Goal: Information Seeking & Learning: Check status

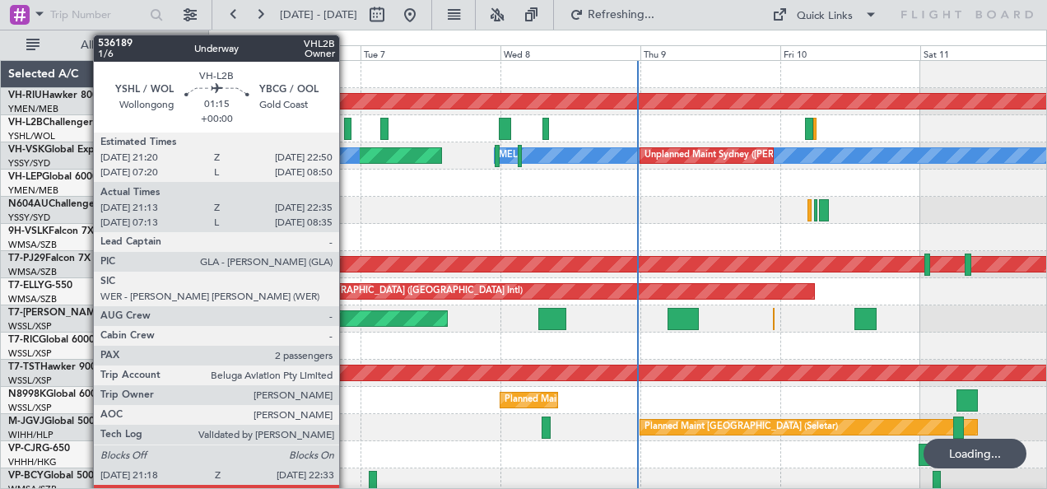
click at [348, 123] on div at bounding box center [347, 129] width 7 height 22
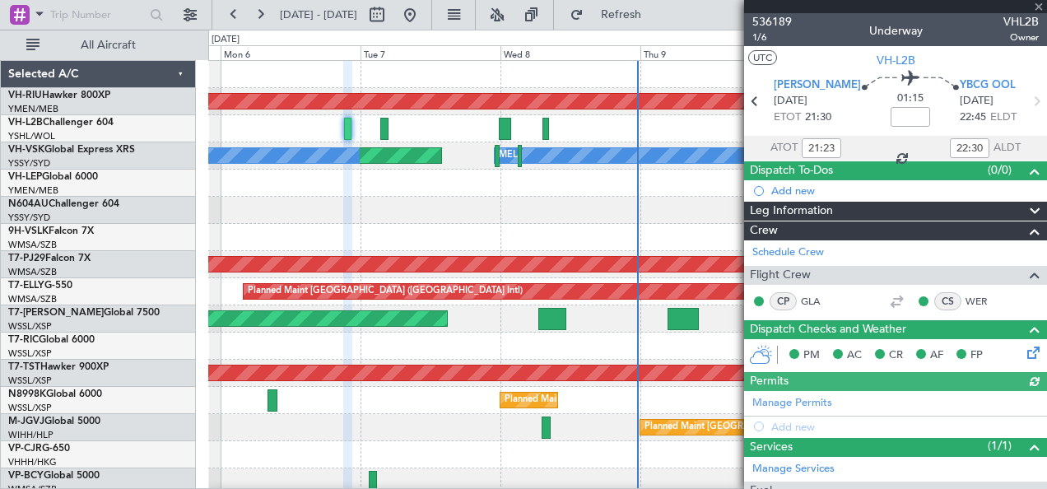
scroll to position [228, 0]
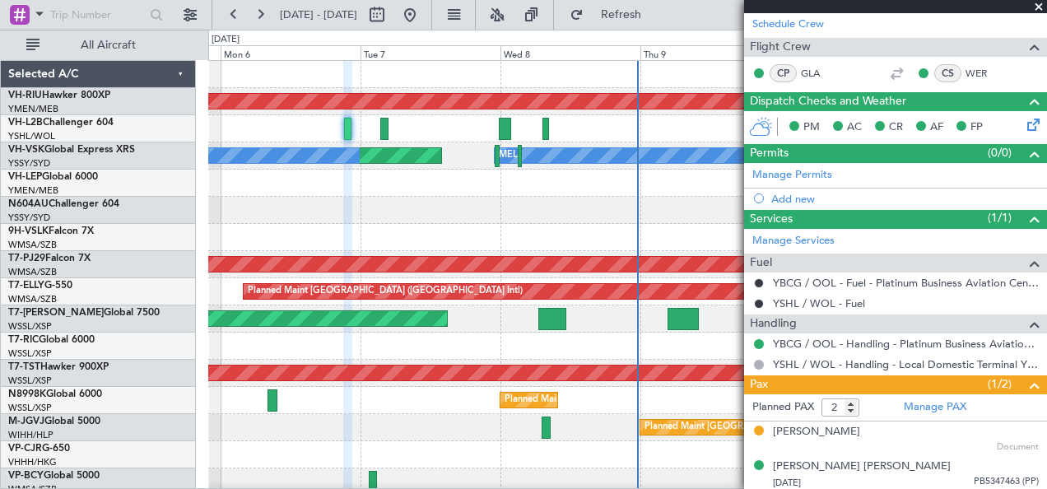
click at [1037, 7] on span at bounding box center [1039, 7] width 16 height 15
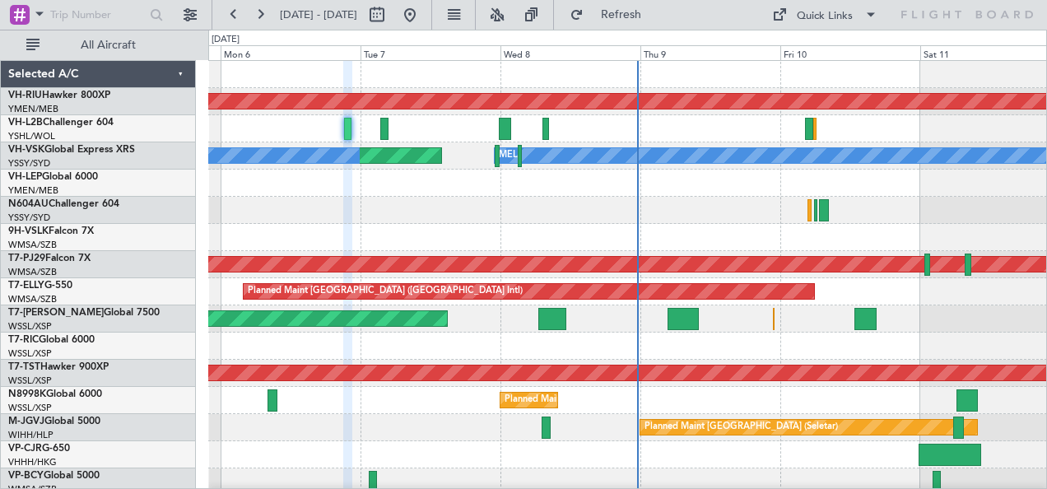
type input "0"
click at [548, 224] on div at bounding box center [627, 237] width 839 height 27
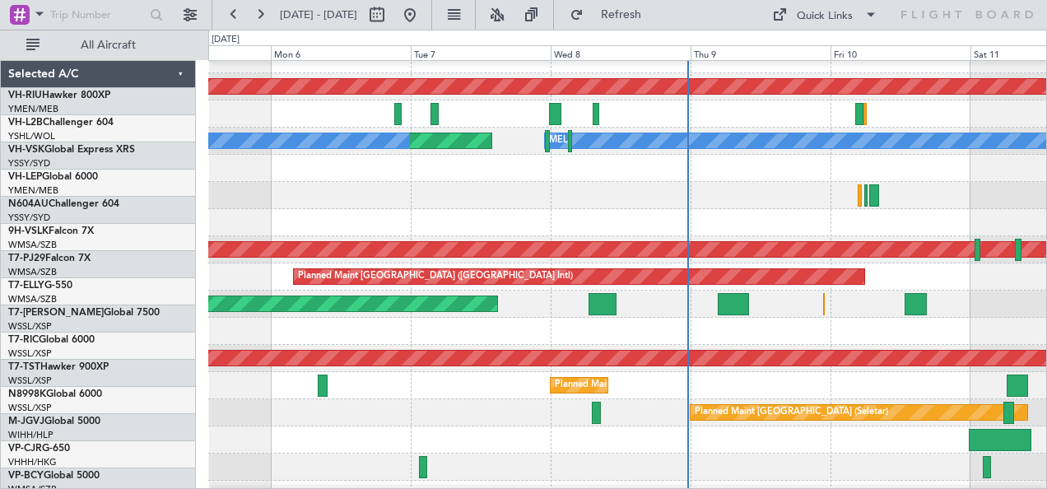
scroll to position [15, 0]
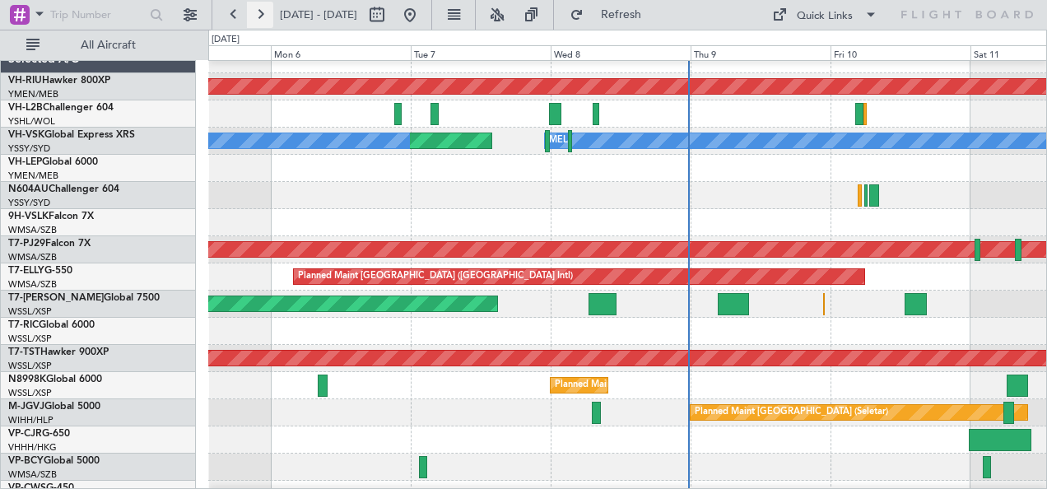
click at [264, 17] on button at bounding box center [260, 15] width 26 height 26
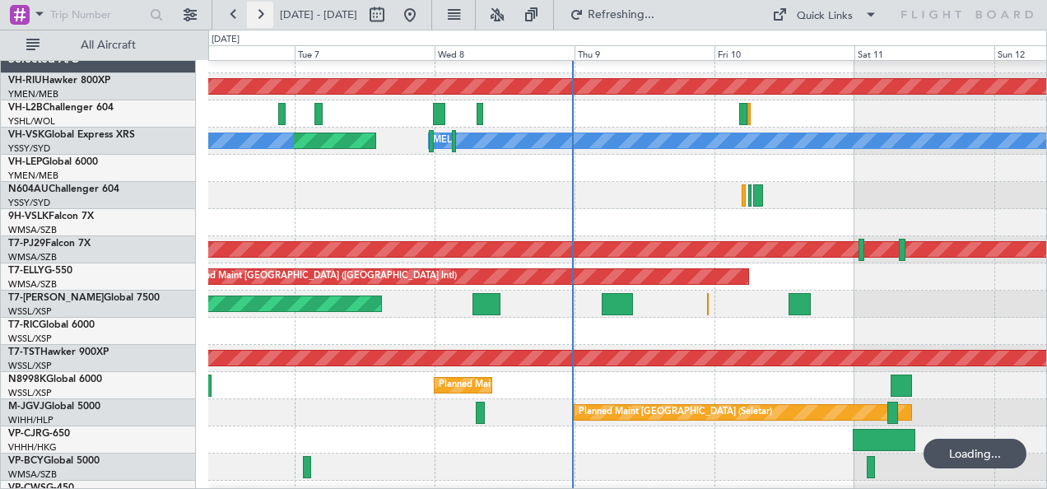
click at [264, 17] on button at bounding box center [260, 15] width 26 height 26
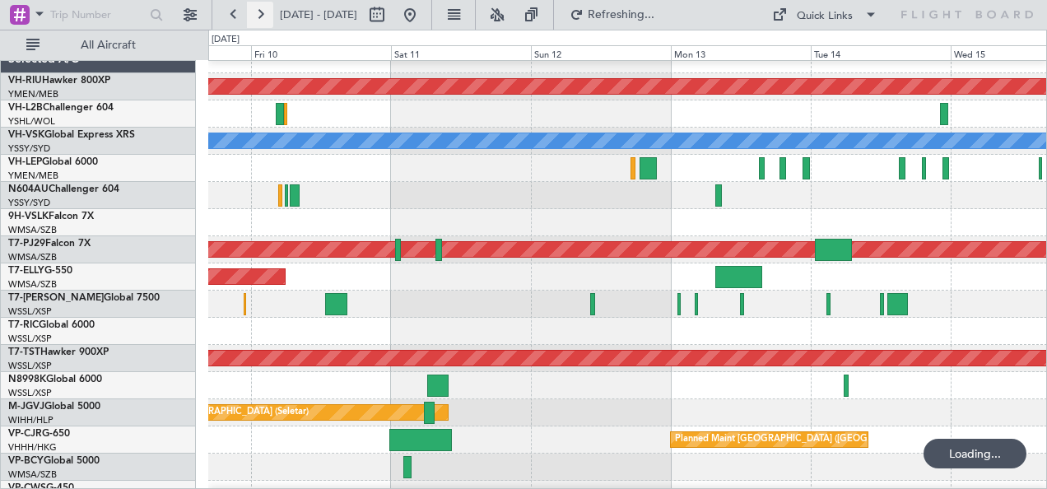
click at [264, 17] on button at bounding box center [260, 15] width 26 height 26
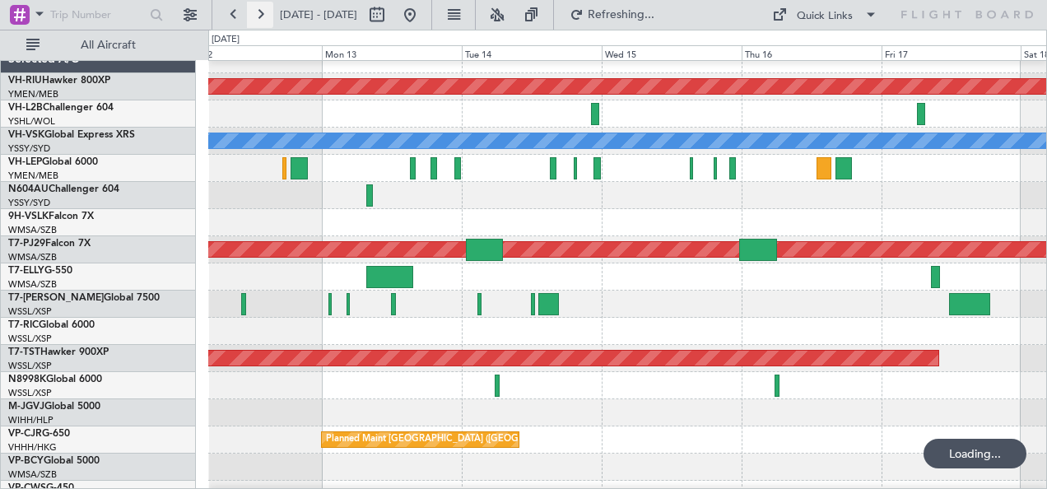
click at [264, 17] on button at bounding box center [260, 15] width 26 height 26
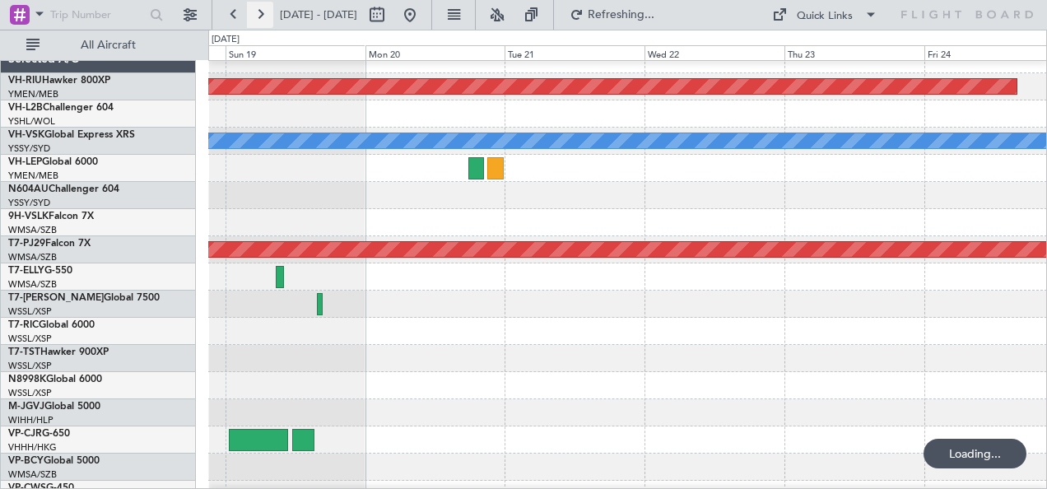
click at [264, 17] on button at bounding box center [260, 15] width 26 height 26
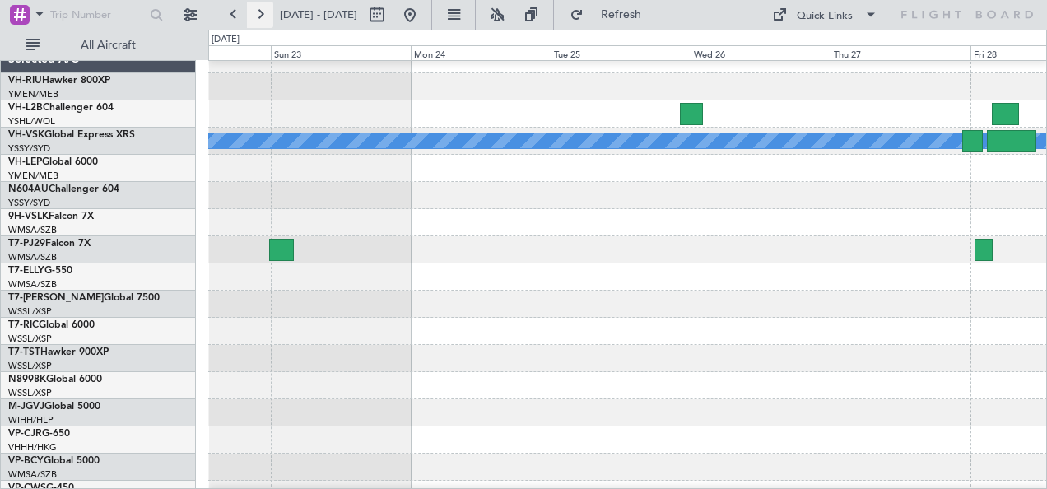
click at [264, 17] on button at bounding box center [260, 15] width 26 height 26
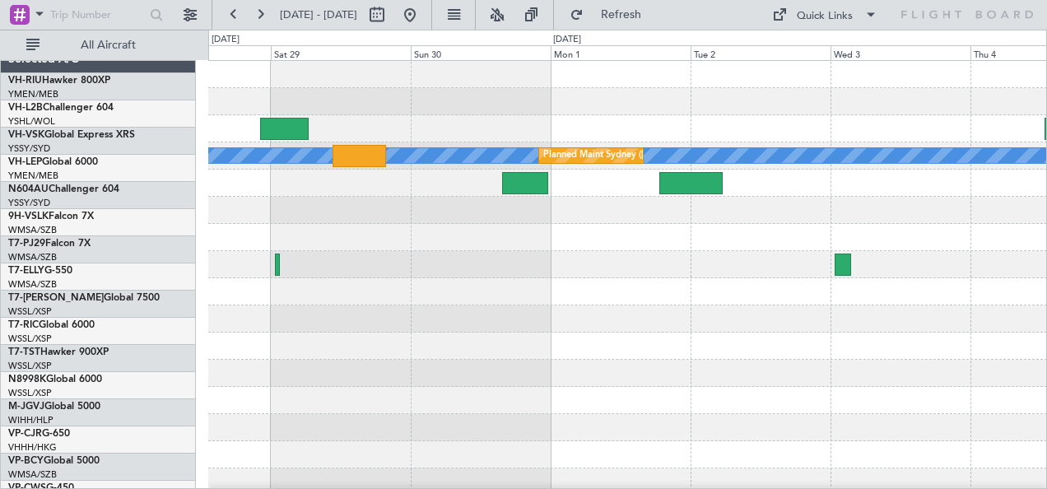
scroll to position [0, 0]
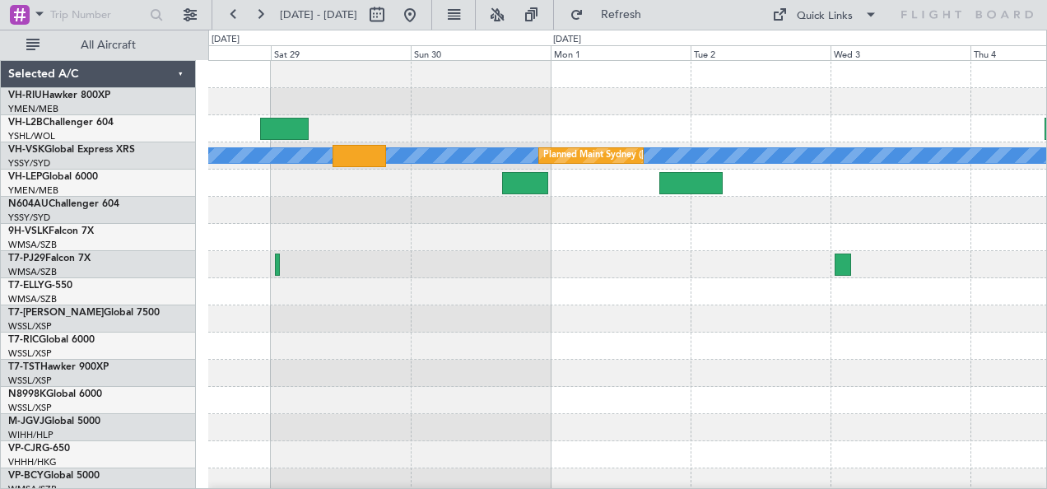
click at [375, 268] on div "[PERSON_NAME] Planned Maint Sydney ([PERSON_NAME] Intl)" at bounding box center [627, 292] width 839 height 462
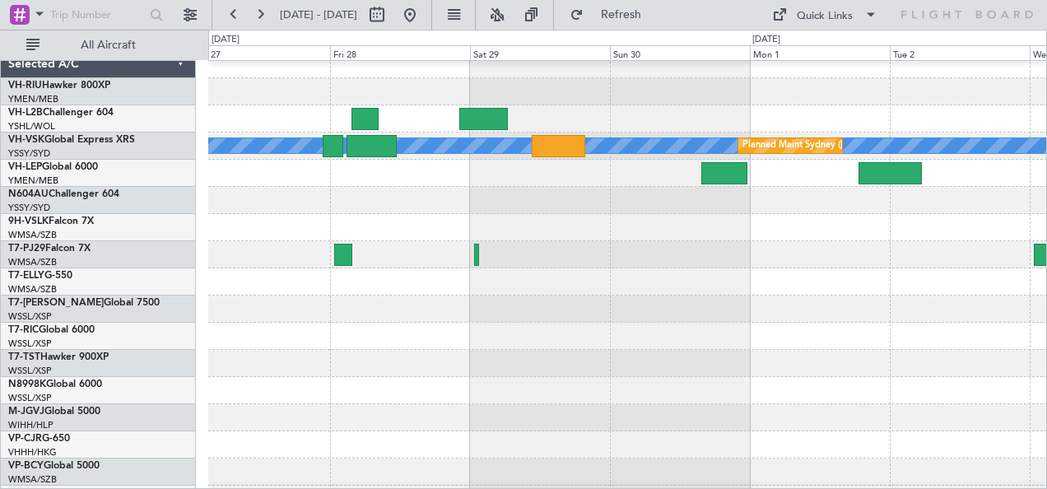
click at [598, 78] on div at bounding box center [627, 91] width 839 height 27
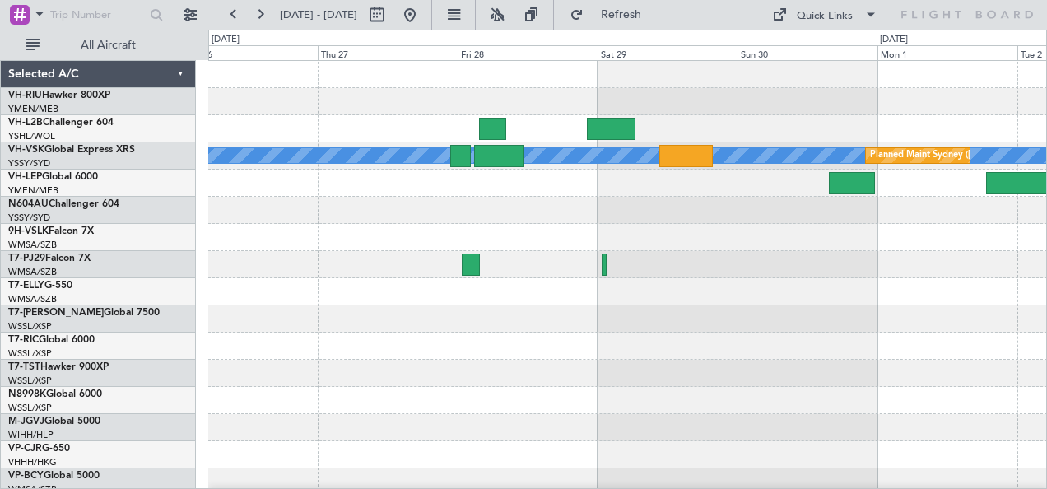
click at [389, 221] on div "[PERSON_NAME] Planned Maint Sydney ([PERSON_NAME] Intl)" at bounding box center [627, 292] width 839 height 462
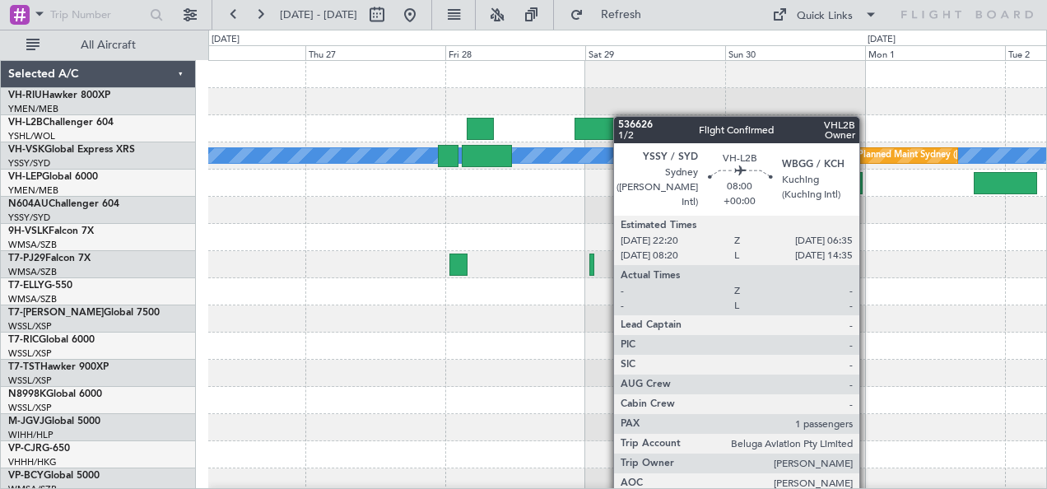
click at [622, 116] on div "[PERSON_NAME] Planned Maint Sydney ([PERSON_NAME] Intl)" at bounding box center [627, 292] width 839 height 462
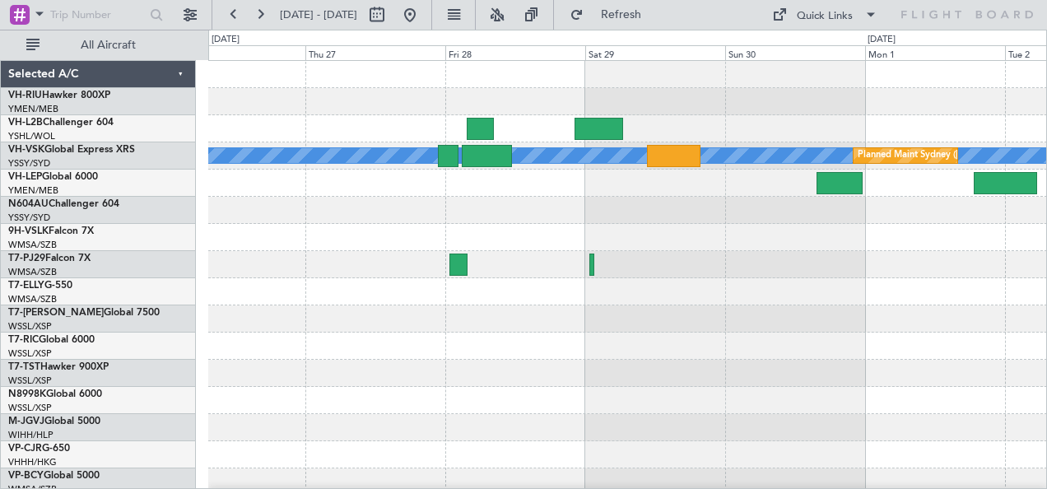
click at [445, 88] on div at bounding box center [627, 101] width 839 height 27
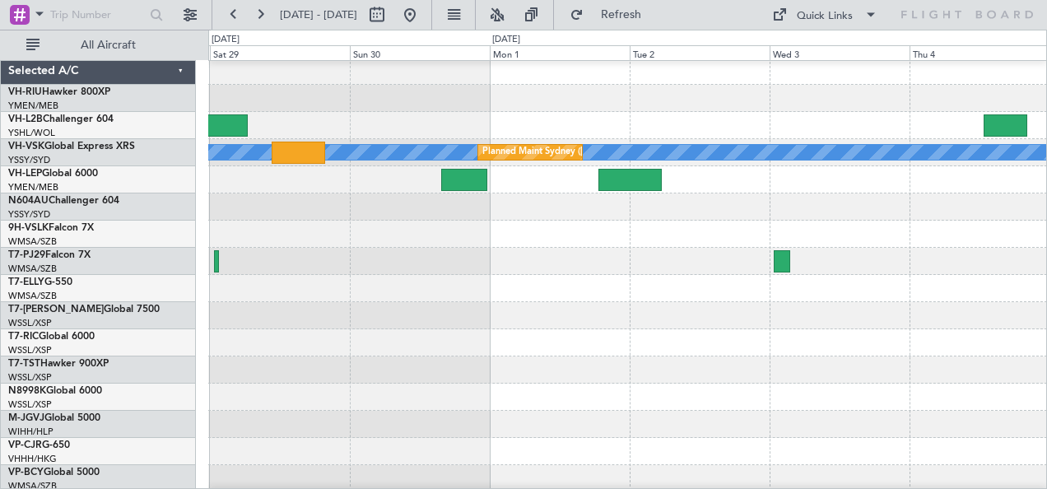
click at [448, 94] on div "[PERSON_NAME] Planned Maint Sydney ([PERSON_NAME] Intl)" at bounding box center [627, 289] width 839 height 462
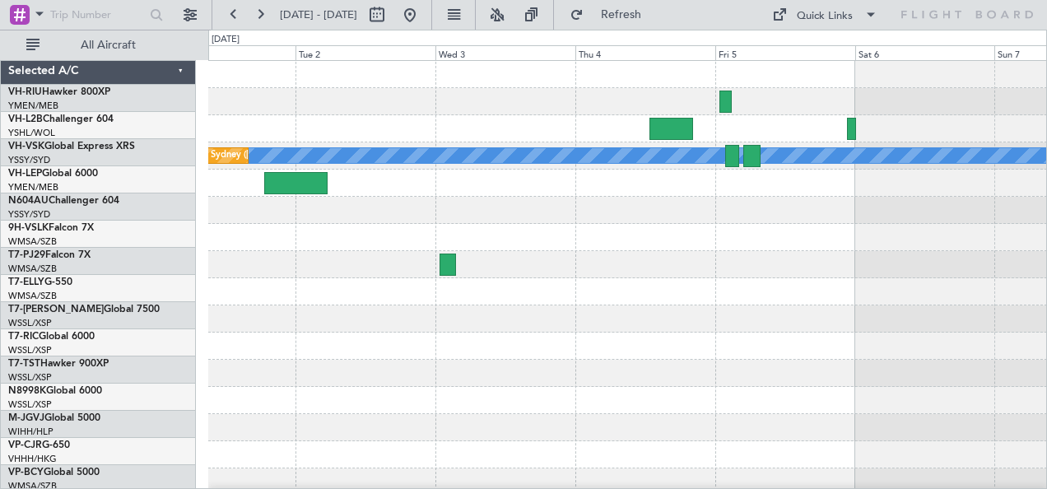
scroll to position [0, 0]
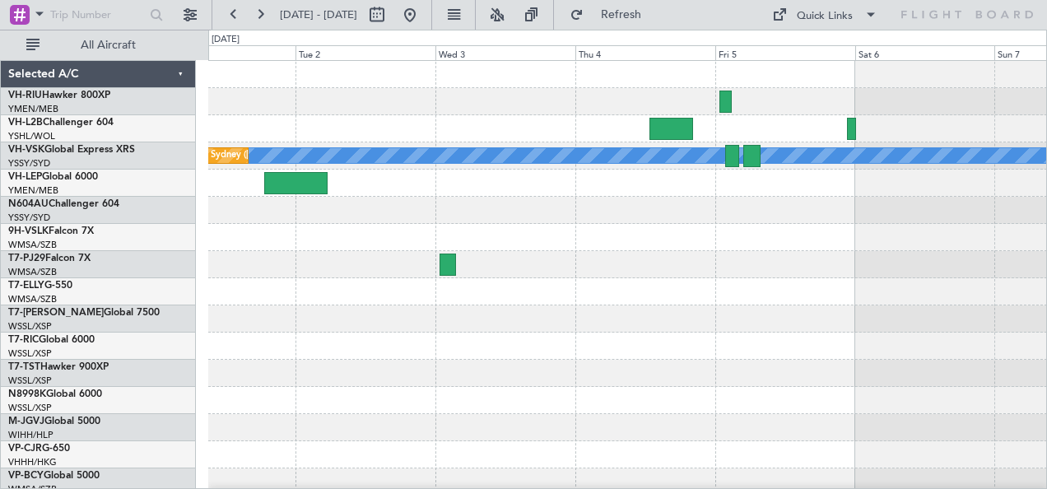
click at [468, 114] on div at bounding box center [627, 101] width 839 height 27
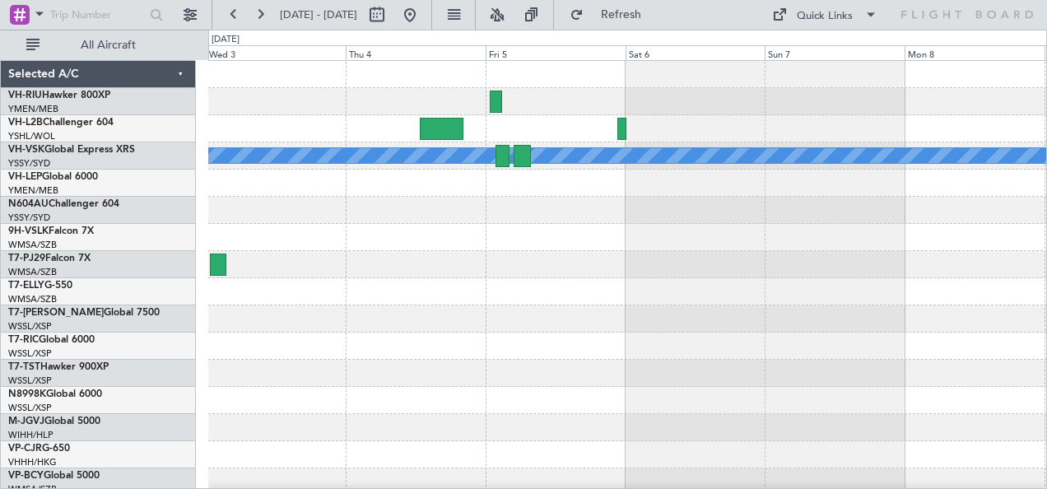
click at [636, 99] on div at bounding box center [627, 101] width 839 height 27
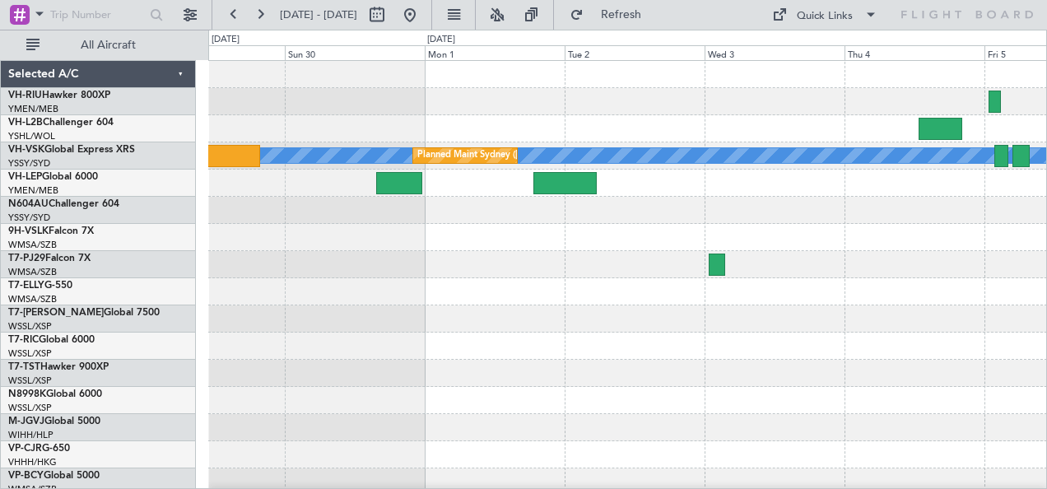
click at [659, 94] on div "[PERSON_NAME] Planned Maint Sydney ([PERSON_NAME] Intl)" at bounding box center [627, 292] width 839 height 462
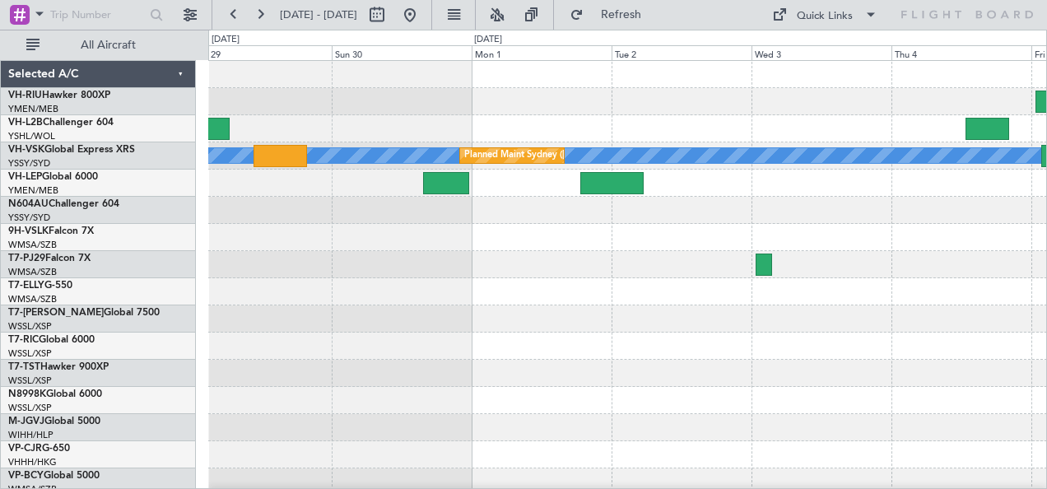
click at [629, 101] on div at bounding box center [627, 101] width 839 height 27
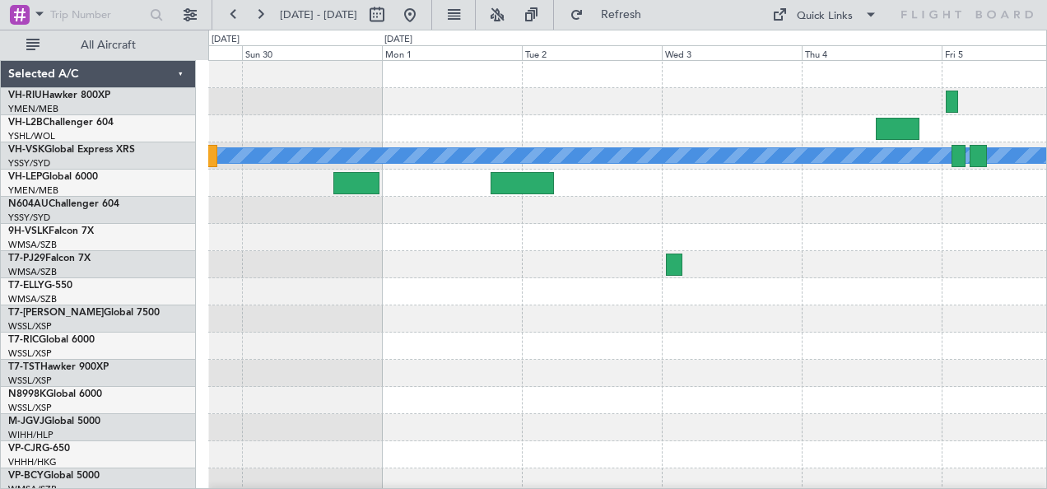
click at [494, 106] on div at bounding box center [627, 101] width 839 height 27
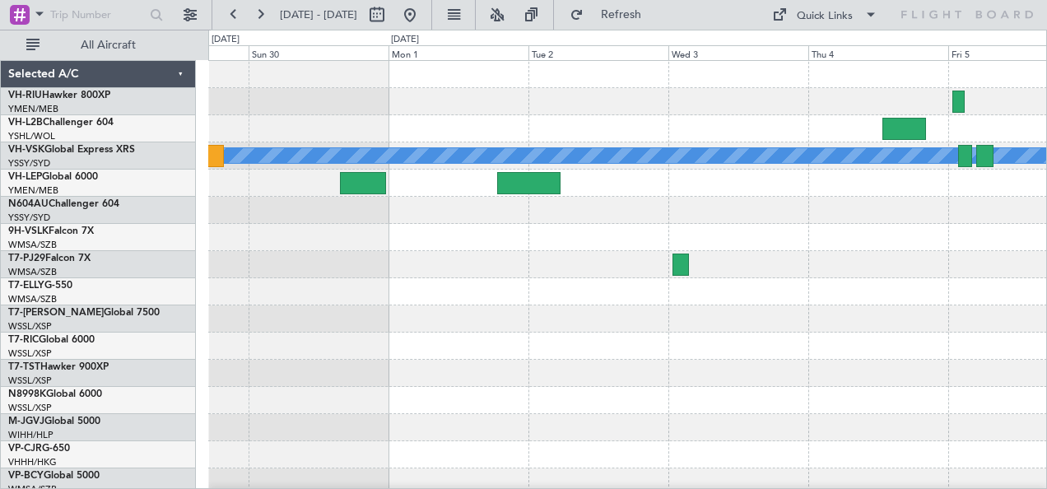
click at [530, 91] on div at bounding box center [627, 101] width 839 height 27
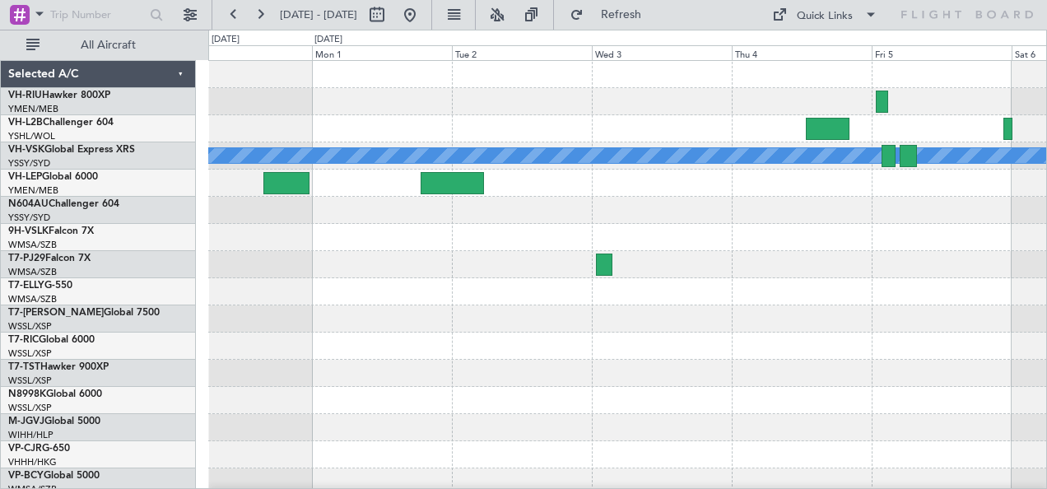
click at [326, 90] on div at bounding box center [627, 101] width 839 height 27
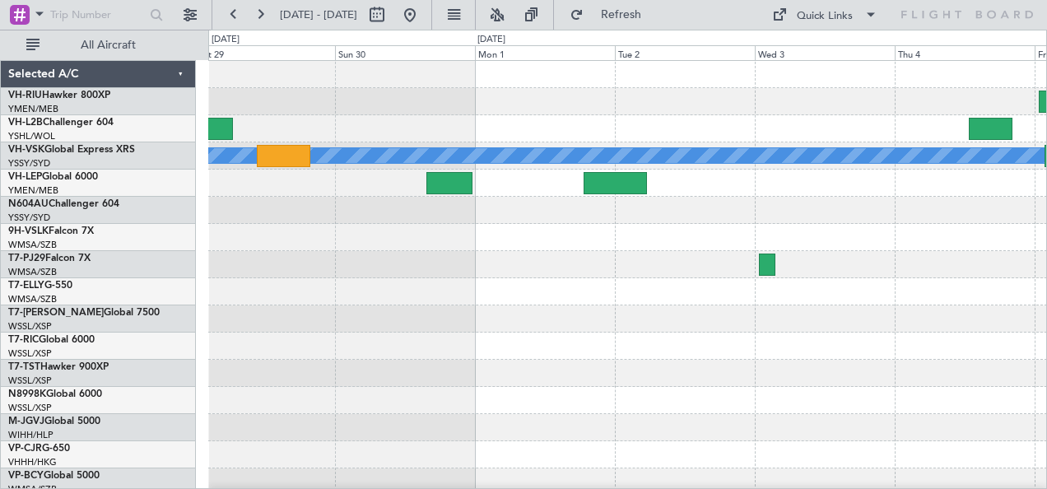
click at [674, 206] on div "Planned Maint Sydney (Kingsford Smith Intl) MEL" at bounding box center [627, 292] width 839 height 462
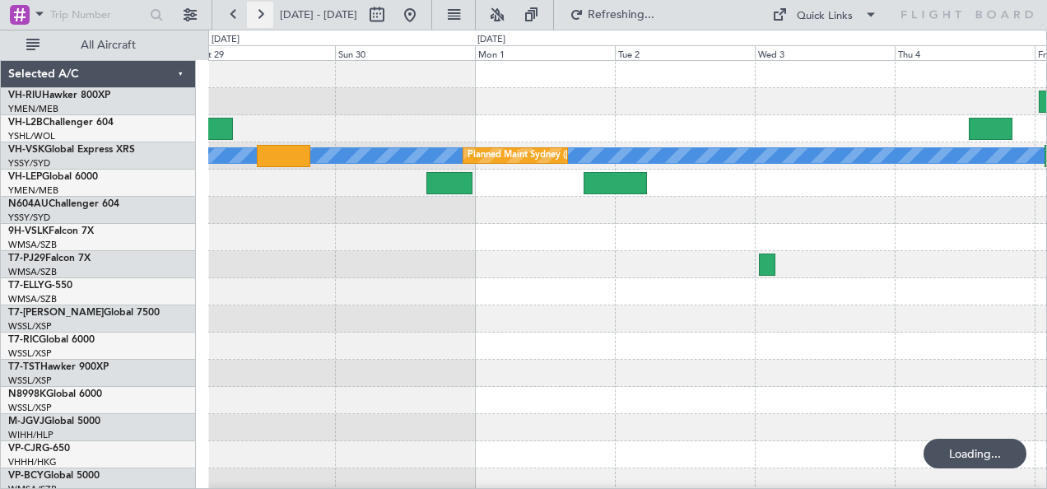
click at [259, 12] on button at bounding box center [260, 15] width 26 height 26
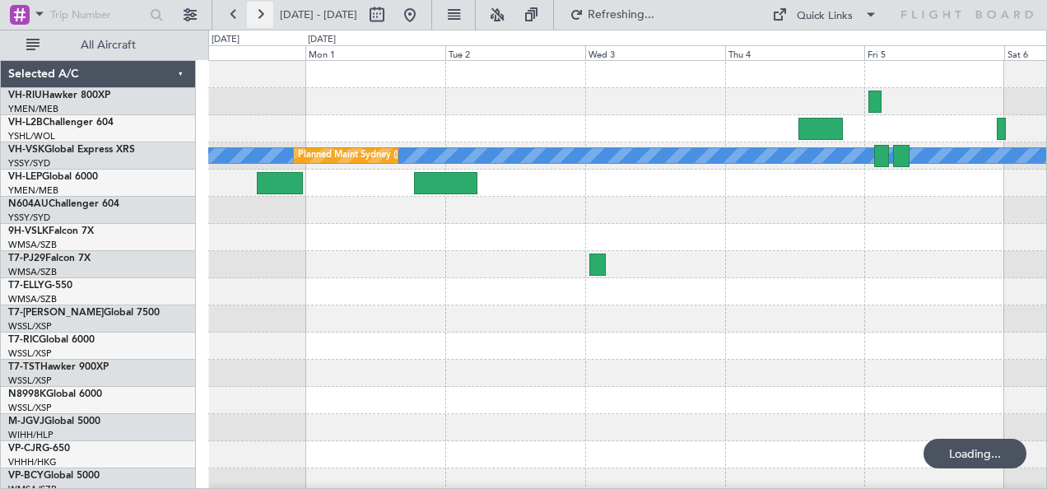
click at [259, 12] on button at bounding box center [260, 15] width 26 height 26
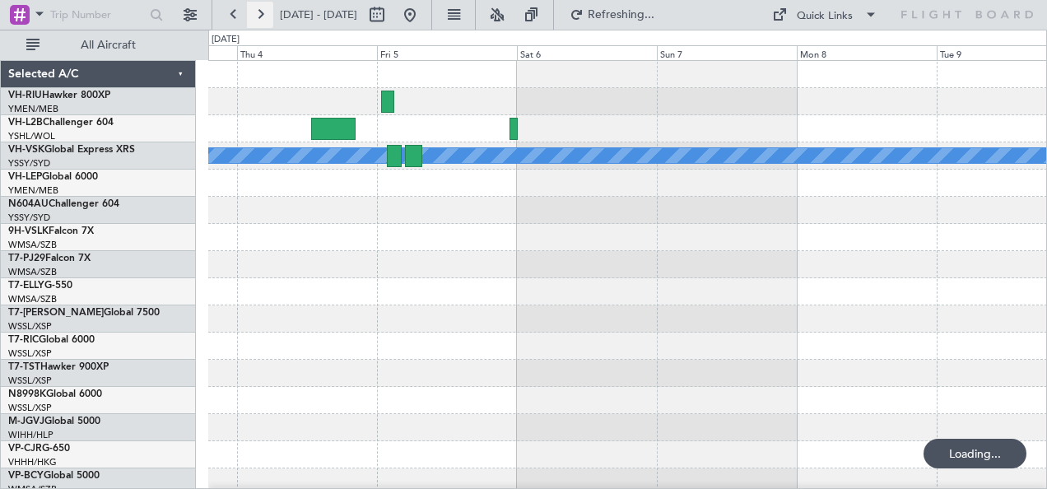
click at [259, 12] on button at bounding box center [260, 15] width 26 height 26
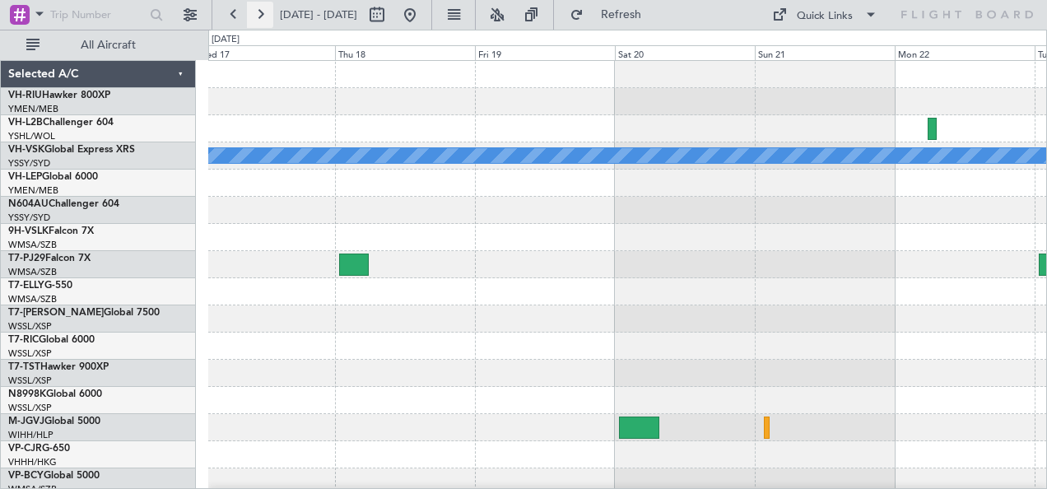
click at [259, 12] on button at bounding box center [260, 15] width 26 height 26
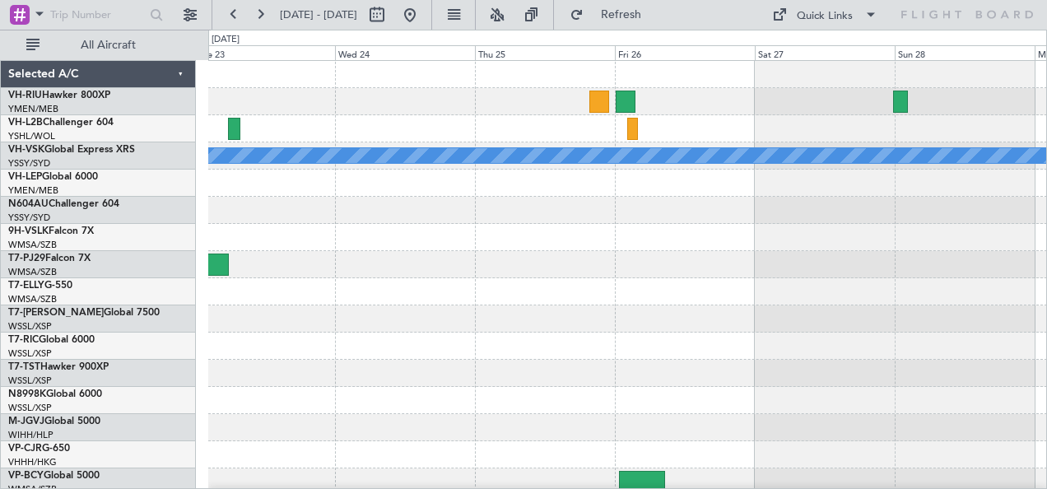
click at [569, 124] on div at bounding box center [627, 128] width 839 height 27
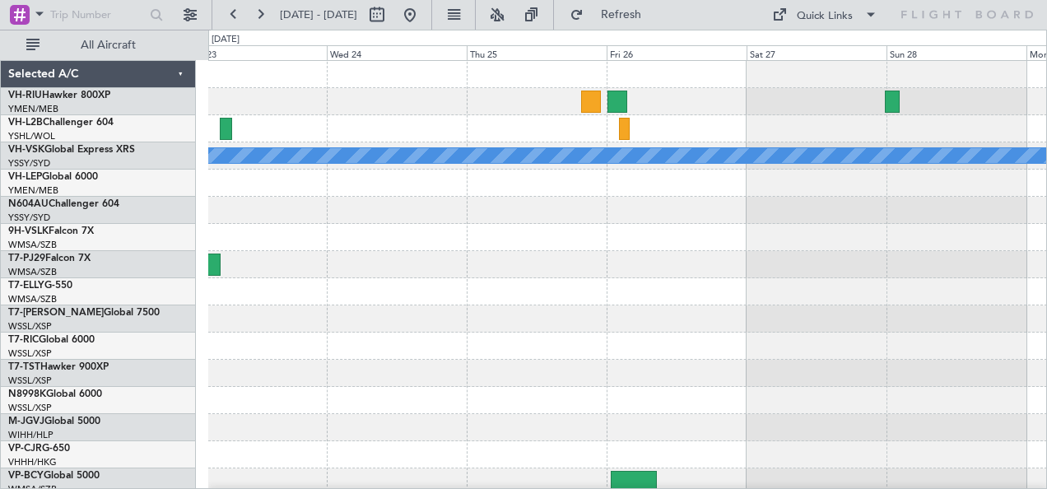
click at [726, 140] on div at bounding box center [627, 128] width 839 height 27
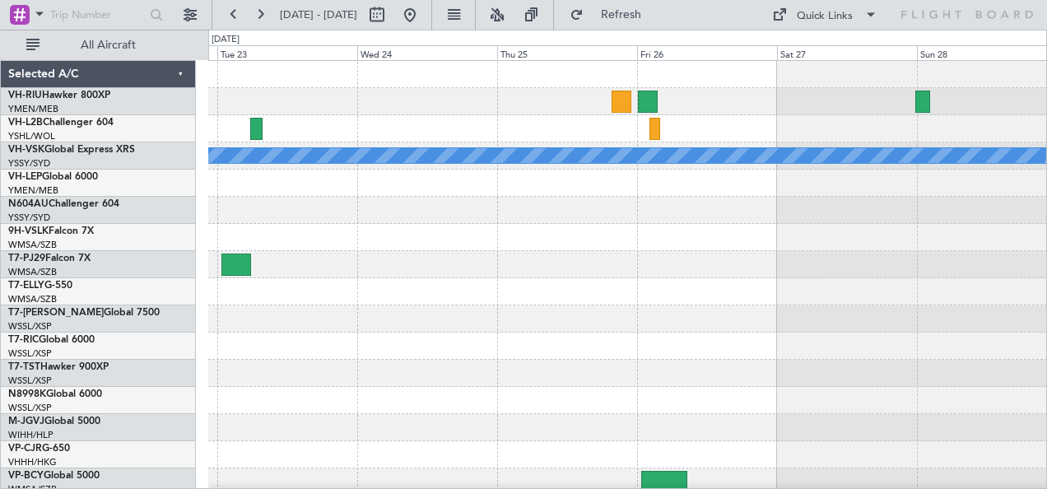
click at [785, 152] on div "MEL" at bounding box center [627, 155] width 839 height 27
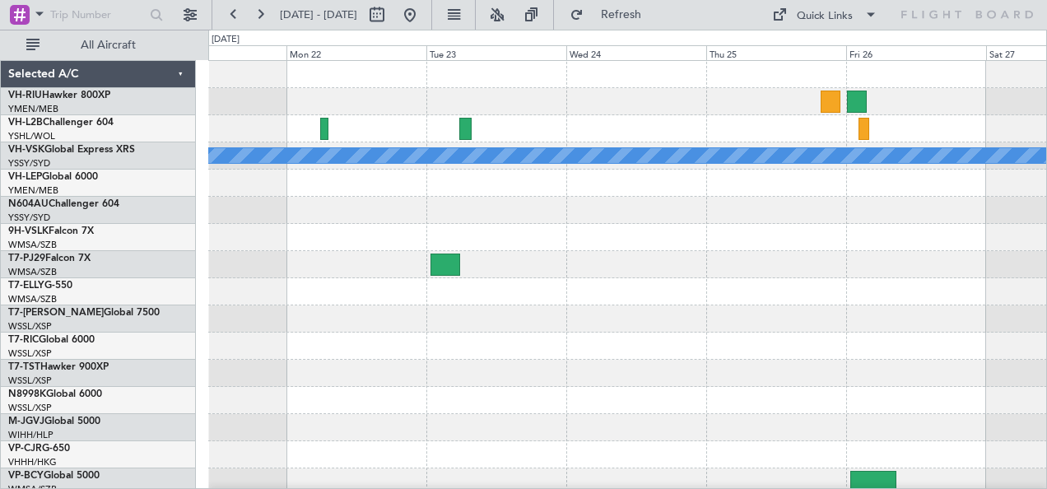
click at [624, 134] on div at bounding box center [627, 128] width 839 height 27
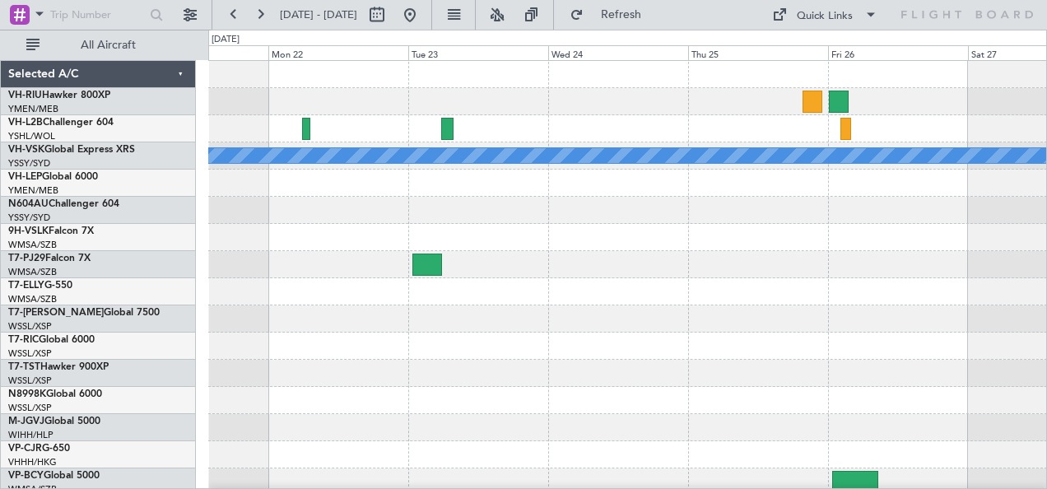
click at [505, 143] on div "MEL" at bounding box center [627, 292] width 839 height 462
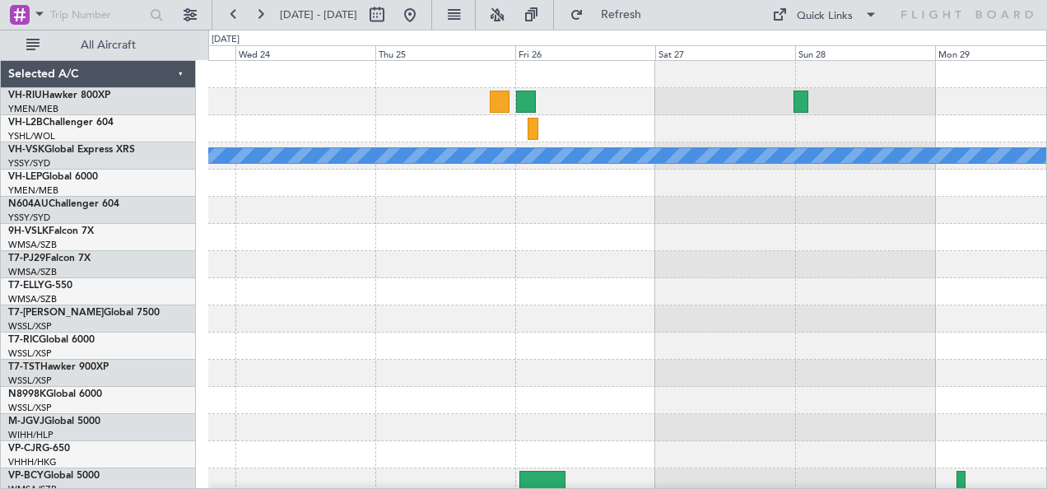
click at [568, 136] on div at bounding box center [627, 128] width 839 height 27
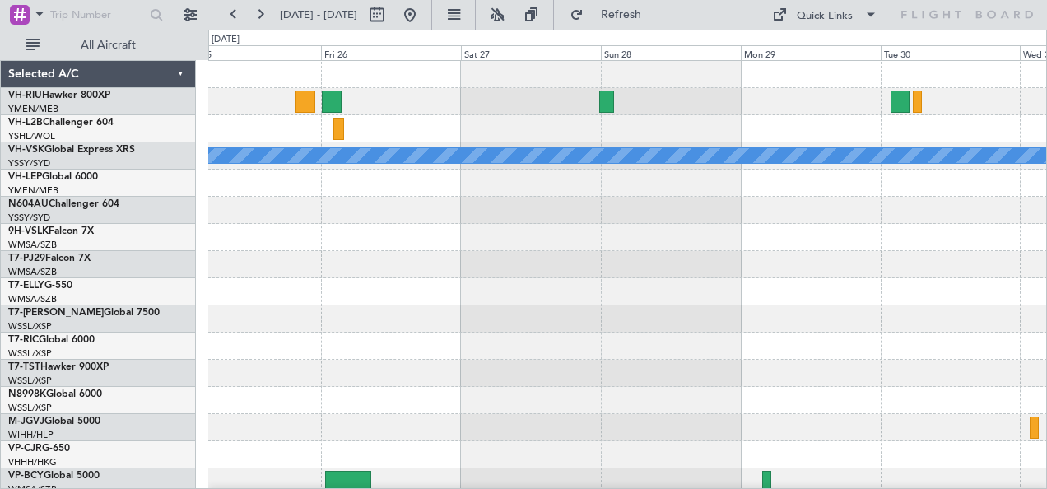
click at [635, 132] on div at bounding box center [627, 128] width 839 height 27
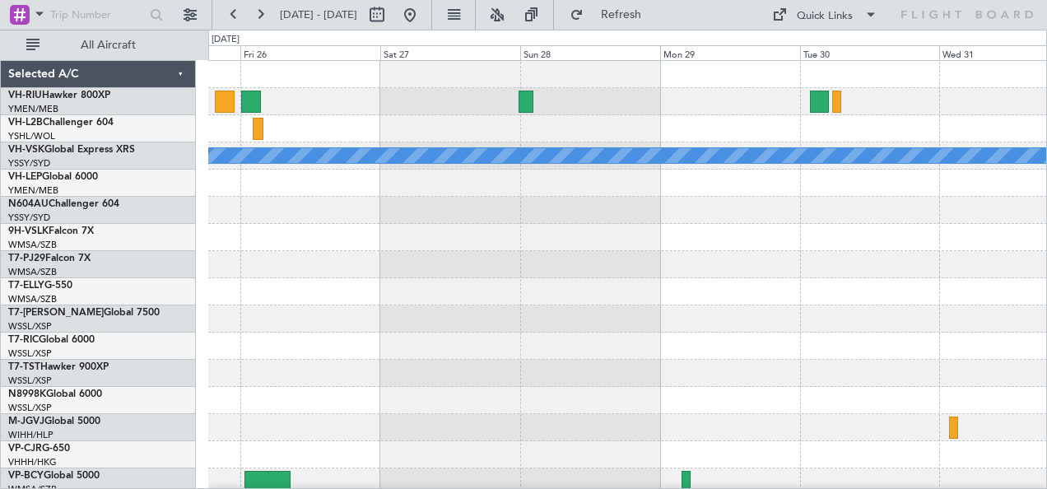
click at [732, 131] on div at bounding box center [627, 128] width 839 height 27
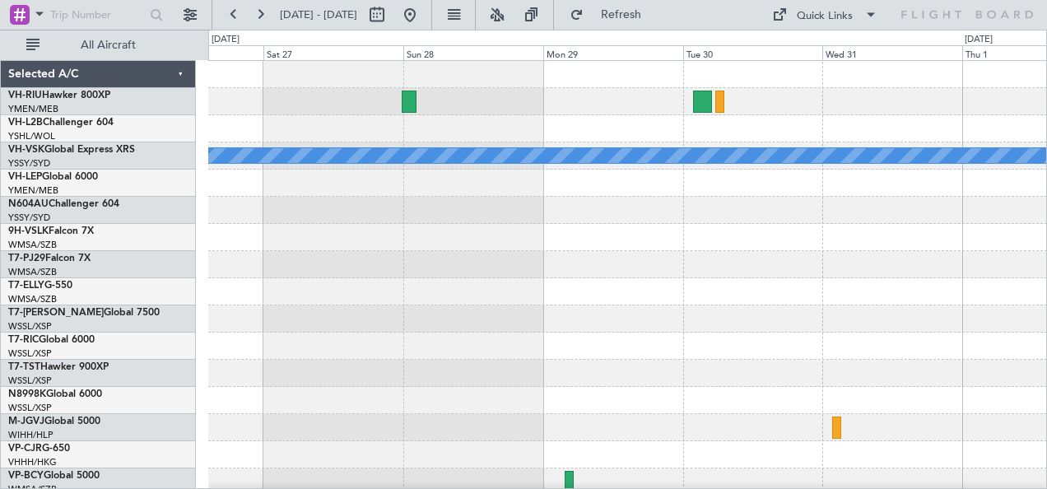
click at [657, 134] on div at bounding box center [627, 128] width 839 height 27
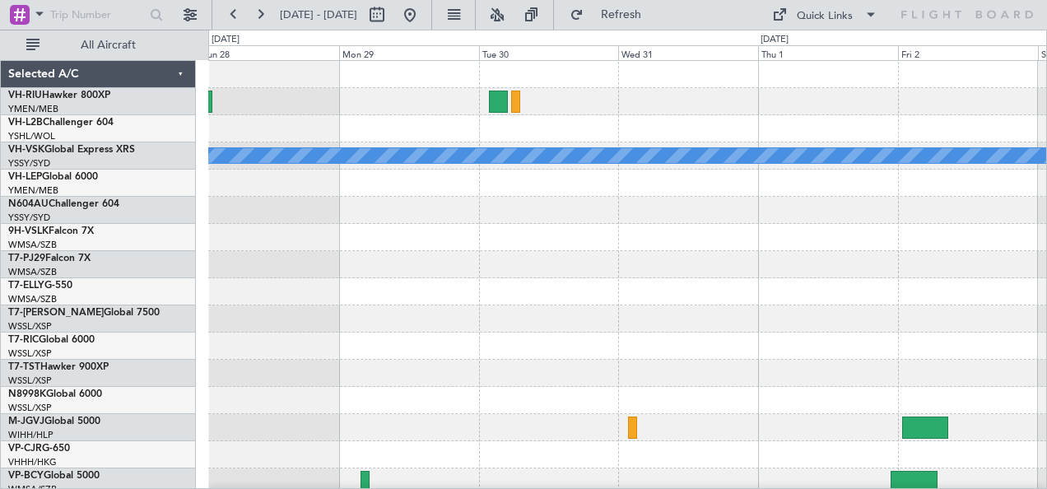
click at [625, 142] on div "MEL" at bounding box center [627, 292] width 839 height 462
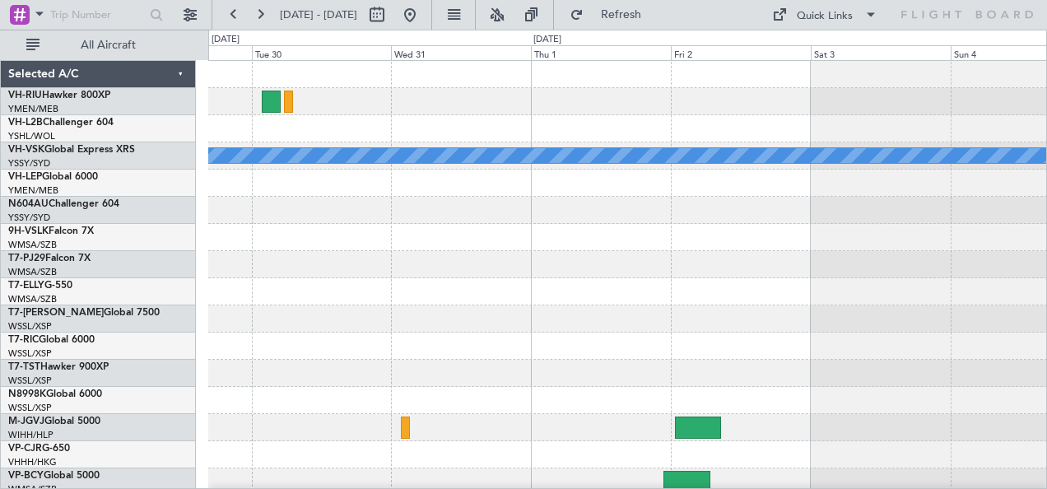
click at [585, 133] on div at bounding box center [627, 128] width 839 height 27
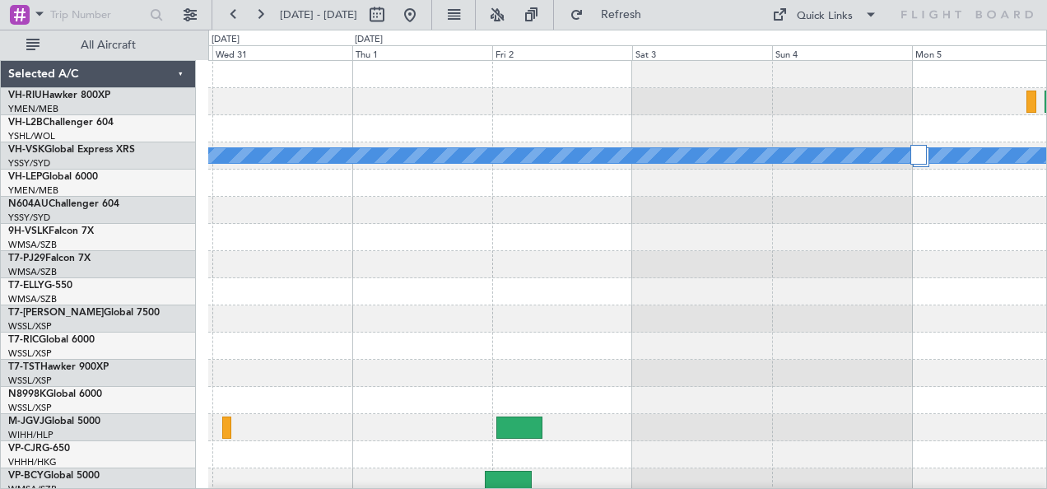
click at [810, 143] on div "MEL" at bounding box center [627, 292] width 839 height 462
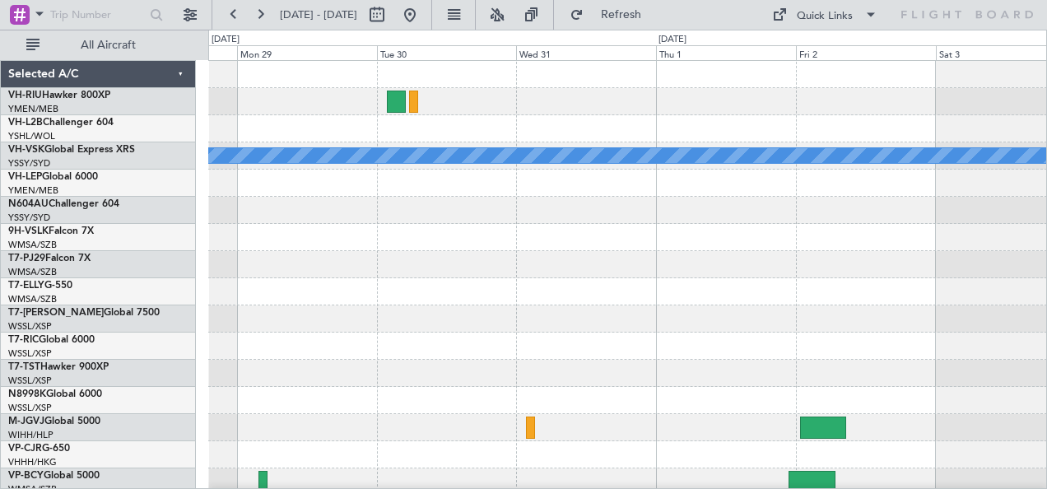
click at [722, 127] on div at bounding box center [627, 128] width 839 height 27
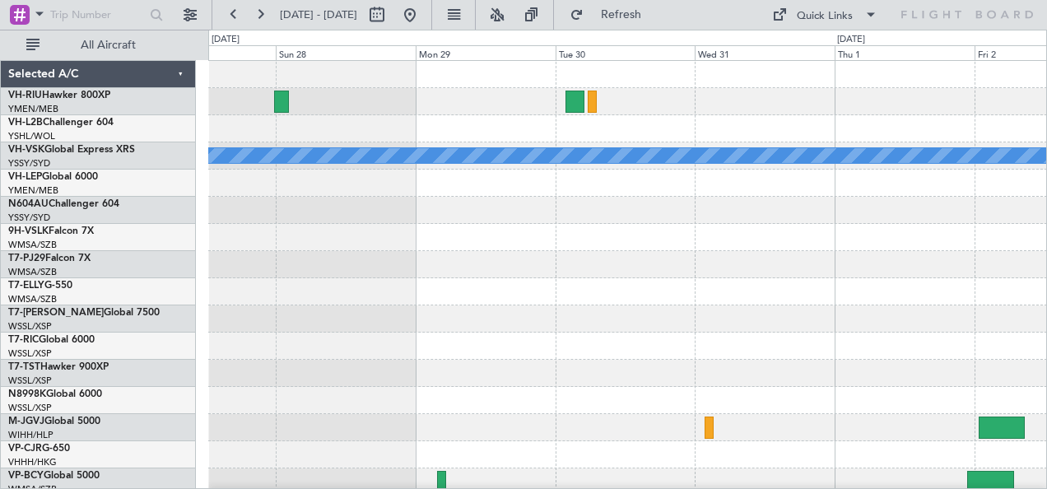
click at [649, 125] on div at bounding box center [627, 128] width 839 height 27
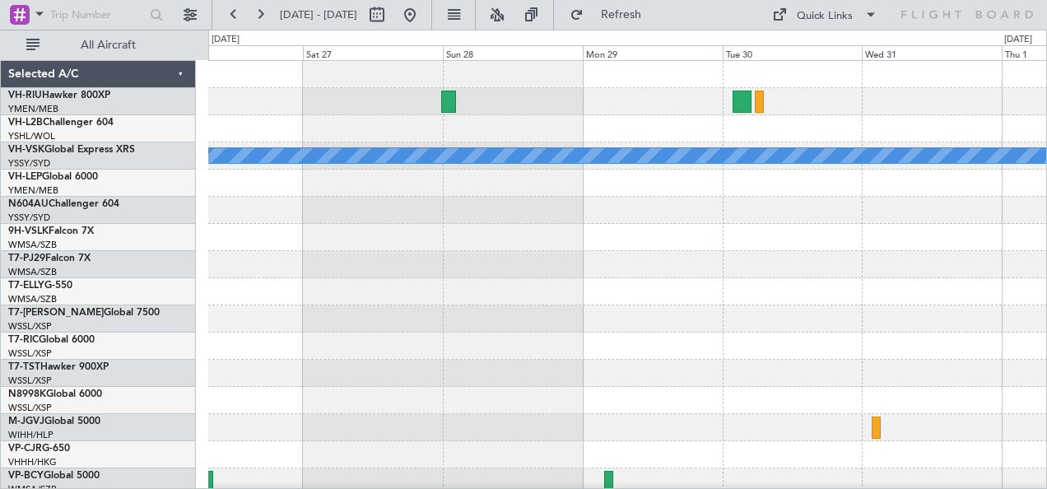
click at [683, 121] on div at bounding box center [627, 128] width 839 height 27
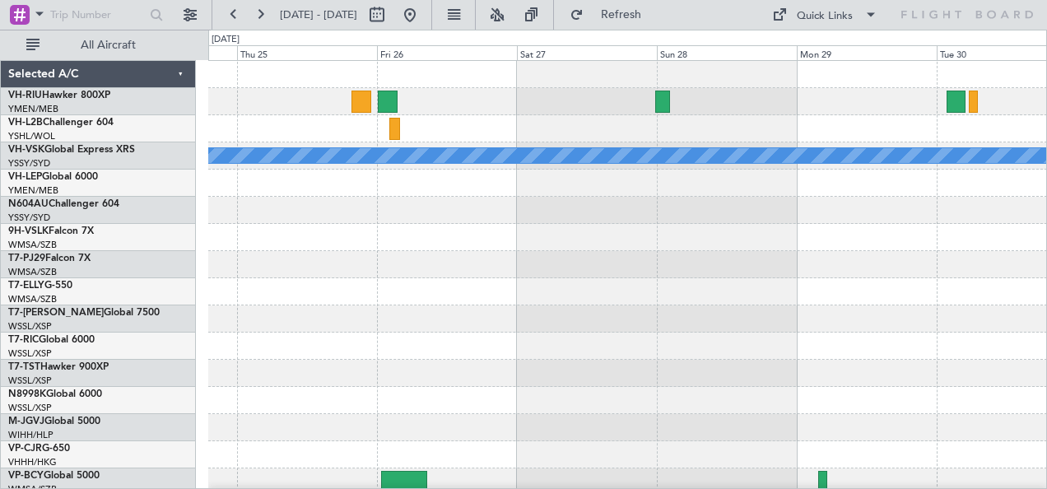
click at [632, 112] on div at bounding box center [627, 101] width 839 height 27
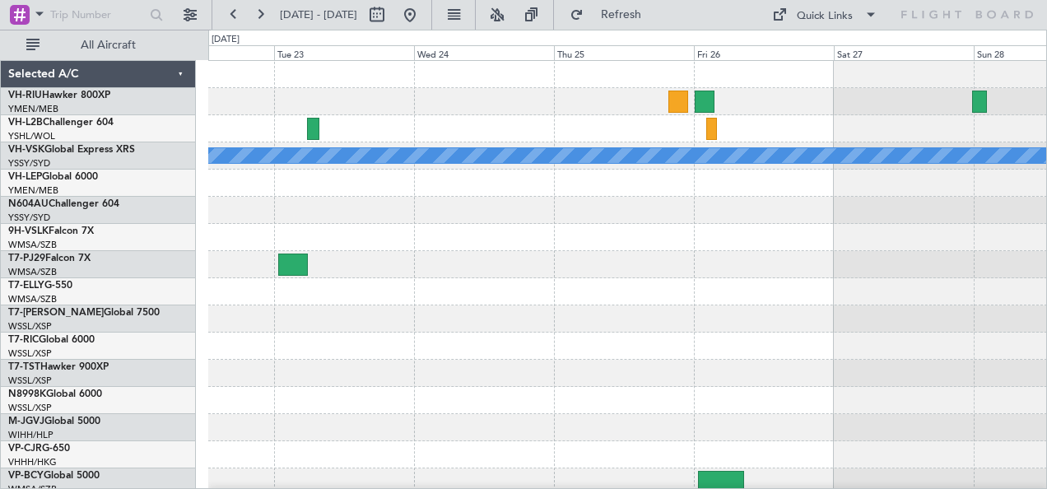
click at [598, 143] on div "MEL" at bounding box center [627, 292] width 839 height 462
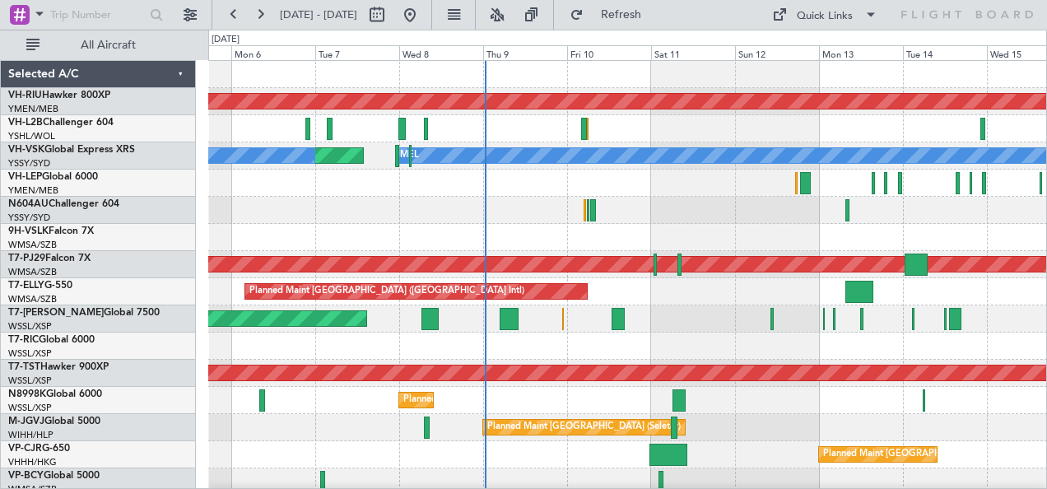
click at [666, 174] on div "Planned Maint Melbourne (Essendon) Unplanned Maint Sydney (Kingsford Smith Intl…" at bounding box center [627, 292] width 839 height 462
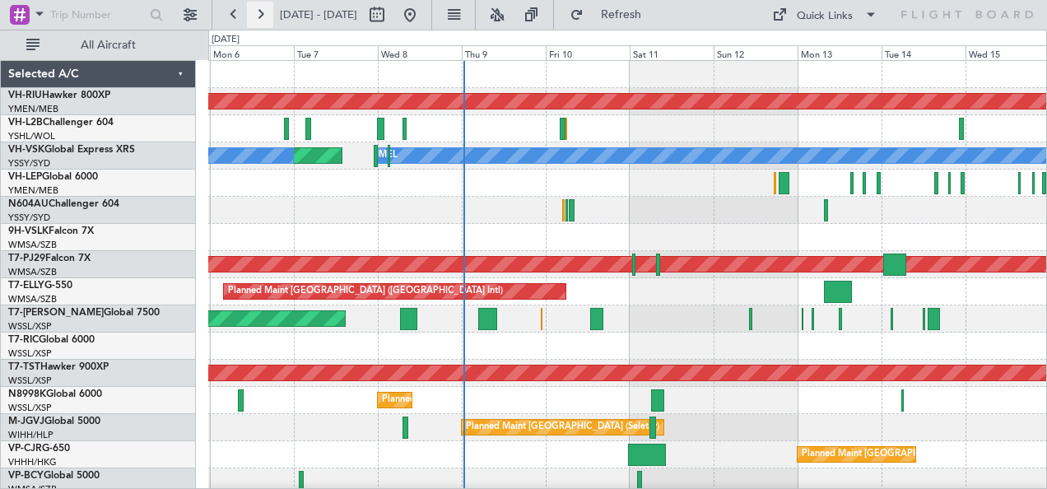
click at [262, 13] on button at bounding box center [260, 15] width 26 height 26
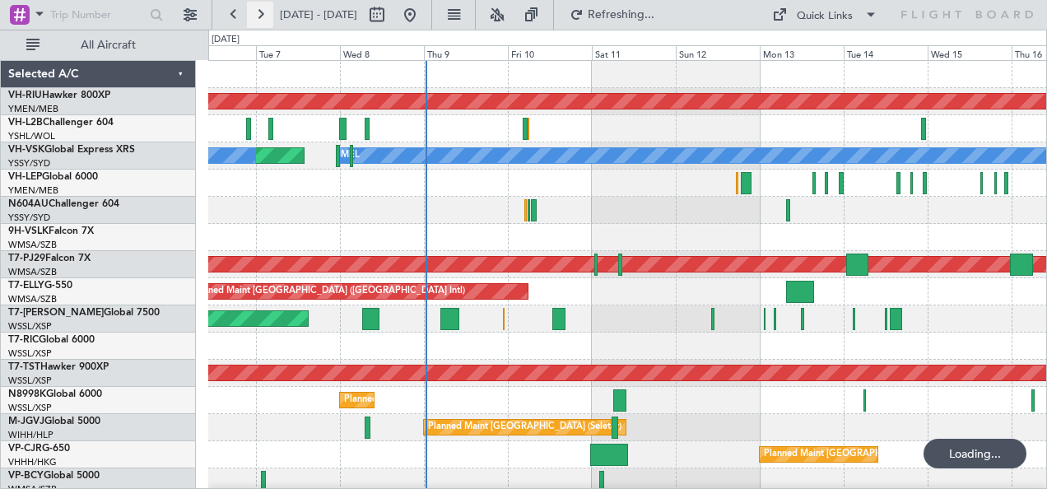
click at [262, 13] on button at bounding box center [260, 15] width 26 height 26
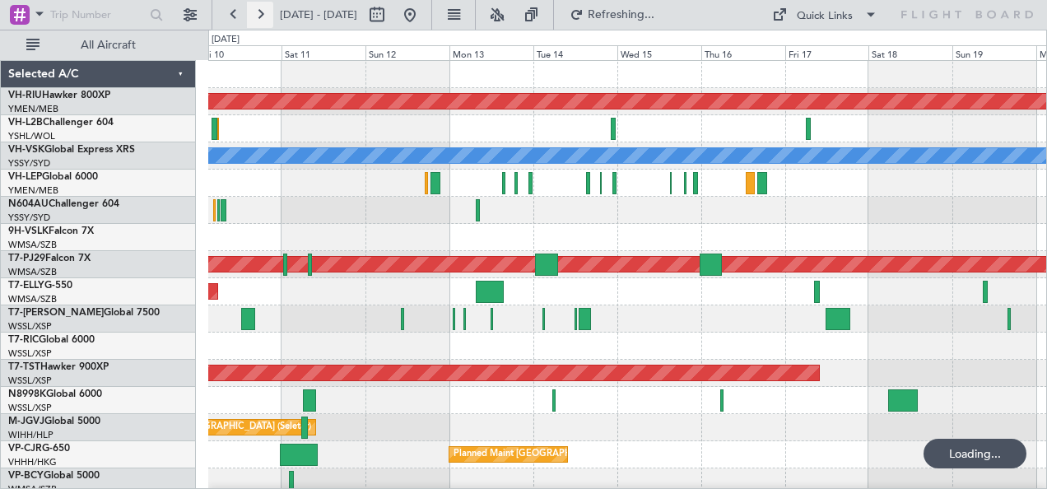
click at [262, 13] on button at bounding box center [260, 15] width 26 height 26
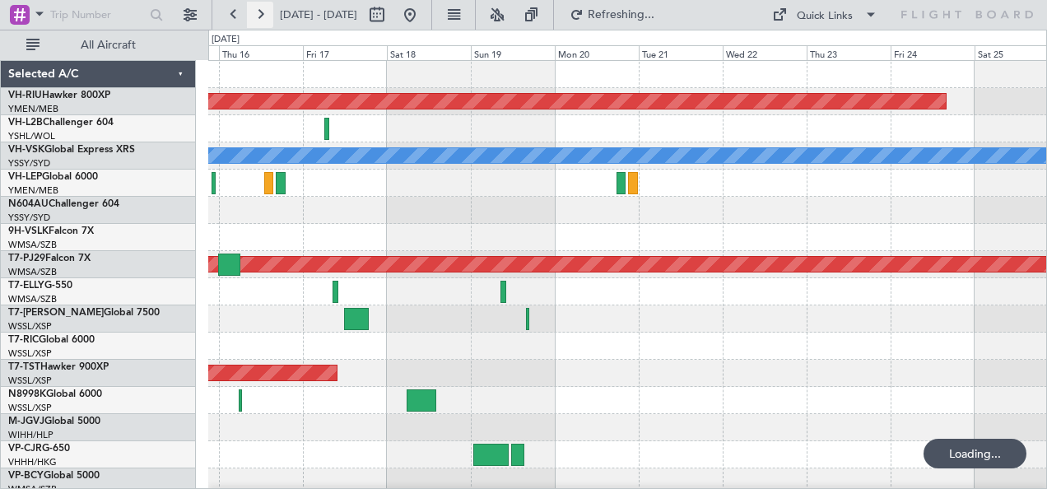
click at [262, 13] on button at bounding box center [260, 15] width 26 height 26
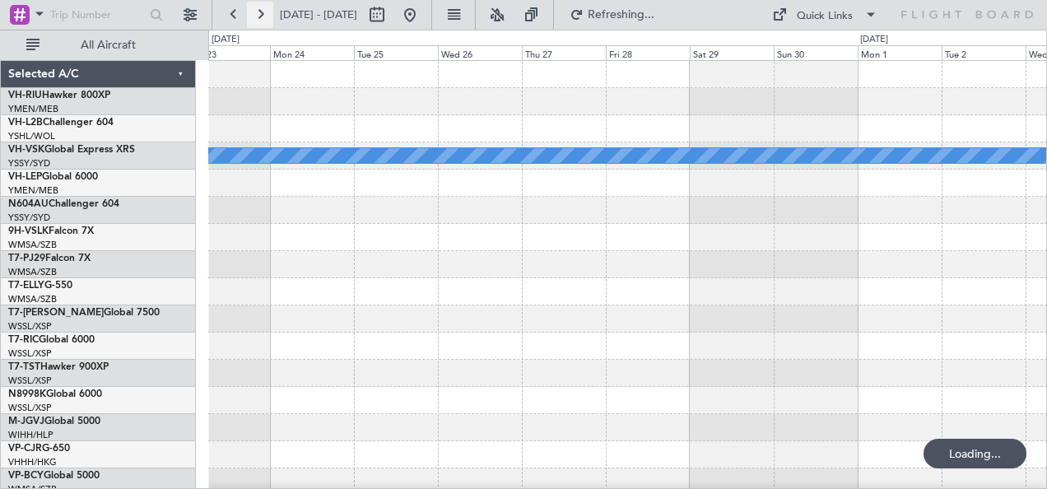
click at [262, 13] on button at bounding box center [260, 15] width 26 height 26
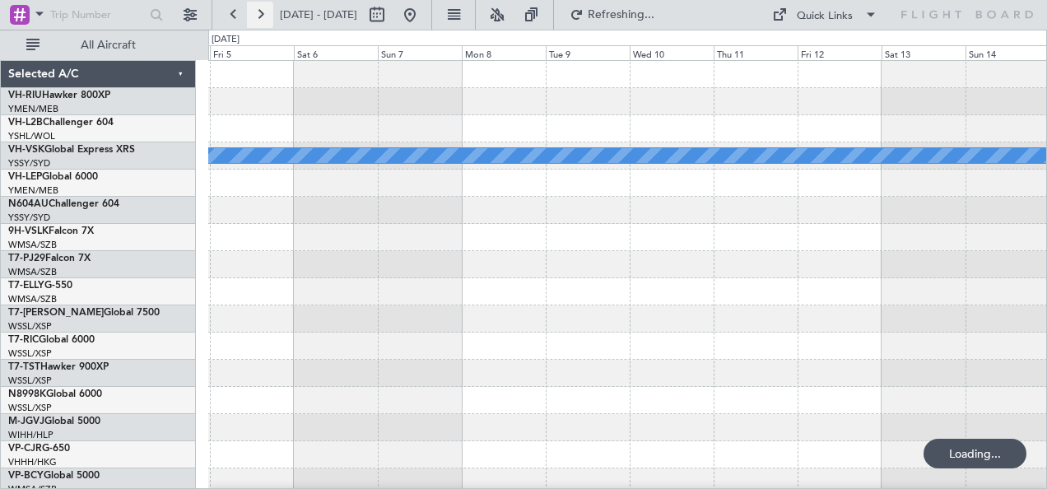
click at [262, 13] on button at bounding box center [260, 15] width 26 height 26
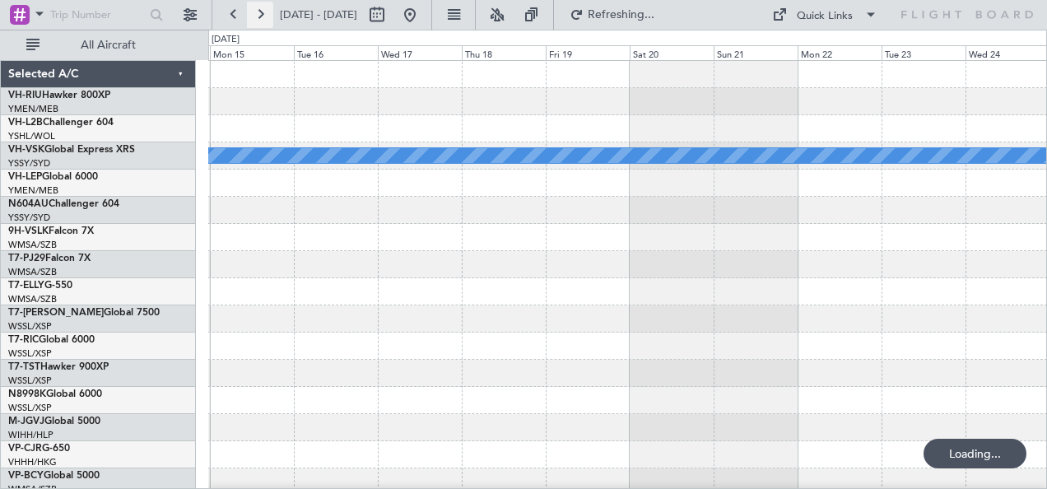
click at [262, 13] on button at bounding box center [260, 15] width 26 height 26
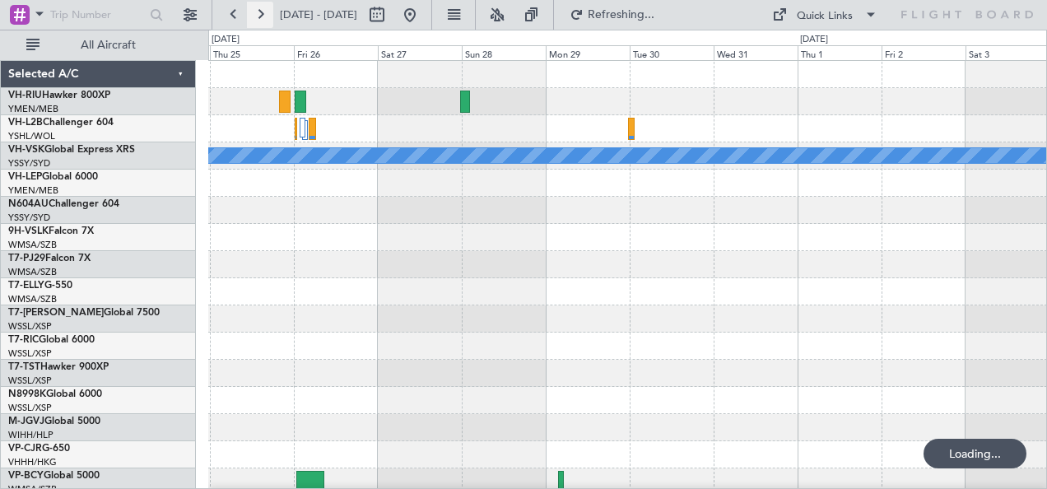
click at [262, 13] on button at bounding box center [260, 15] width 26 height 26
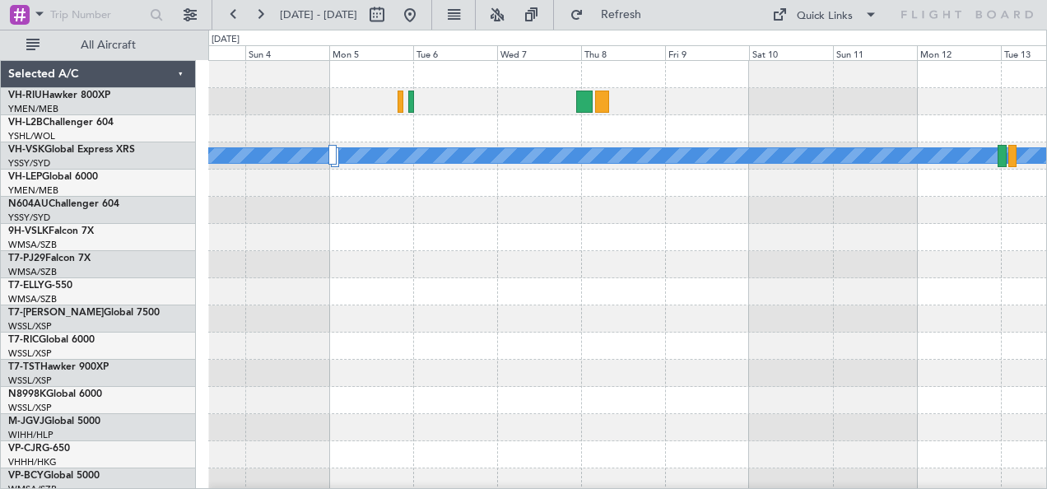
click at [613, 100] on div "MEL" at bounding box center [627, 292] width 839 height 462
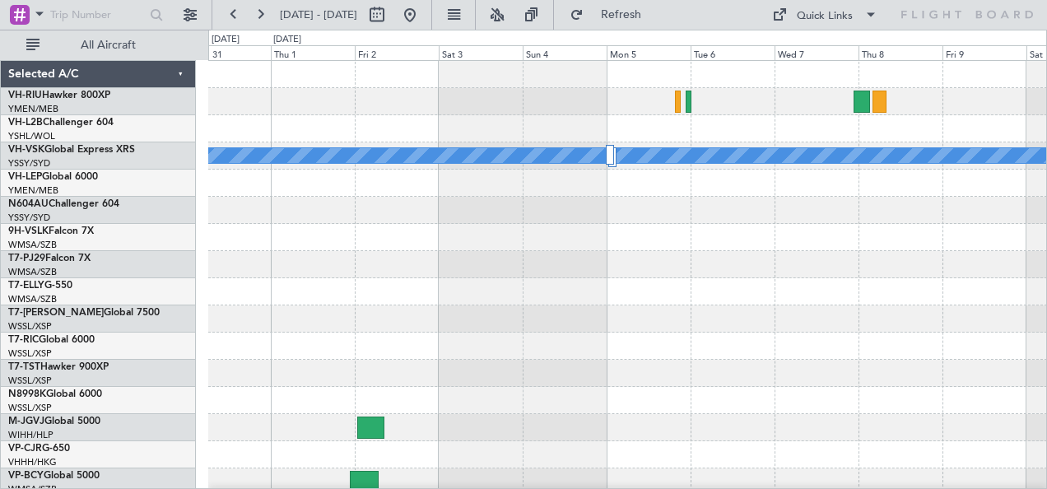
click at [642, 102] on div at bounding box center [627, 101] width 839 height 27
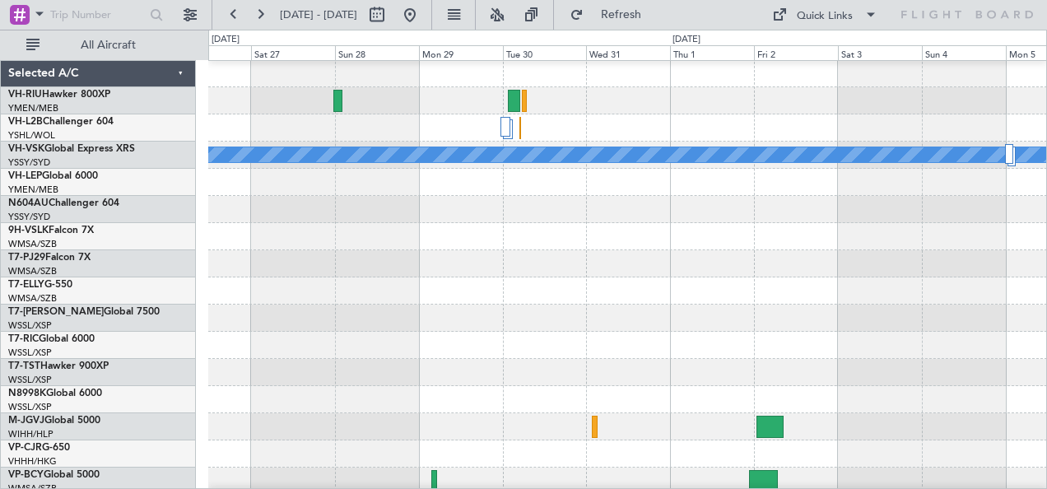
click at [513, 115] on div at bounding box center [627, 127] width 839 height 27
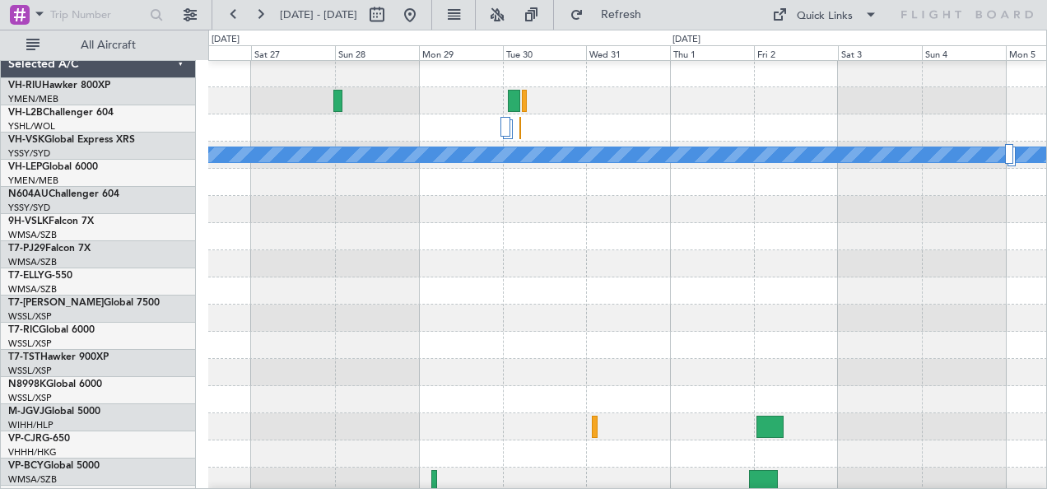
click at [553, 117] on div at bounding box center [627, 127] width 839 height 27
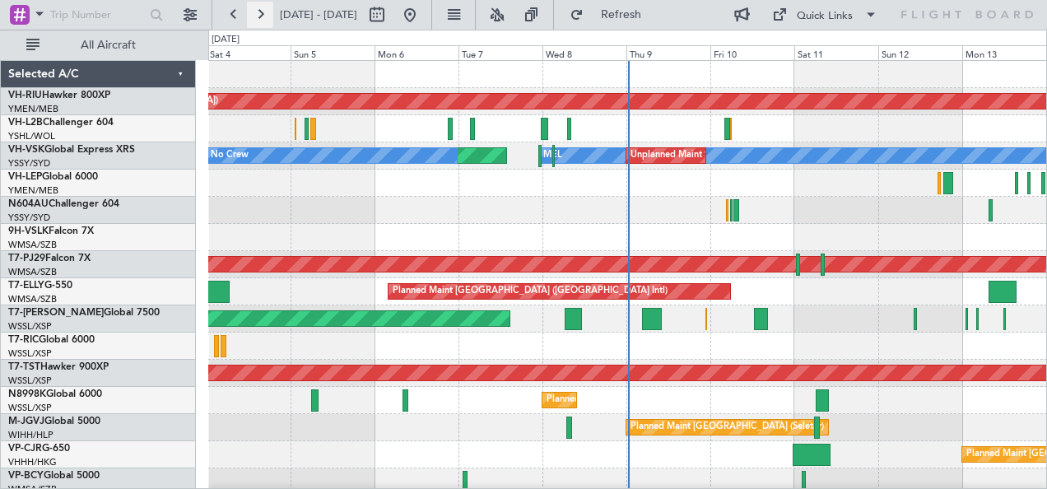
click at [265, 15] on button at bounding box center [260, 15] width 26 height 26
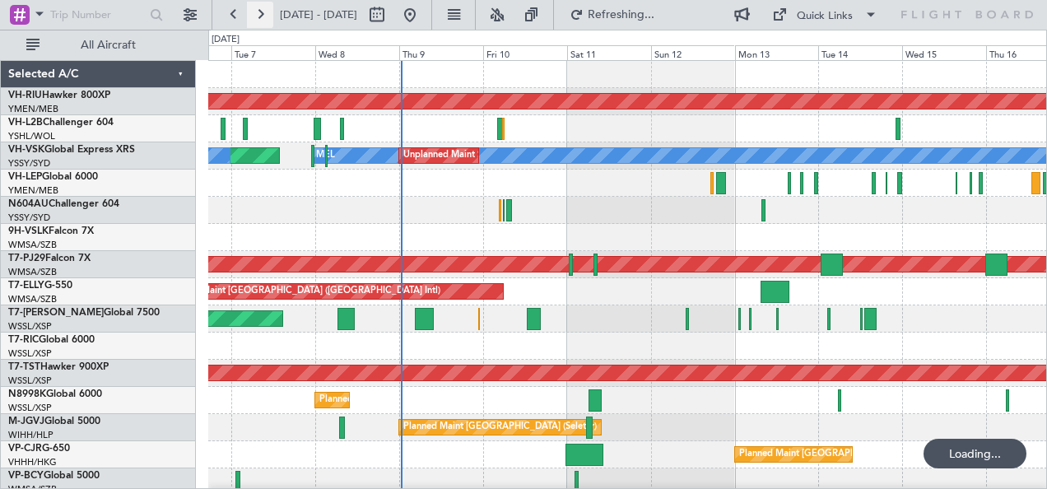
click at [265, 15] on button at bounding box center [260, 15] width 26 height 26
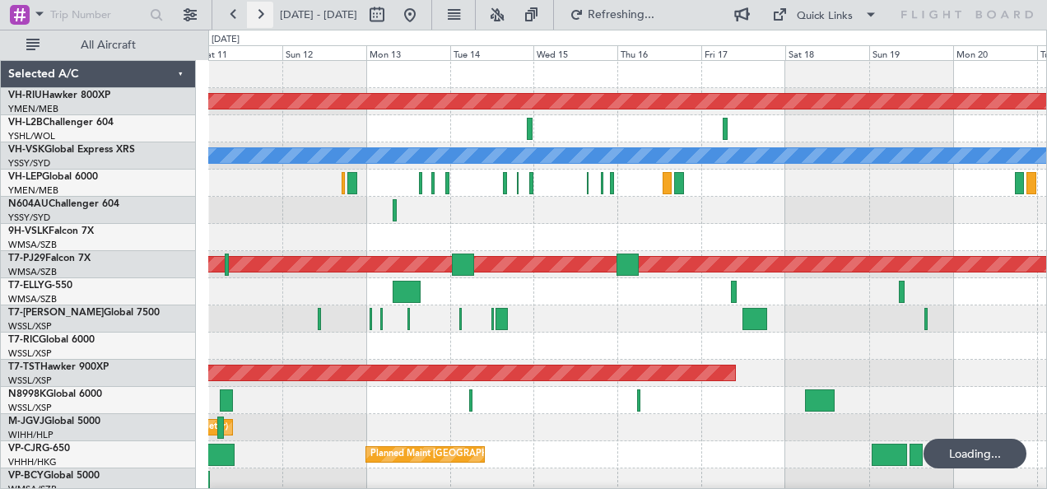
click at [265, 15] on button at bounding box center [260, 15] width 26 height 26
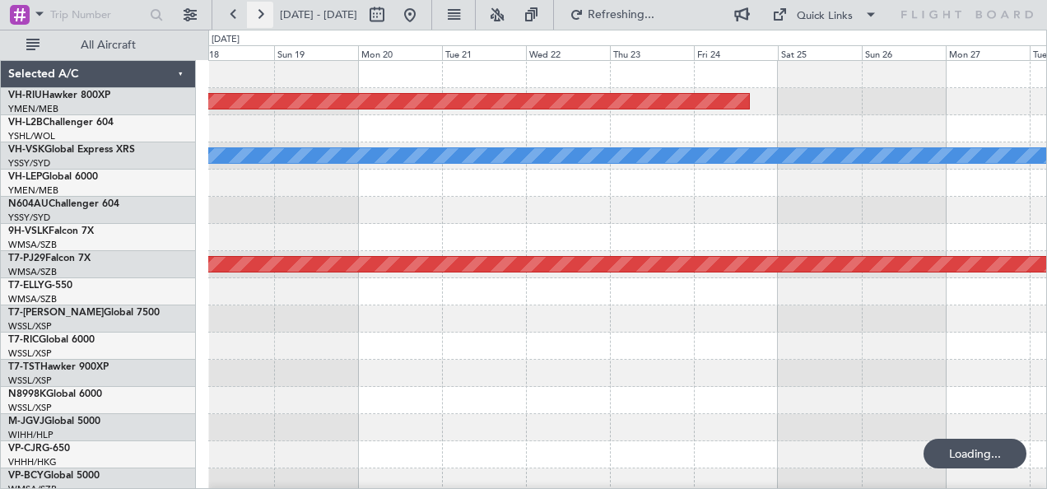
click at [265, 15] on button at bounding box center [260, 15] width 26 height 26
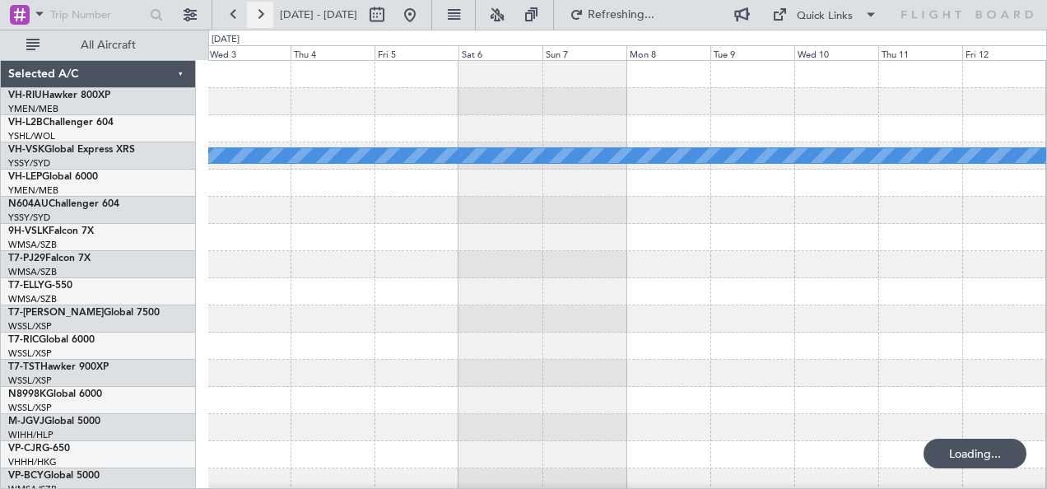
click at [265, 15] on button at bounding box center [260, 15] width 26 height 26
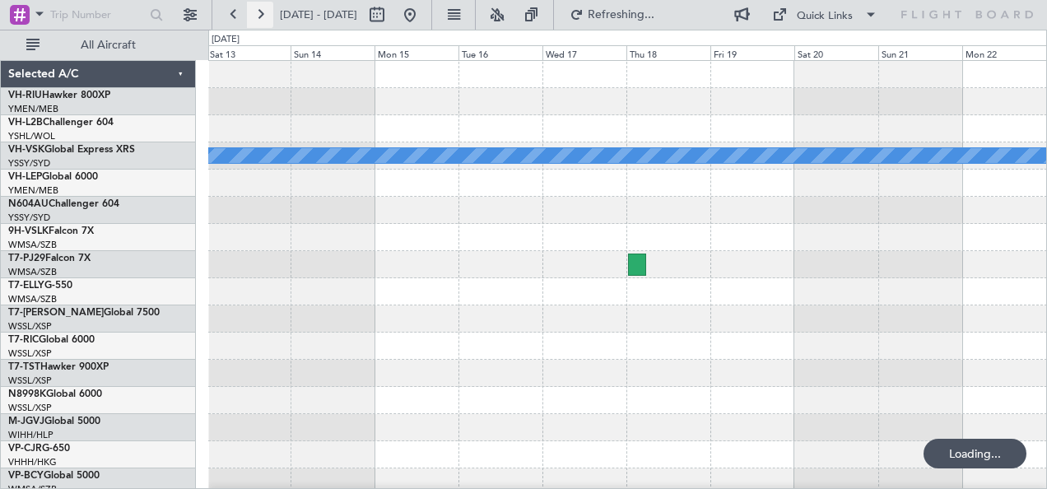
click at [265, 15] on button at bounding box center [260, 15] width 26 height 26
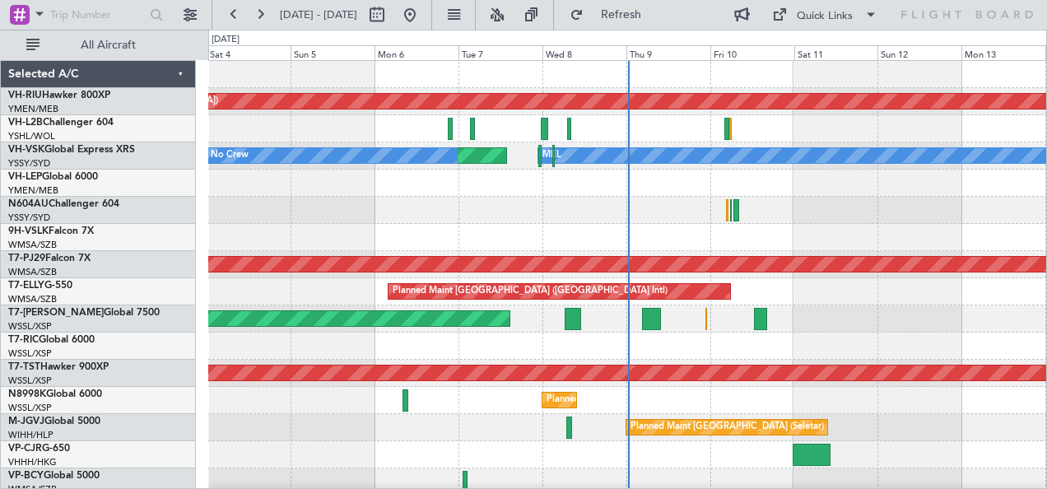
click at [258, 13] on button at bounding box center [260, 15] width 26 height 26
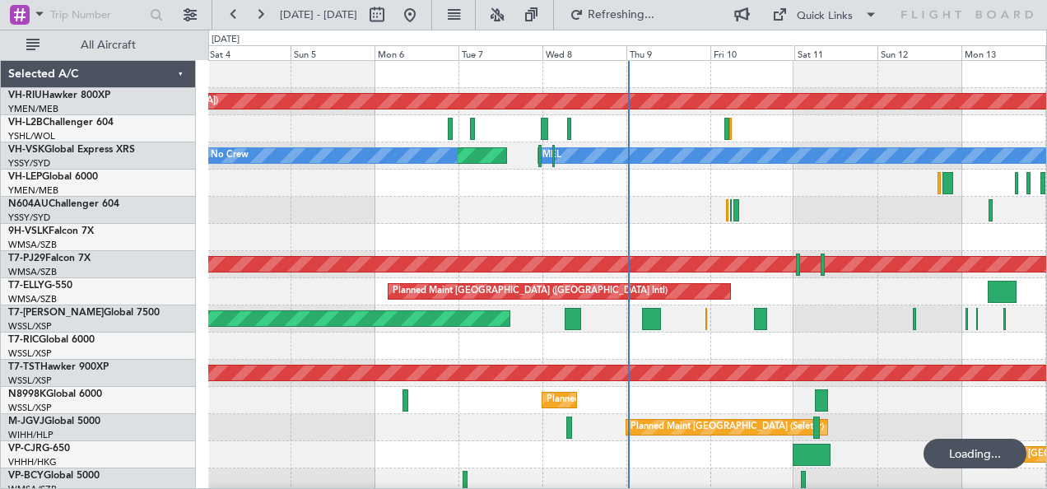
click at [258, 13] on button at bounding box center [260, 15] width 26 height 26
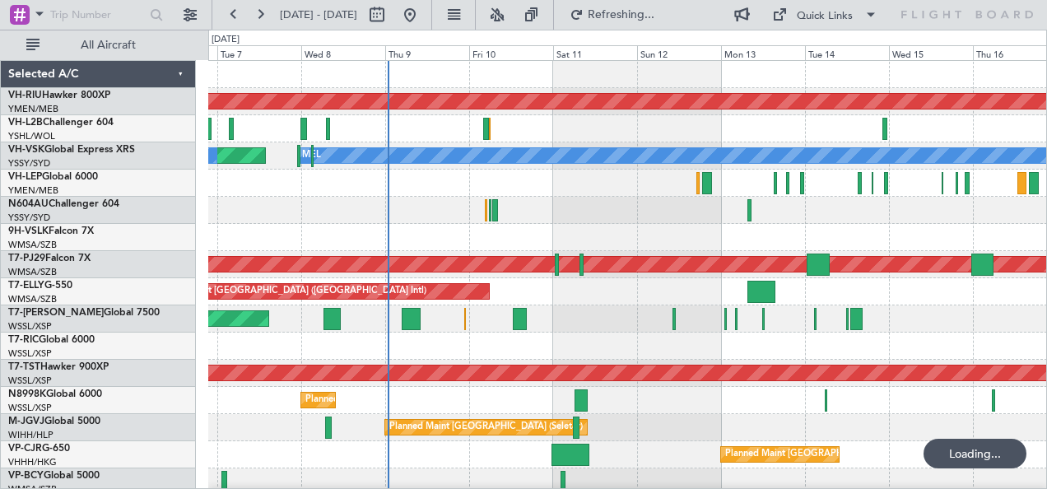
click at [258, 13] on button at bounding box center [260, 15] width 26 height 26
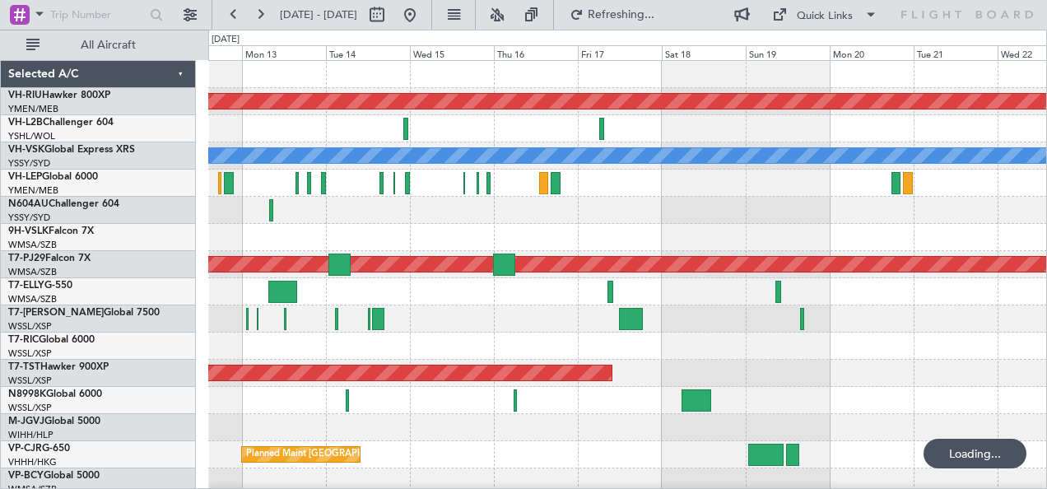
click at [258, 13] on button at bounding box center [260, 15] width 26 height 26
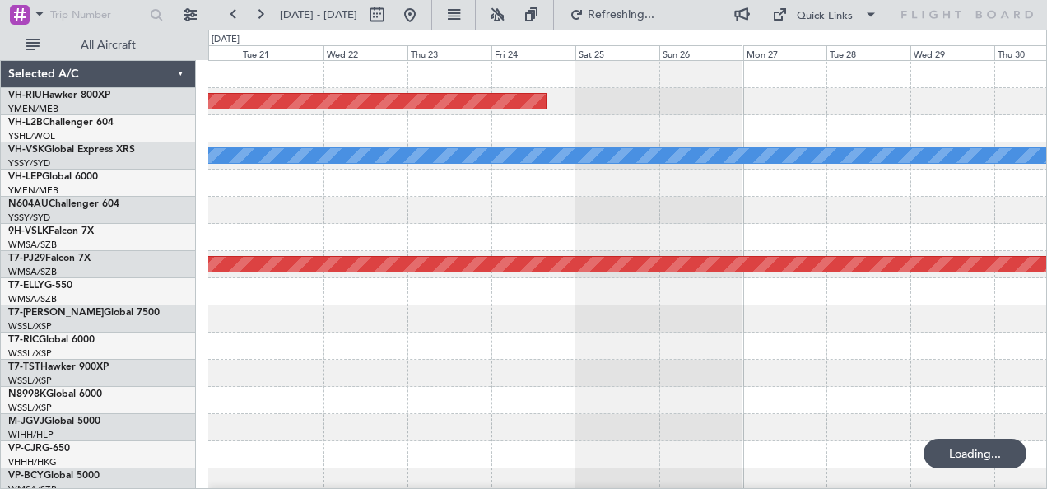
click at [258, 13] on button at bounding box center [260, 15] width 26 height 26
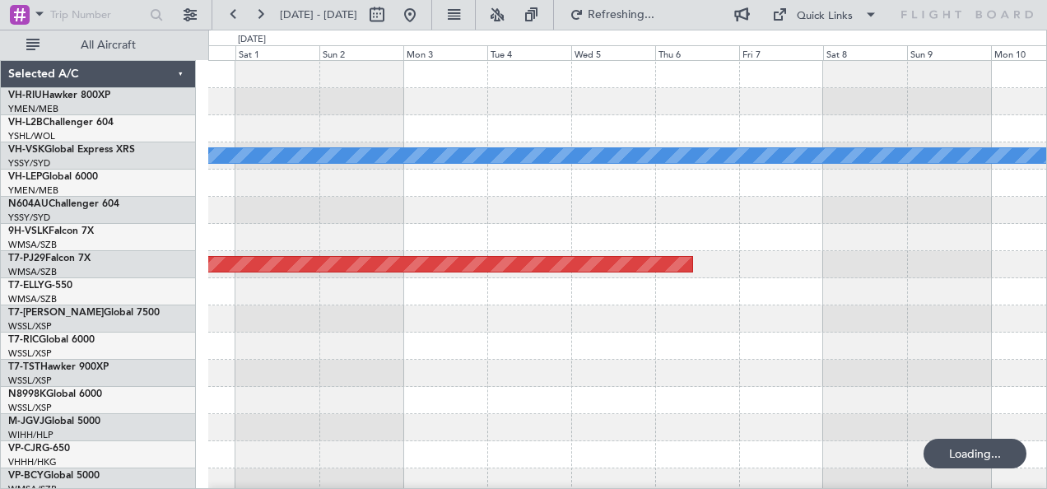
click at [258, 13] on button at bounding box center [260, 15] width 26 height 26
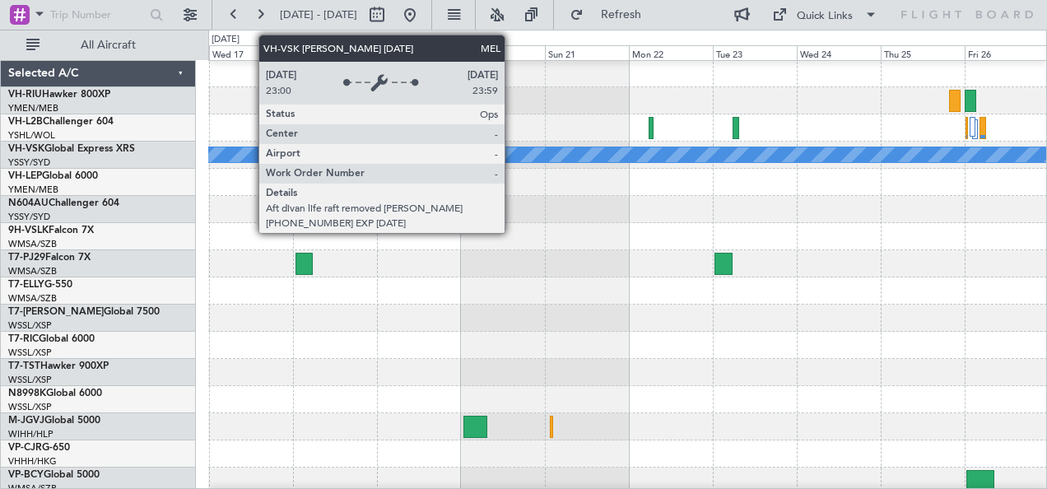
click at [705, 142] on div "MEL" at bounding box center [627, 155] width 839 height 27
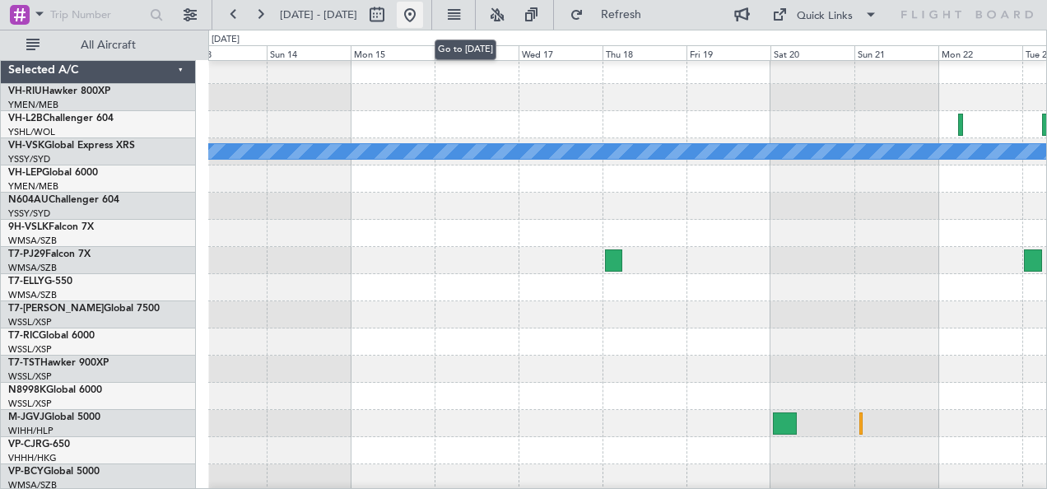
click at [423, 9] on button at bounding box center [410, 15] width 26 height 26
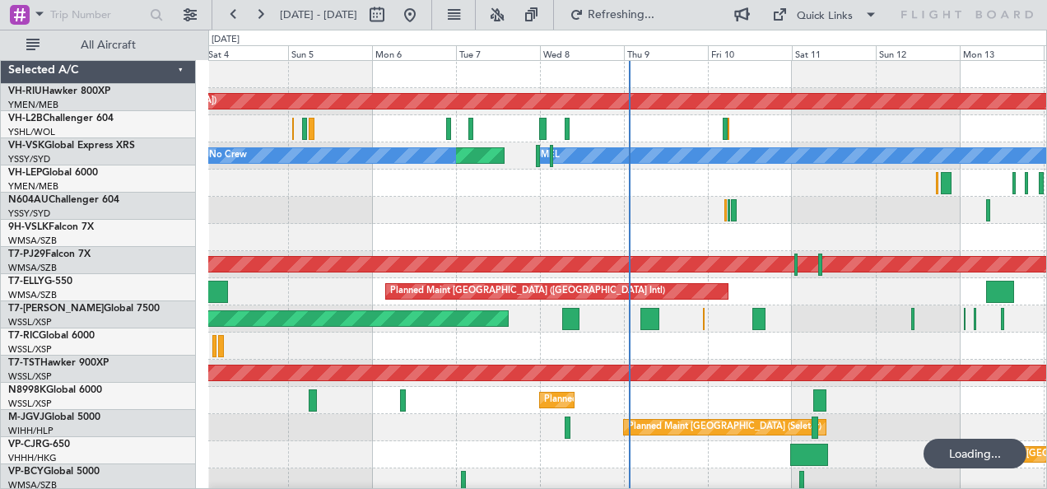
scroll to position [0, 0]
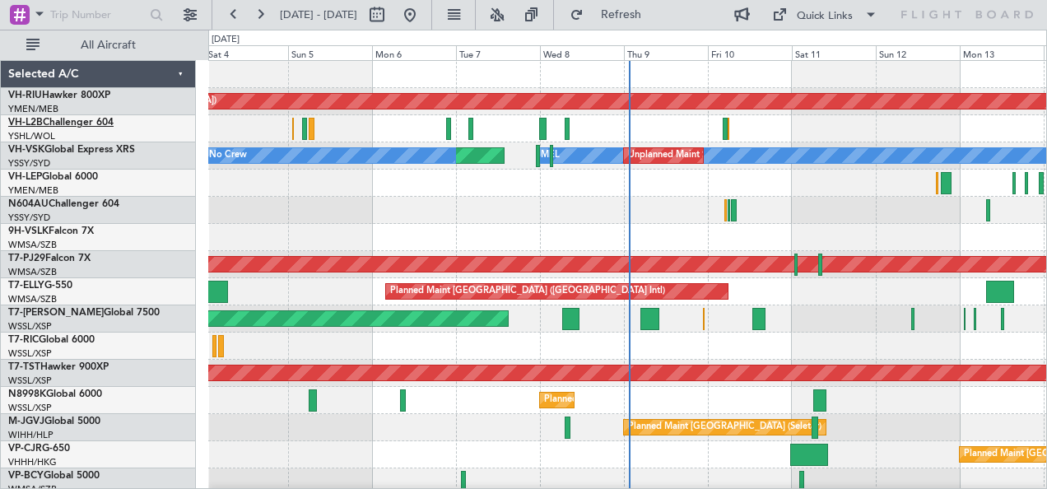
click at [48, 122] on link "VH-L2B Challenger 604" at bounding box center [60, 123] width 105 height 10
click at [51, 147] on link "VH-VSK Global Express XRS" at bounding box center [71, 150] width 127 height 10
click at [61, 178] on link "VH-LEP Global 6000" at bounding box center [53, 177] width 90 height 10
click at [54, 201] on link "N604AU Challenger 604" at bounding box center [63, 204] width 111 height 10
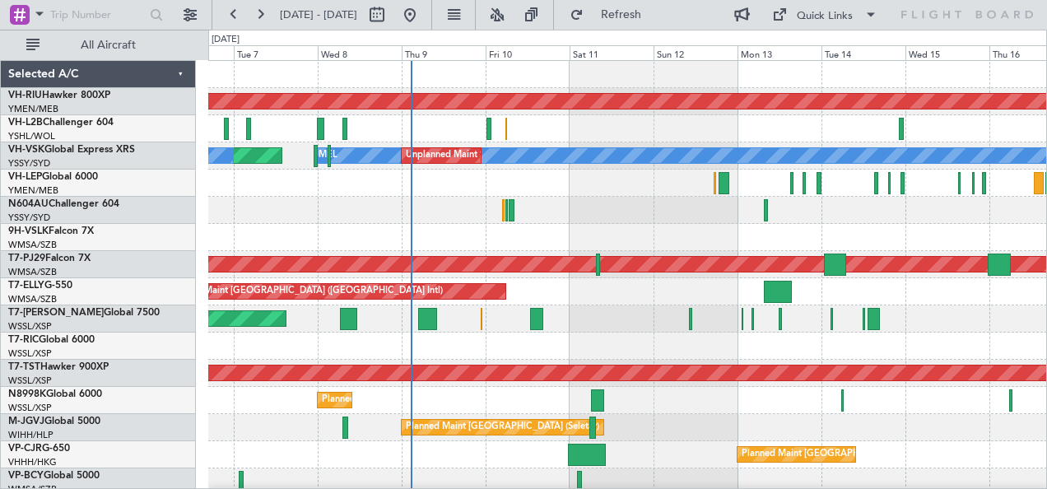
click at [593, 177] on div at bounding box center [627, 183] width 839 height 27
click at [253, 15] on button at bounding box center [260, 15] width 26 height 26
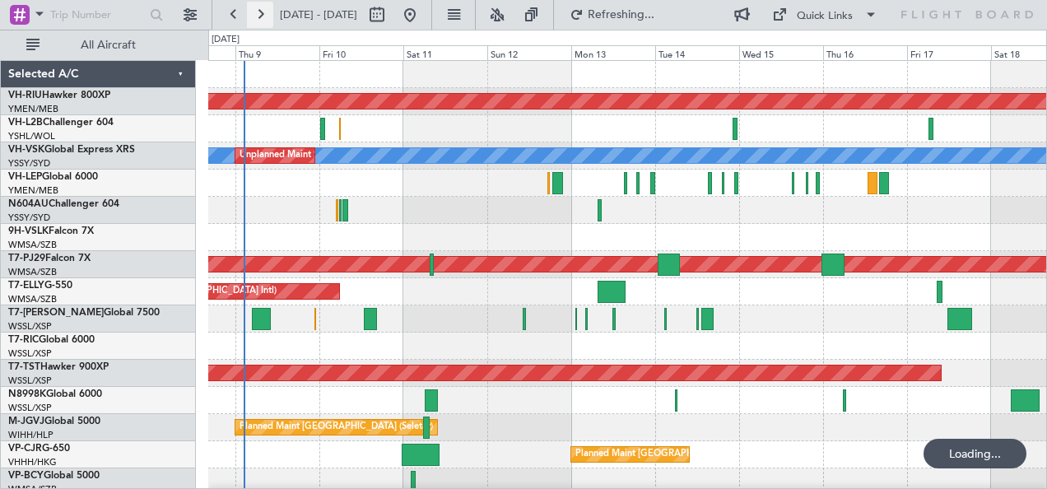
click at [253, 15] on button at bounding box center [260, 15] width 26 height 26
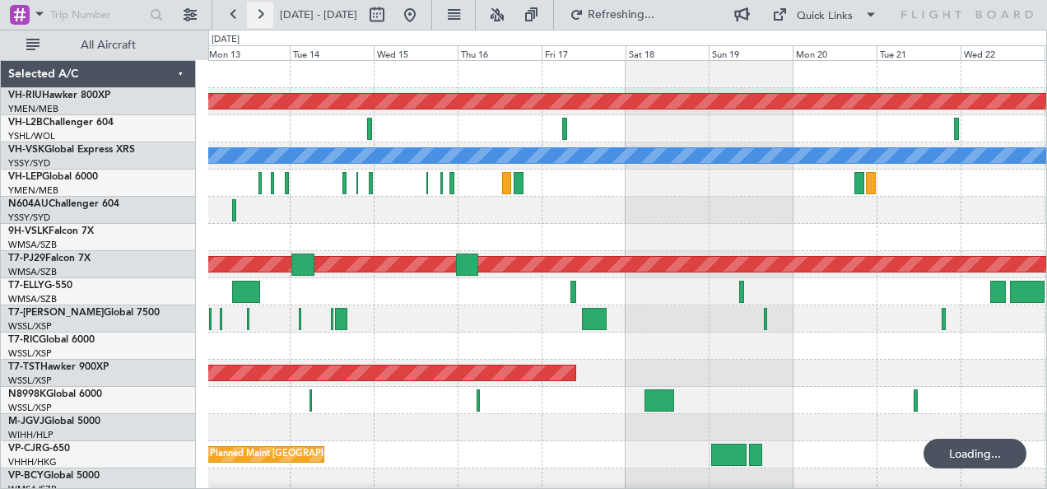
click at [253, 15] on button at bounding box center [260, 15] width 26 height 26
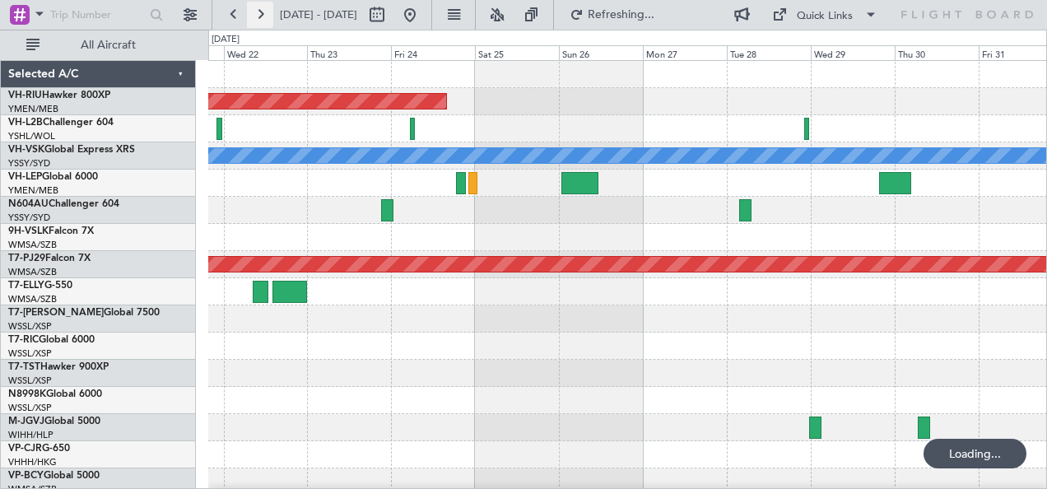
click at [253, 15] on button at bounding box center [260, 15] width 26 height 26
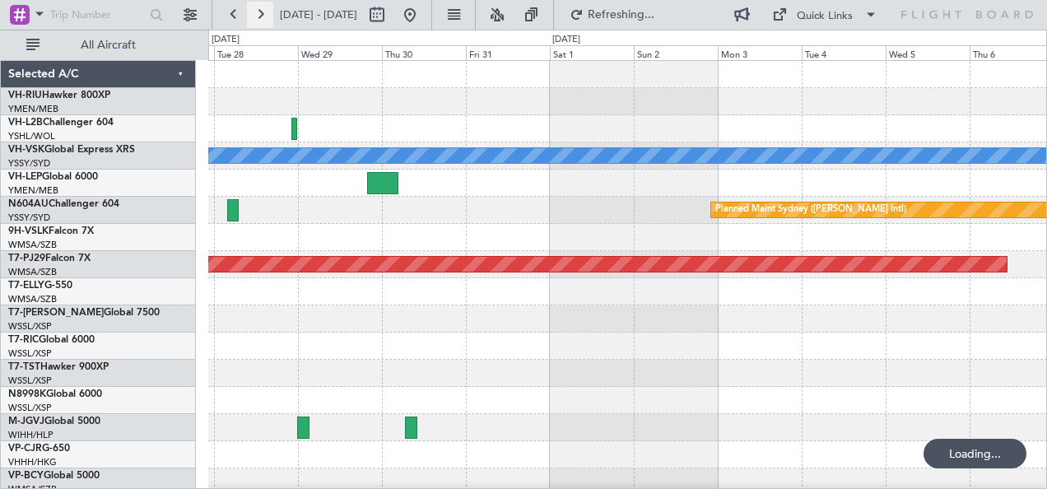
click at [253, 15] on button at bounding box center [260, 15] width 26 height 26
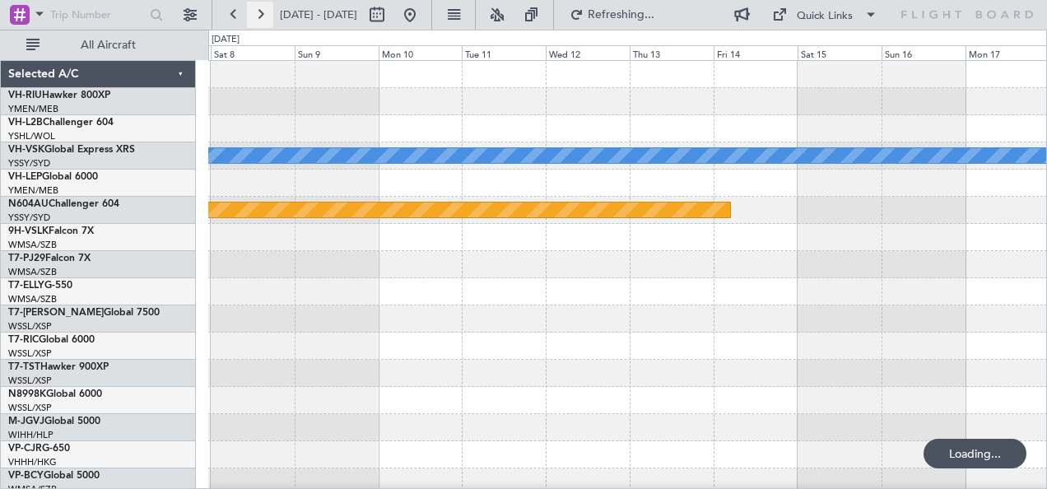
click at [253, 15] on button at bounding box center [260, 15] width 26 height 26
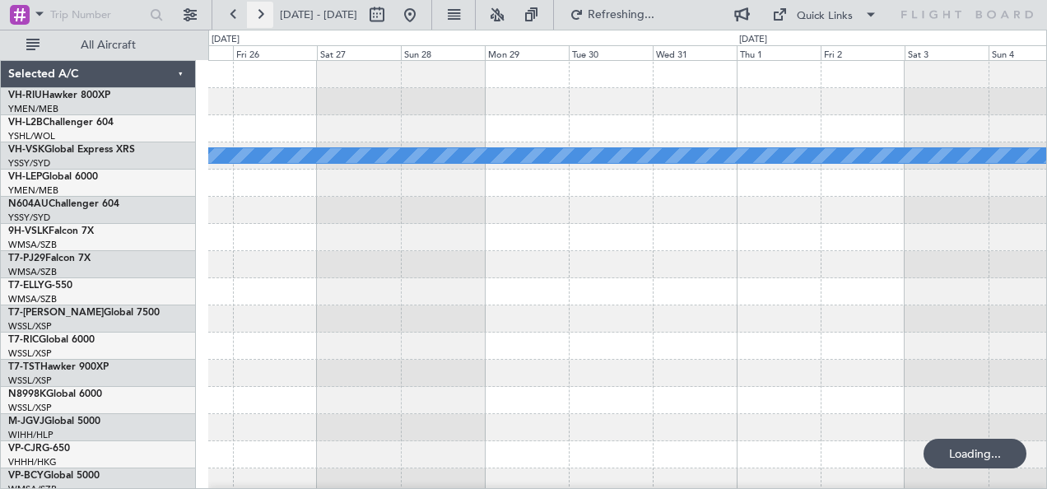
click at [253, 15] on button at bounding box center [260, 15] width 26 height 26
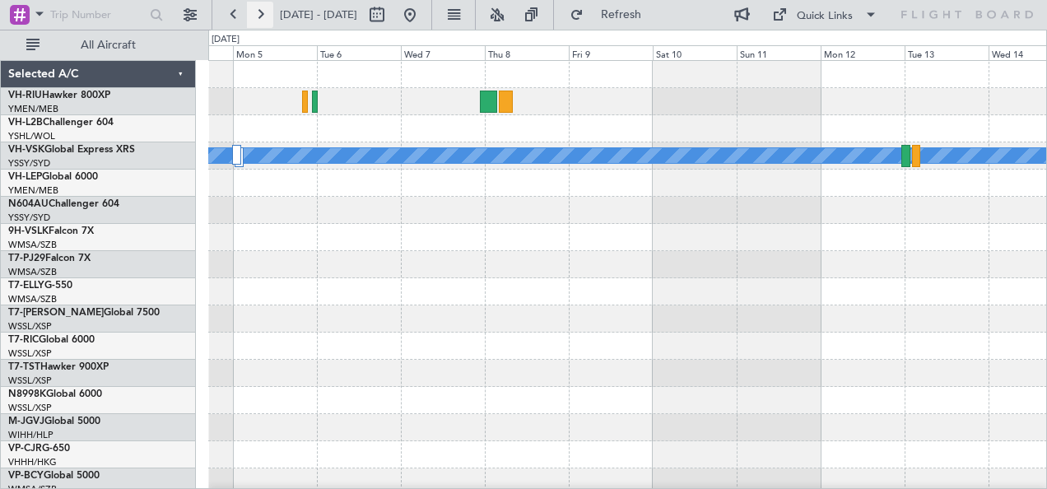
click at [253, 15] on button at bounding box center [260, 15] width 26 height 26
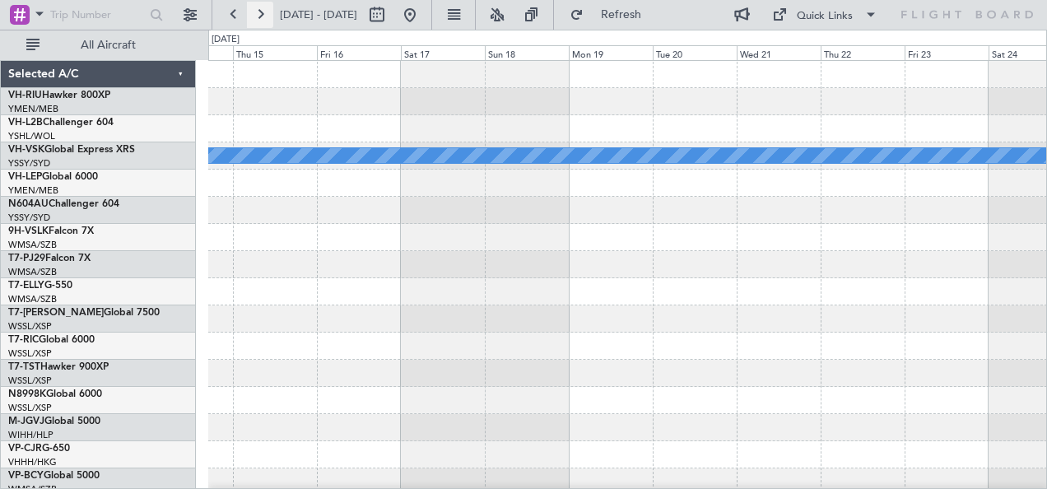
click at [253, 15] on button at bounding box center [260, 15] width 26 height 26
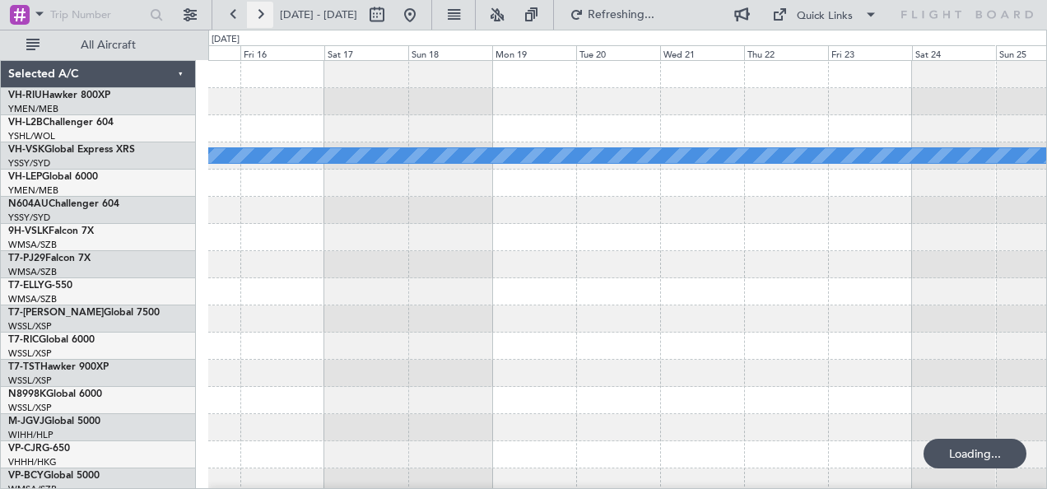
click at [253, 15] on button at bounding box center [260, 15] width 26 height 26
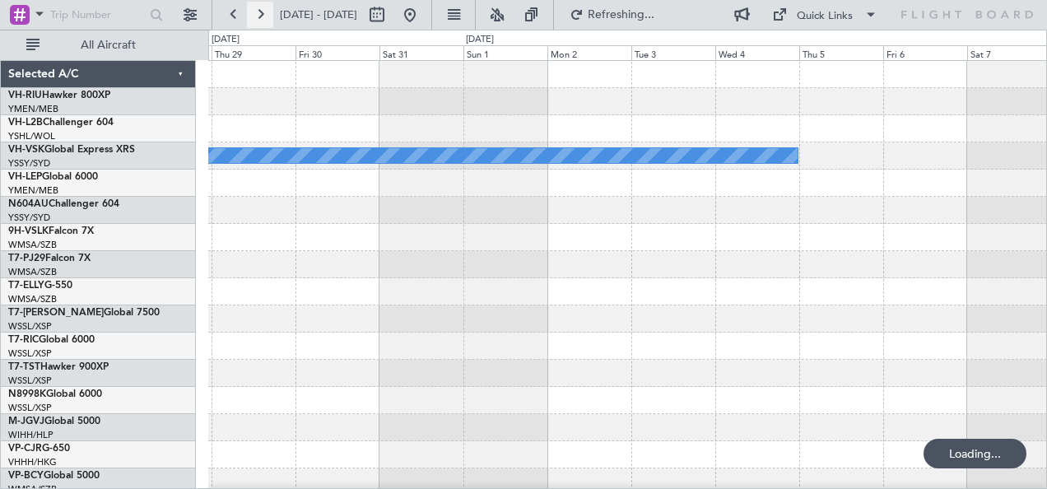
click at [253, 15] on button at bounding box center [260, 15] width 26 height 26
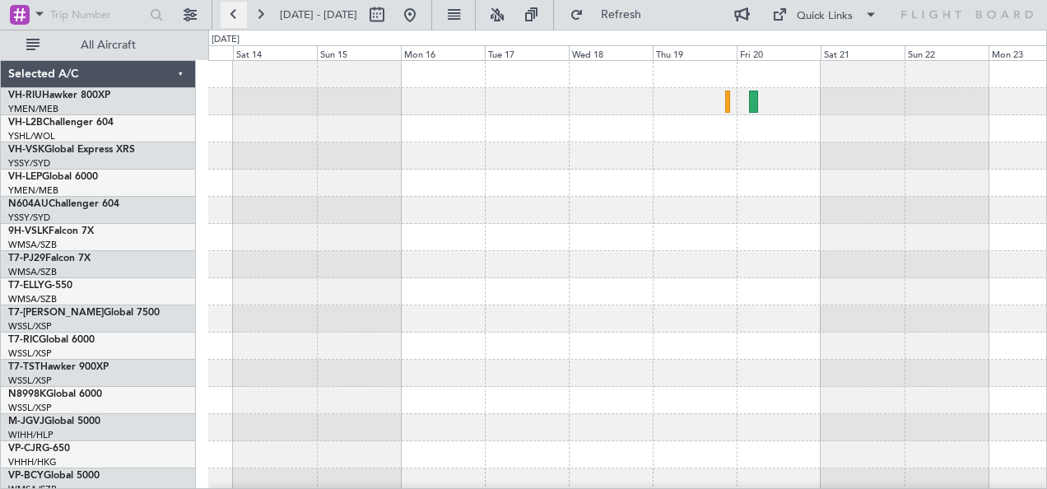
click at [226, 14] on button at bounding box center [234, 15] width 26 height 26
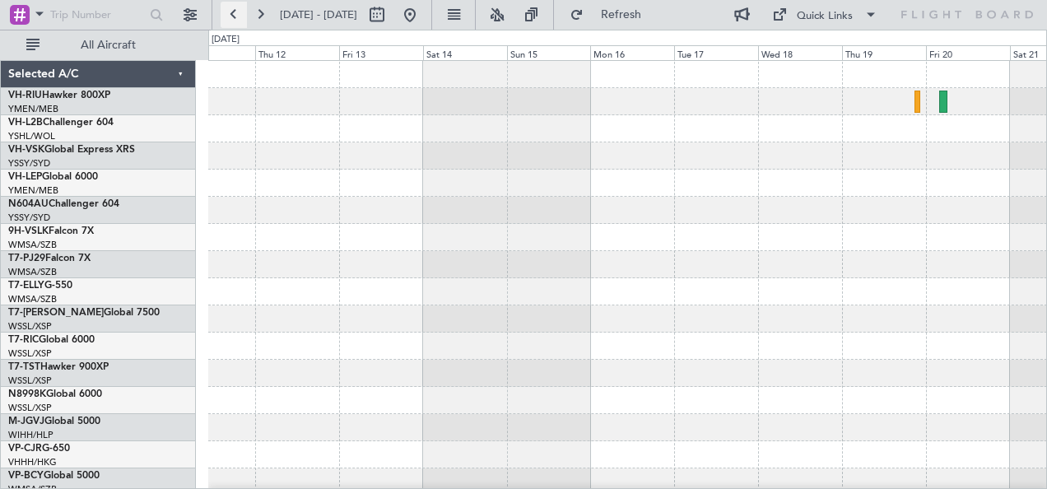
click at [226, 14] on button at bounding box center [234, 15] width 26 height 26
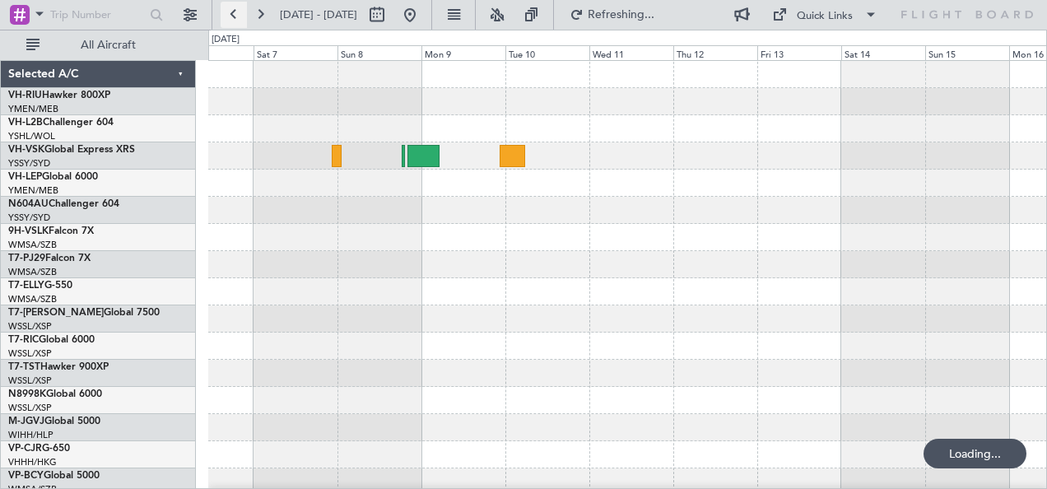
click at [226, 14] on button at bounding box center [234, 15] width 26 height 26
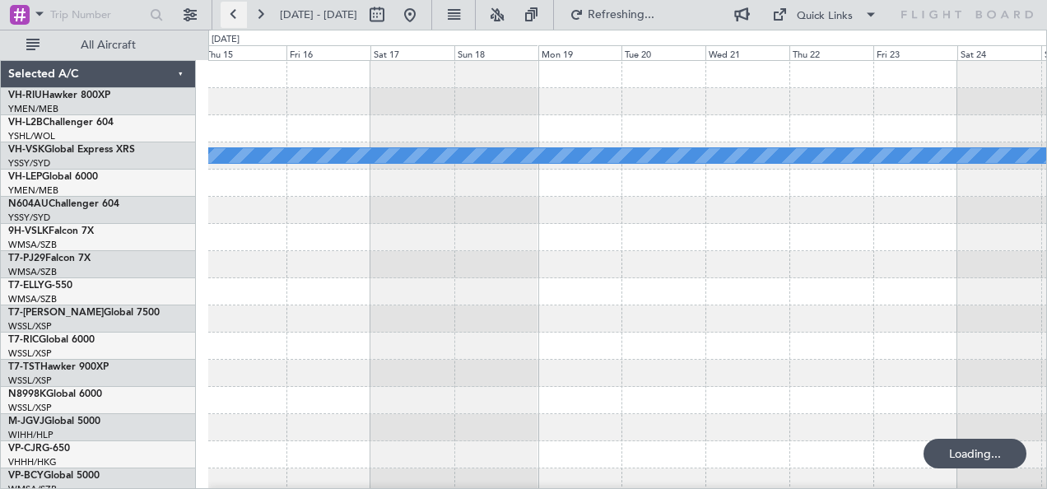
click at [226, 14] on button at bounding box center [234, 15] width 26 height 26
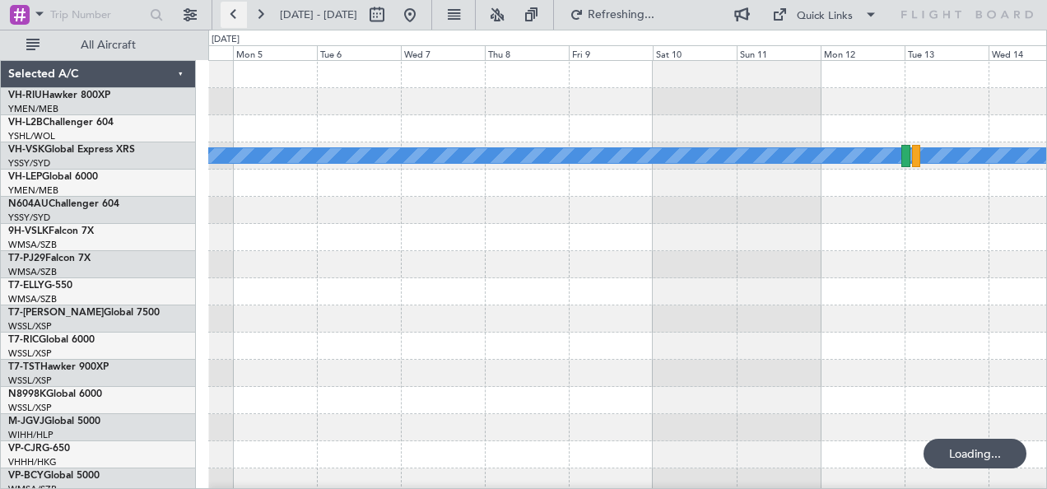
click at [226, 14] on button at bounding box center [234, 15] width 26 height 26
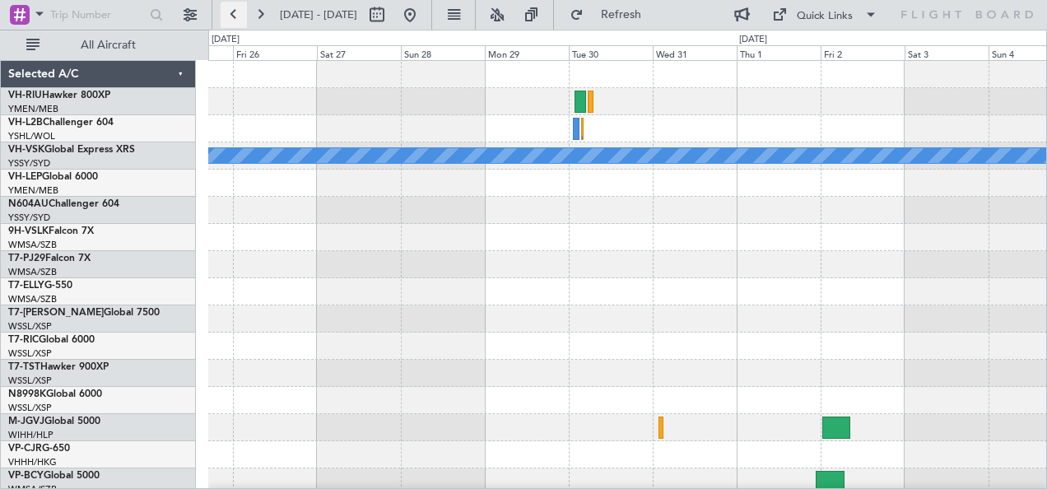
click at [226, 14] on button at bounding box center [234, 15] width 26 height 26
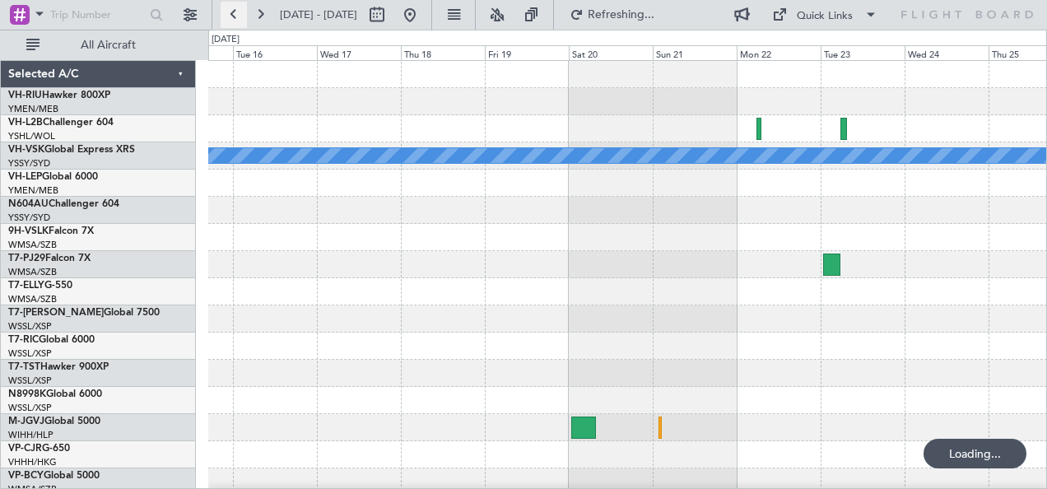
click at [226, 14] on button at bounding box center [234, 15] width 26 height 26
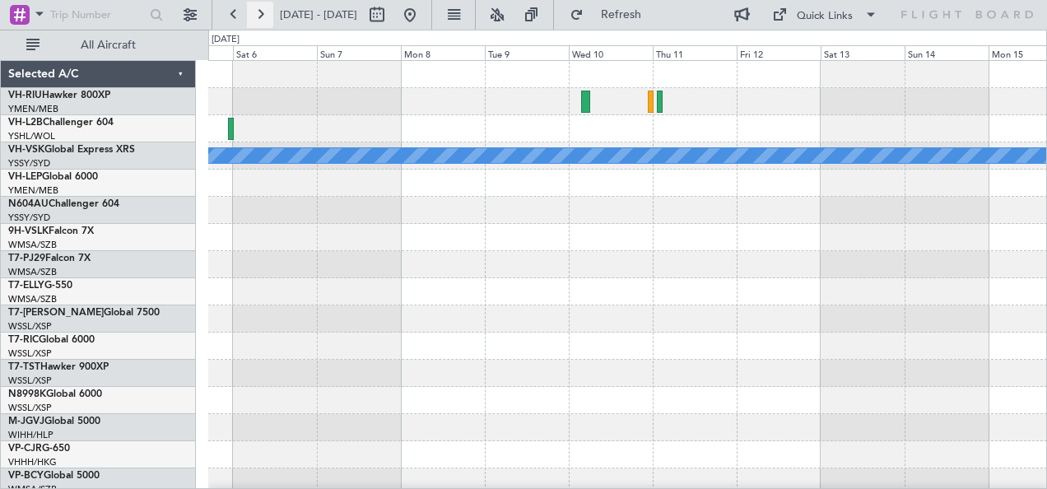
click at [259, 17] on button at bounding box center [260, 15] width 26 height 26
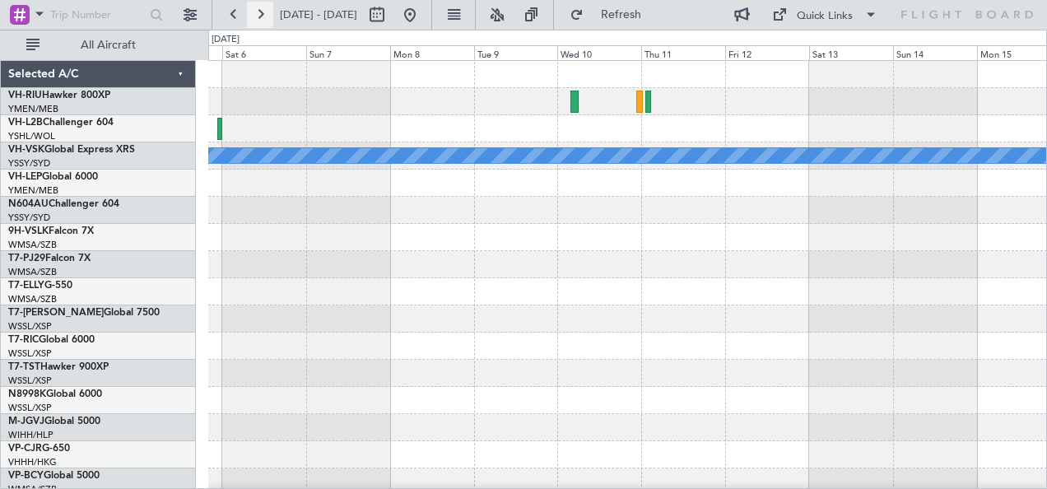
click at [259, 17] on button at bounding box center [260, 15] width 26 height 26
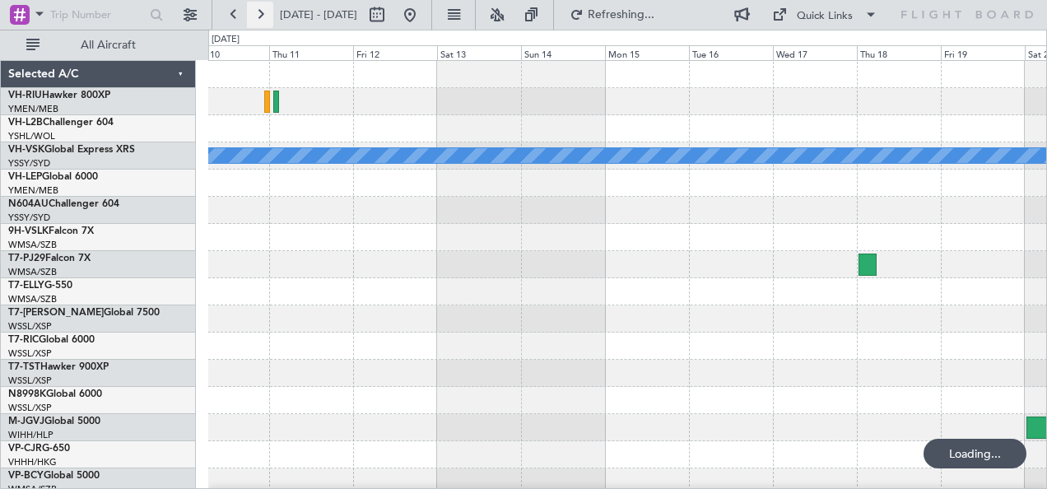
click at [259, 17] on button at bounding box center [260, 15] width 26 height 26
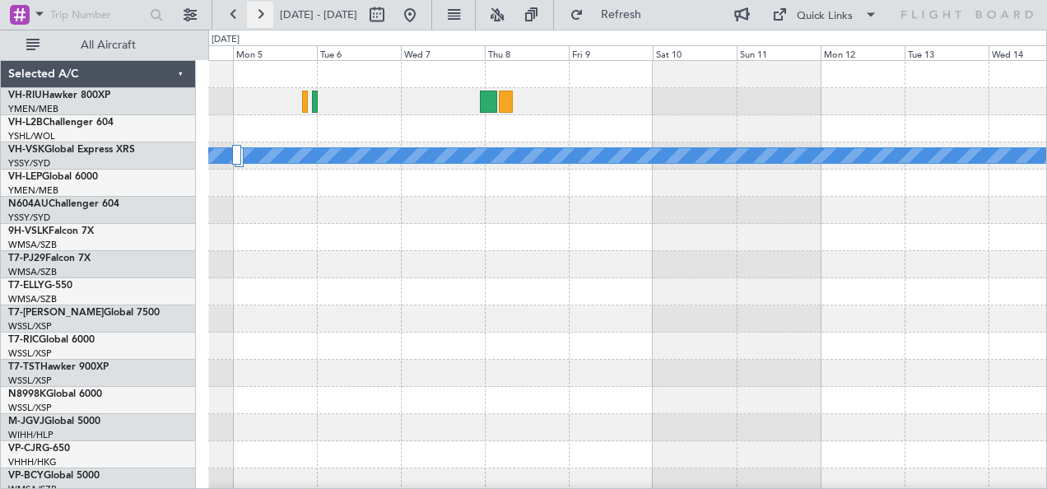
click at [259, 17] on button at bounding box center [260, 15] width 26 height 26
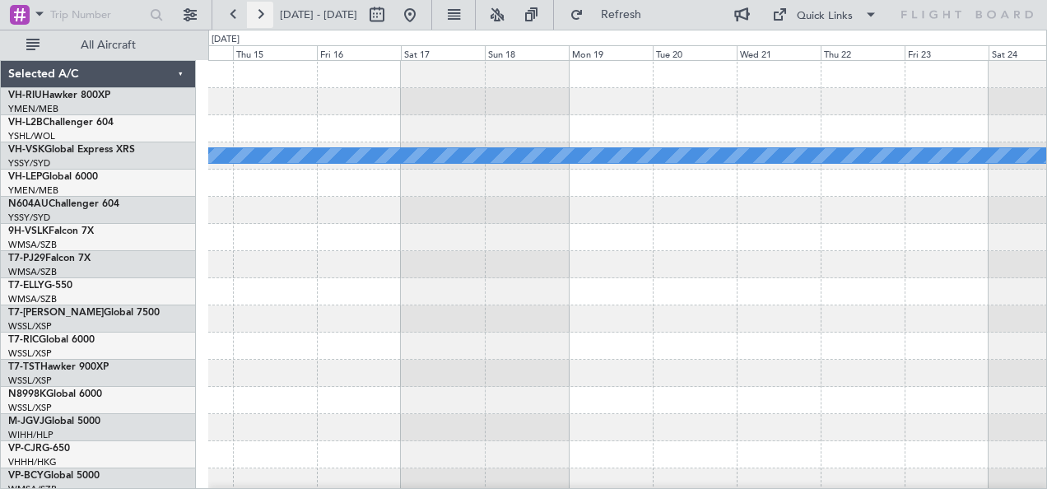
click at [259, 17] on button at bounding box center [260, 15] width 26 height 26
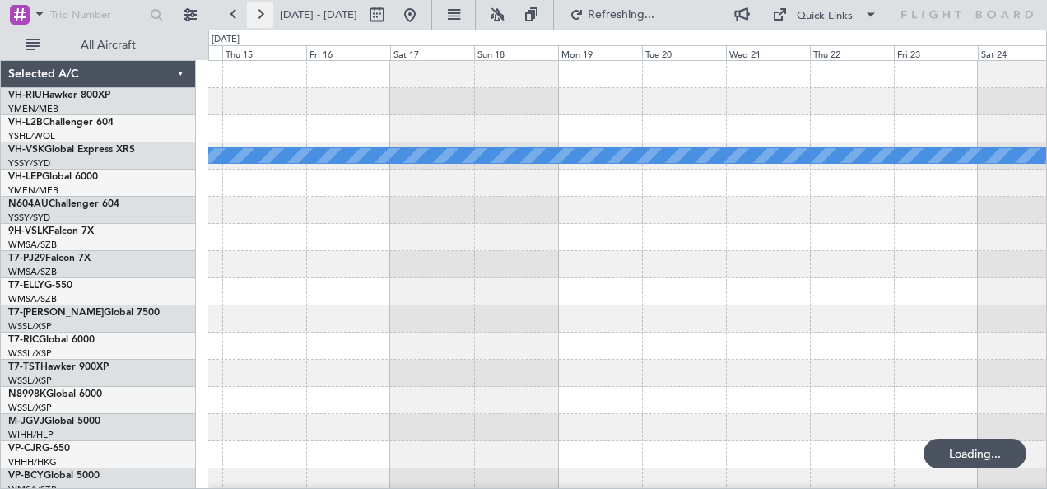
click at [259, 17] on button at bounding box center [260, 15] width 26 height 26
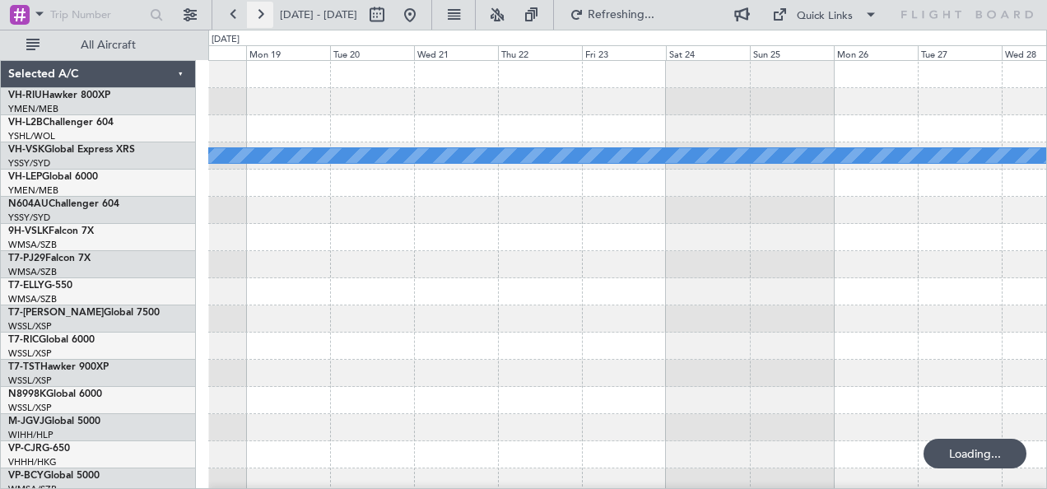
click at [259, 17] on button at bounding box center [260, 15] width 26 height 26
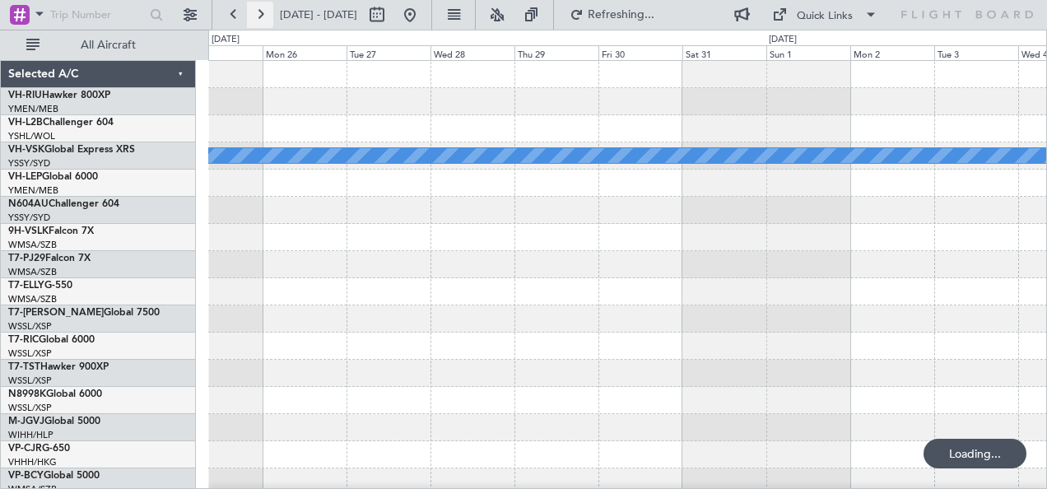
click at [259, 17] on button at bounding box center [260, 15] width 26 height 26
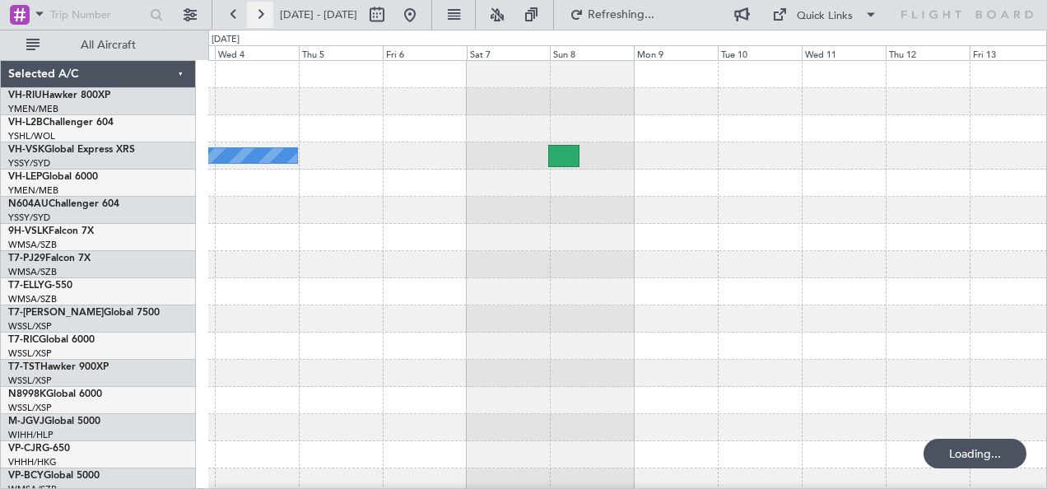
click at [259, 17] on button at bounding box center [260, 15] width 26 height 26
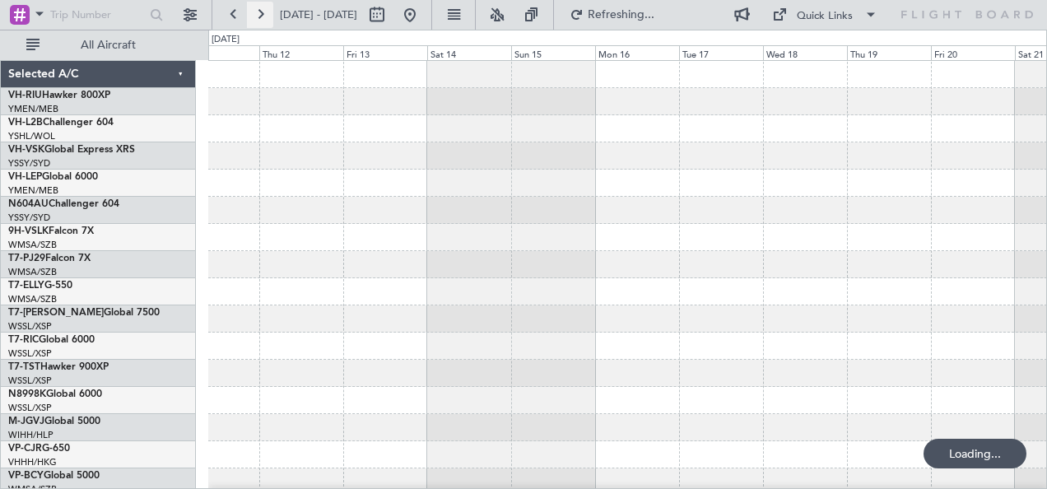
click at [259, 17] on button at bounding box center [260, 15] width 26 height 26
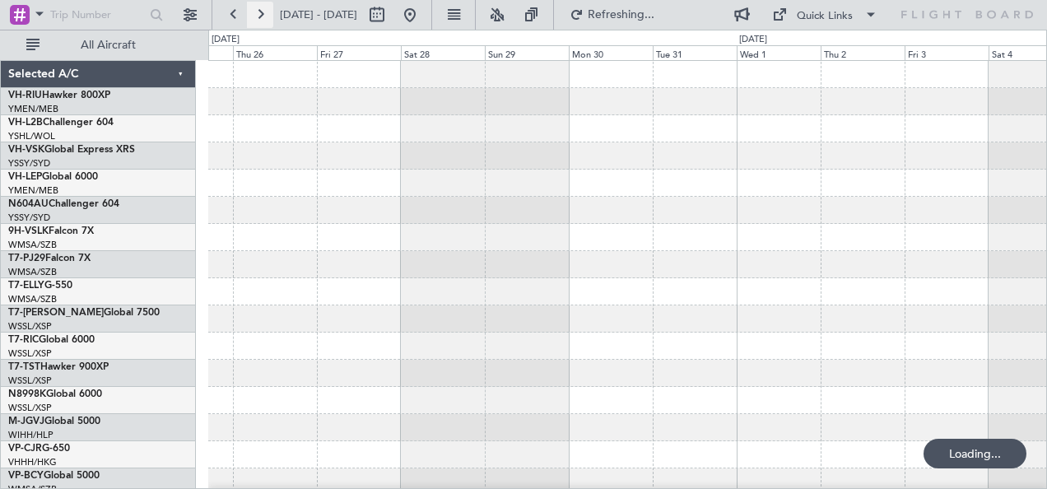
click at [259, 17] on button at bounding box center [260, 15] width 26 height 26
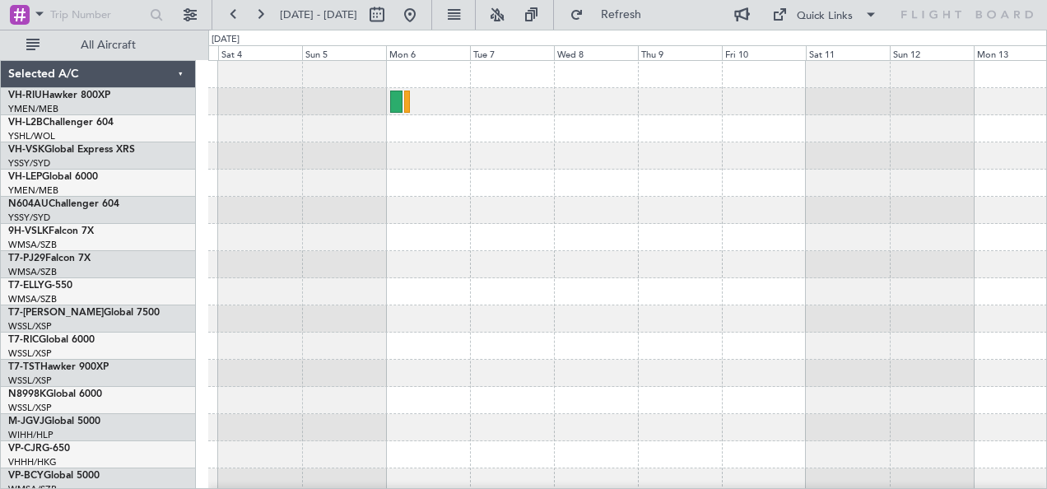
click at [520, 167] on div at bounding box center [627, 292] width 839 height 462
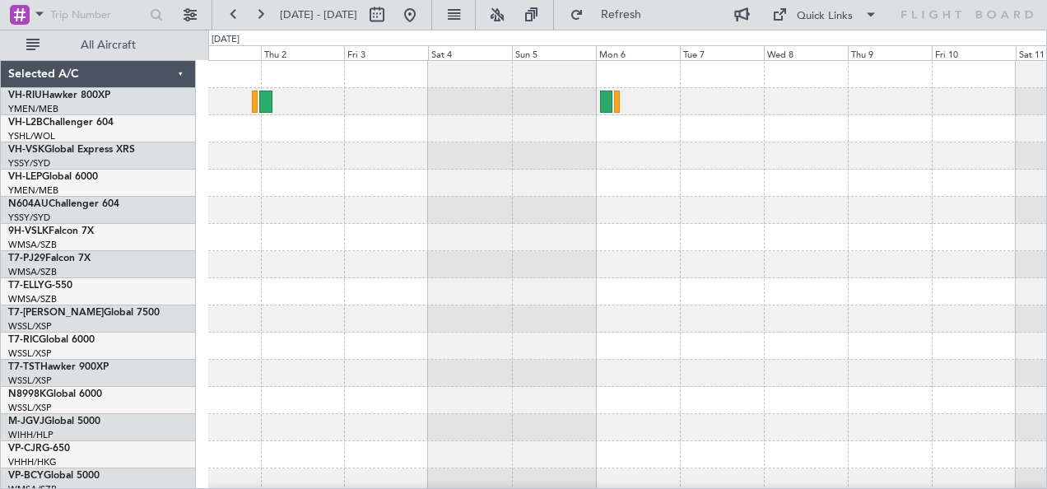
click at [489, 197] on div at bounding box center [627, 210] width 839 height 27
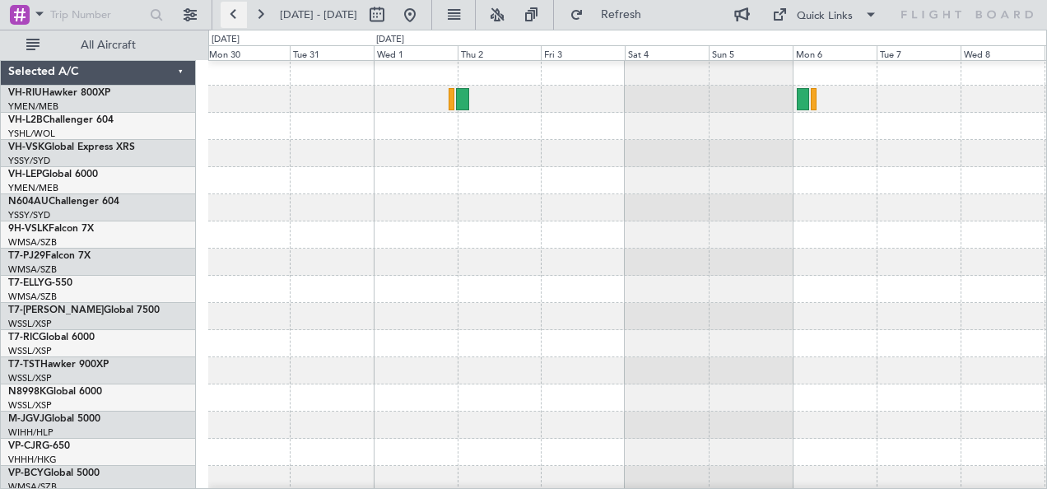
click at [233, 12] on button at bounding box center [234, 15] width 26 height 26
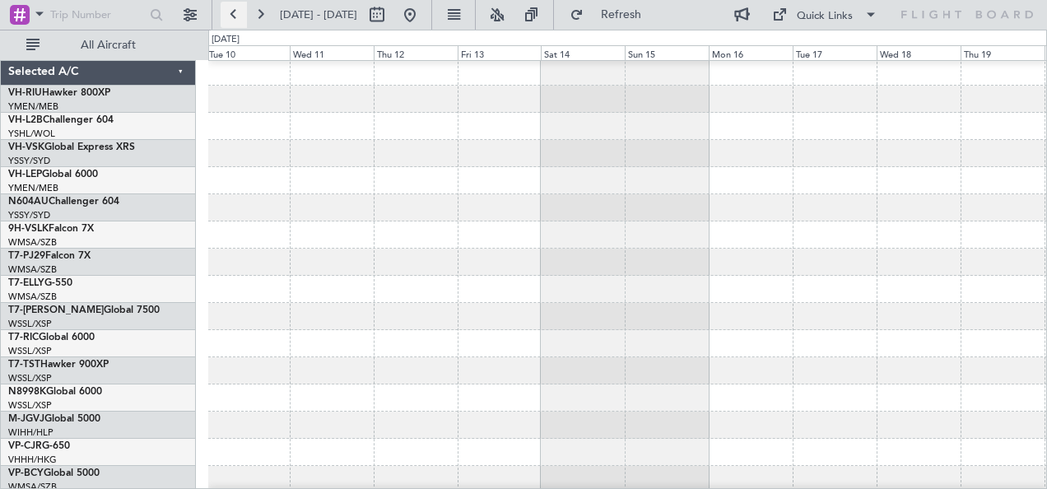
click at [233, 12] on button at bounding box center [234, 15] width 26 height 26
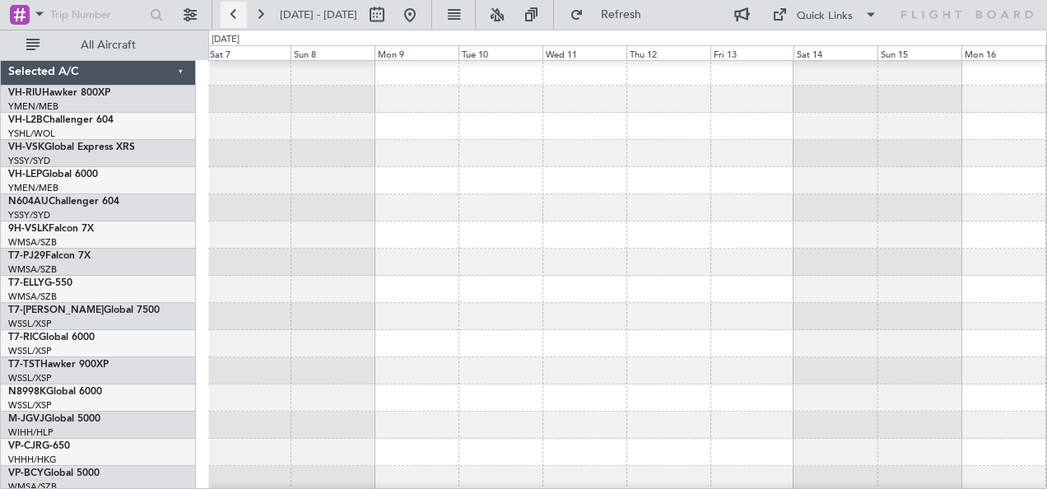
click at [233, 12] on button at bounding box center [234, 15] width 26 height 26
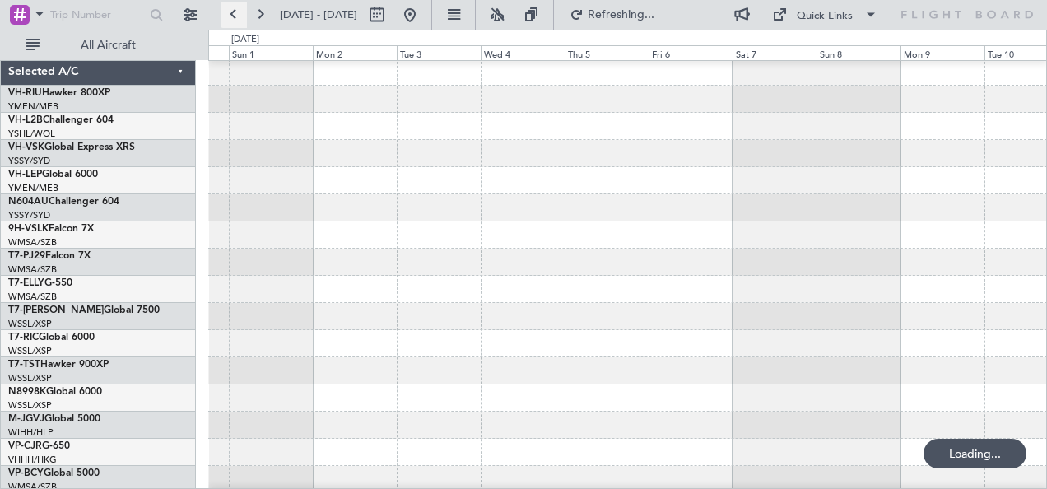
click at [233, 12] on button at bounding box center [234, 15] width 26 height 26
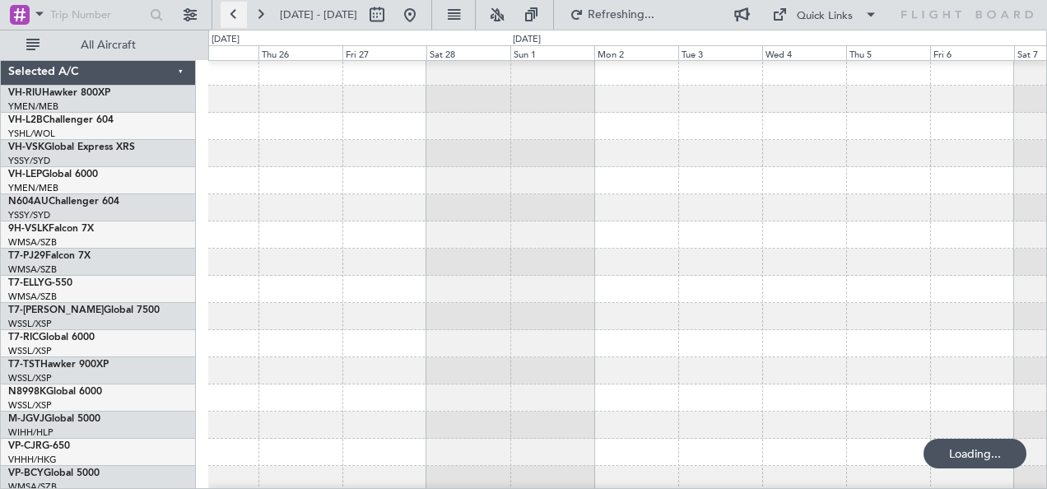
click at [233, 12] on button at bounding box center [234, 15] width 26 height 26
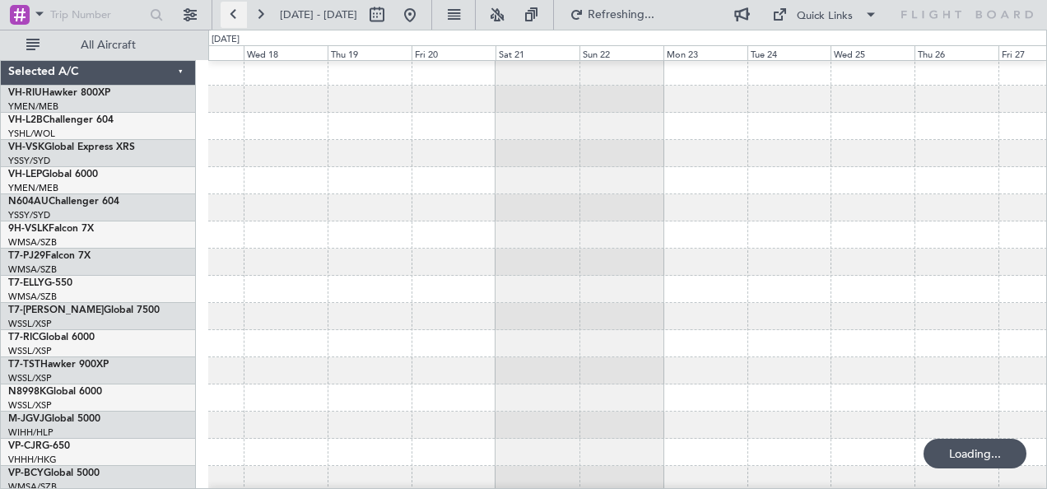
click at [233, 12] on button at bounding box center [234, 15] width 26 height 26
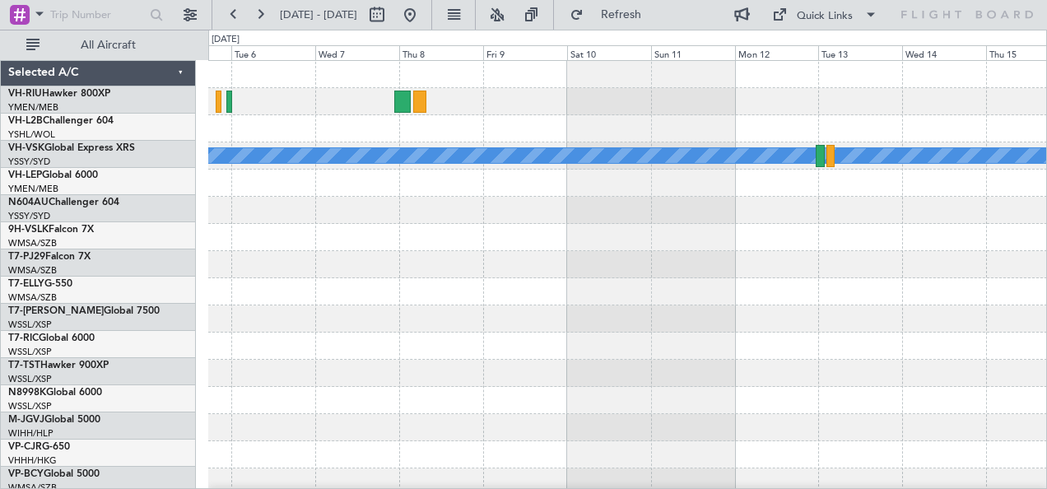
scroll to position [0, 0]
click at [631, 254] on div "MEL" at bounding box center [627, 292] width 839 height 462
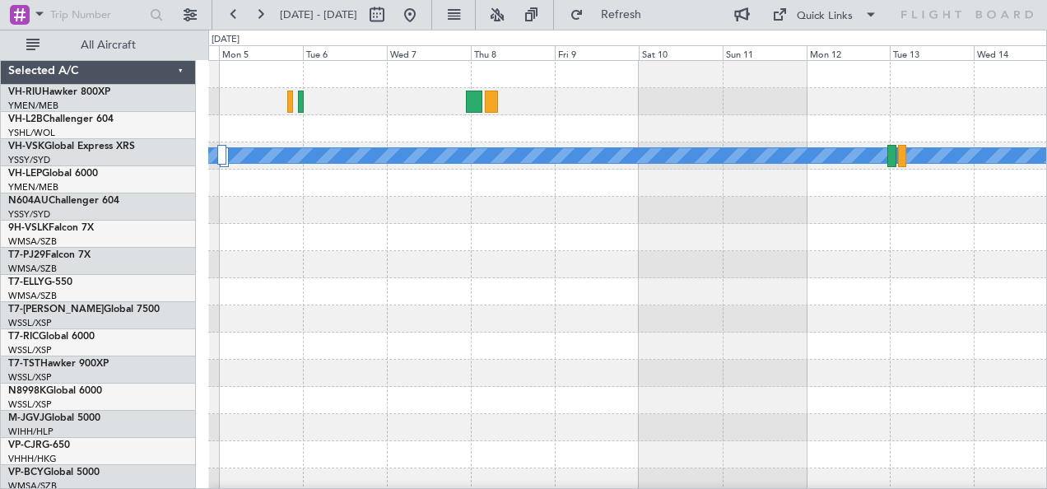
click at [688, 259] on div at bounding box center [627, 264] width 839 height 27
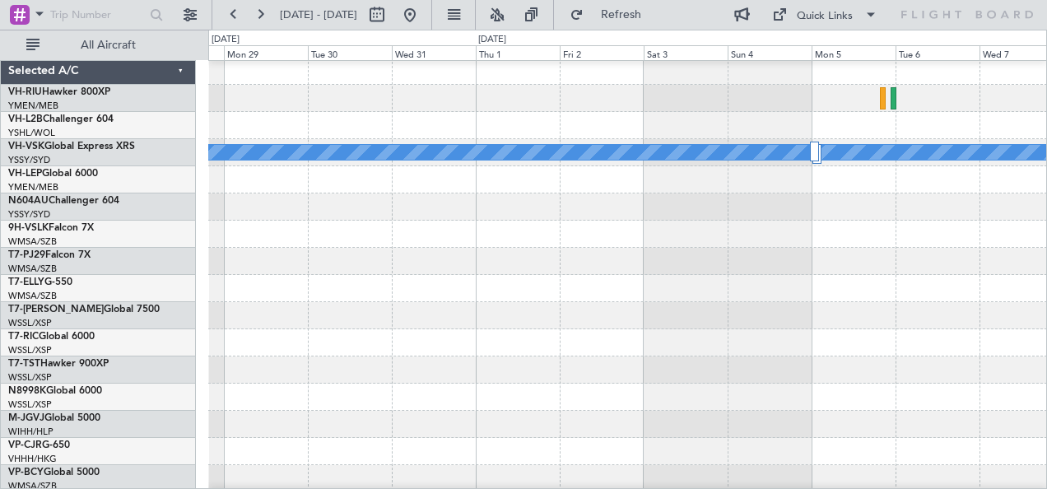
click at [740, 258] on div at bounding box center [627, 261] width 839 height 27
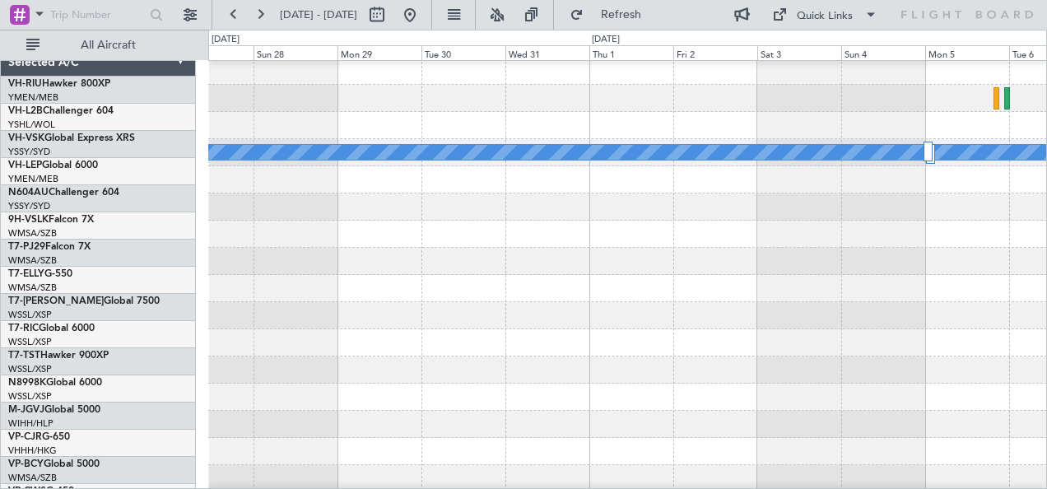
click at [706, 248] on div at bounding box center [627, 261] width 839 height 27
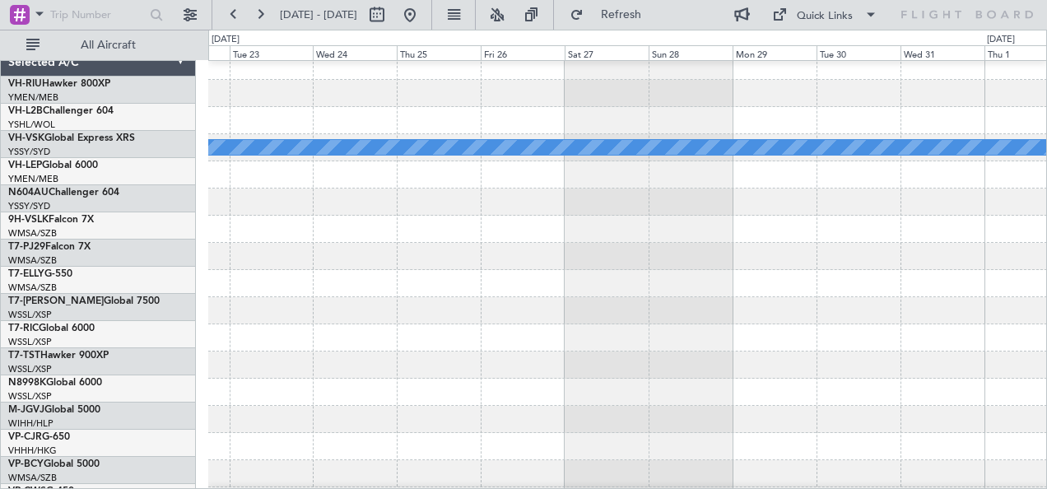
scroll to position [8, 0]
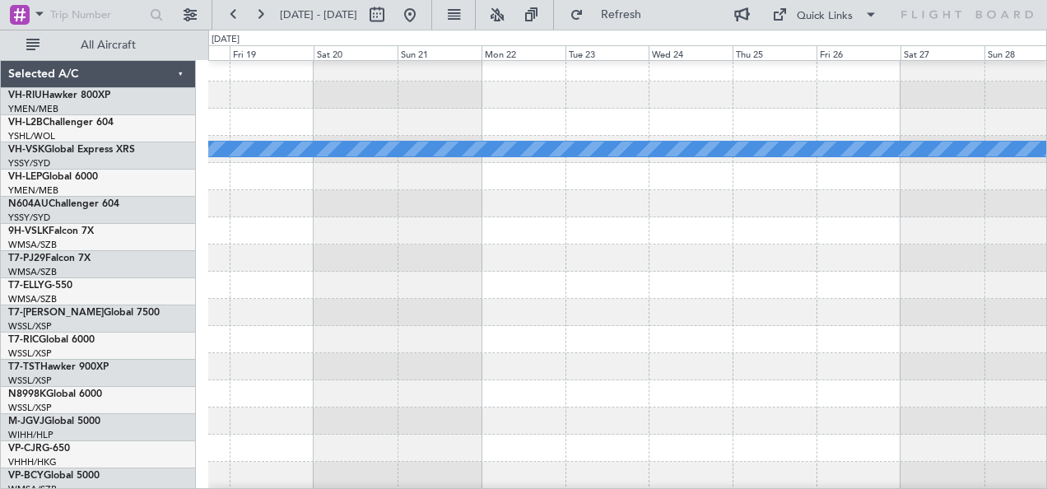
click at [805, 255] on div "MEL" at bounding box center [627, 285] width 839 height 462
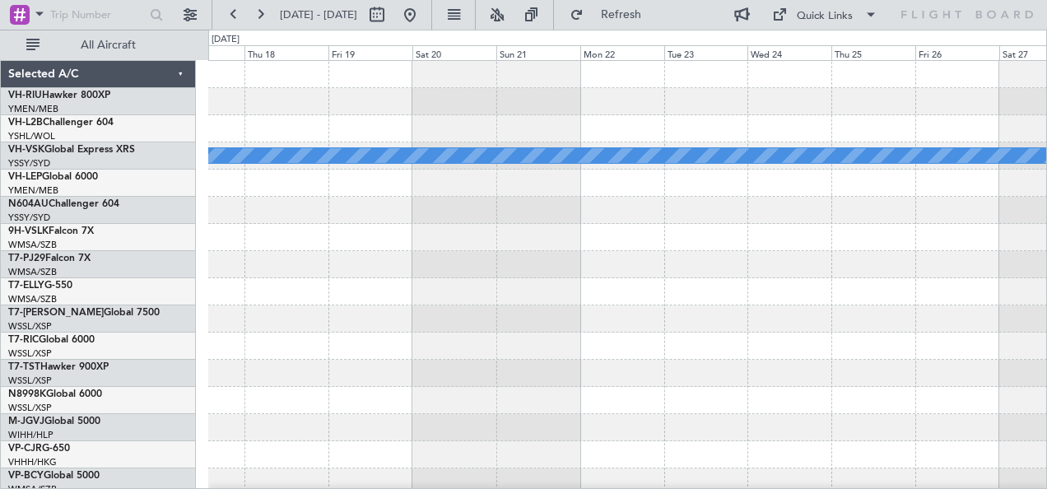
click at [871, 282] on div "MEL" at bounding box center [627, 292] width 839 height 462
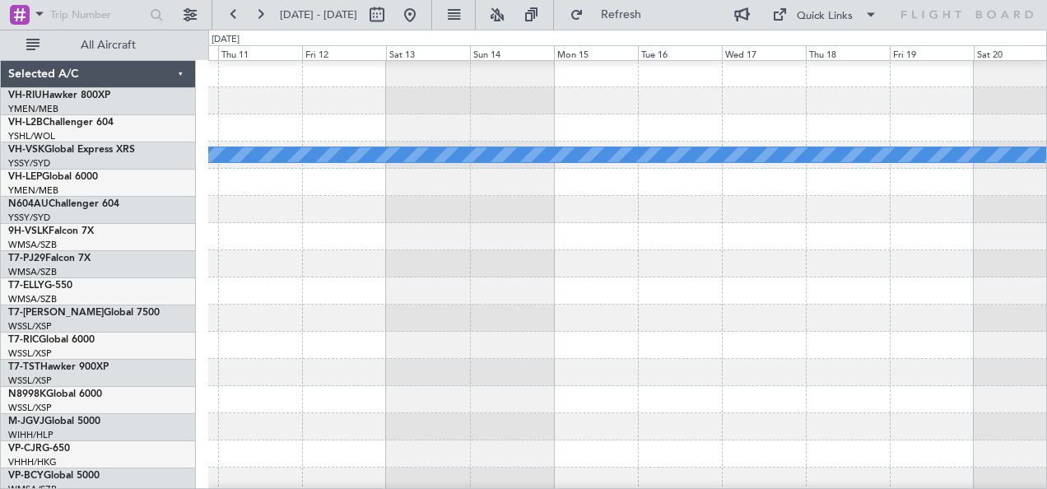
scroll to position [0, 0]
click at [820, 290] on div "MEL" at bounding box center [627, 291] width 839 height 462
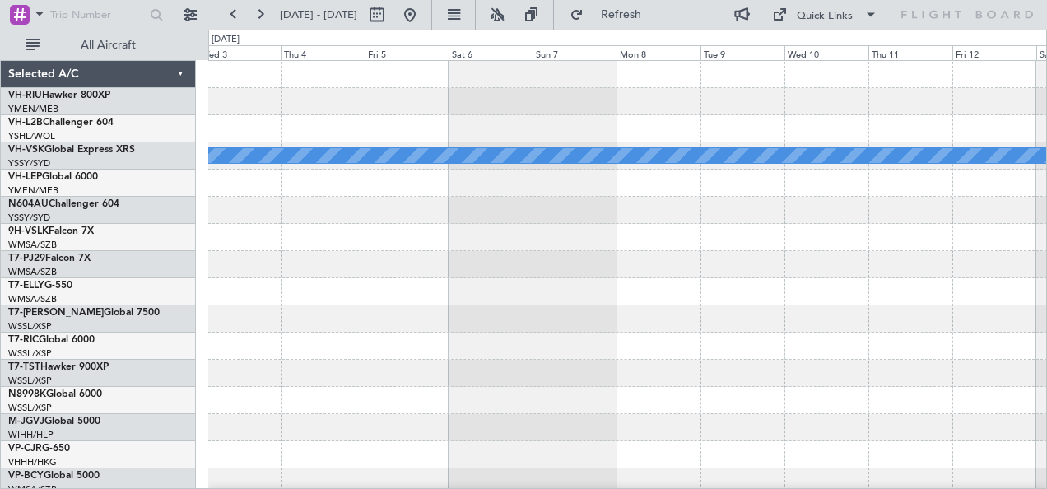
click at [854, 292] on div "MEL" at bounding box center [627, 292] width 839 height 462
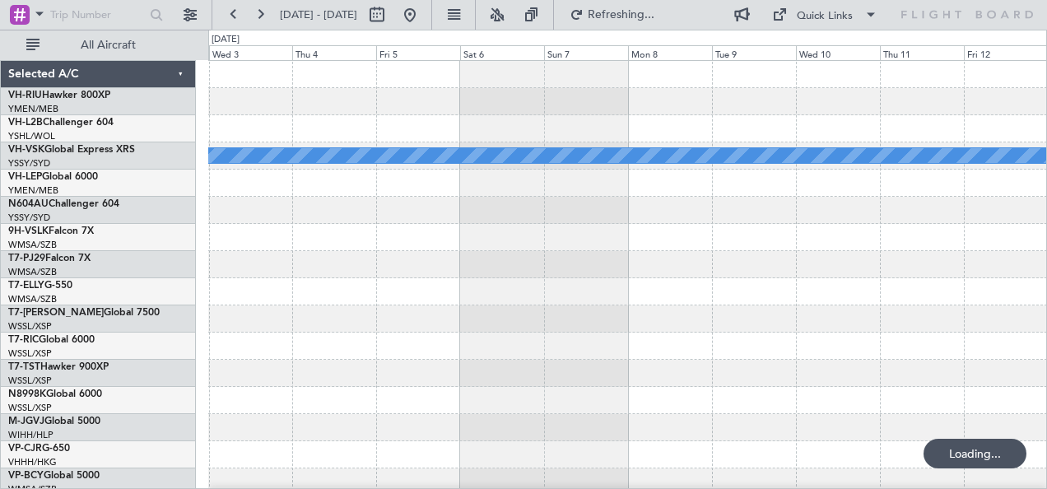
scroll to position [1, 0]
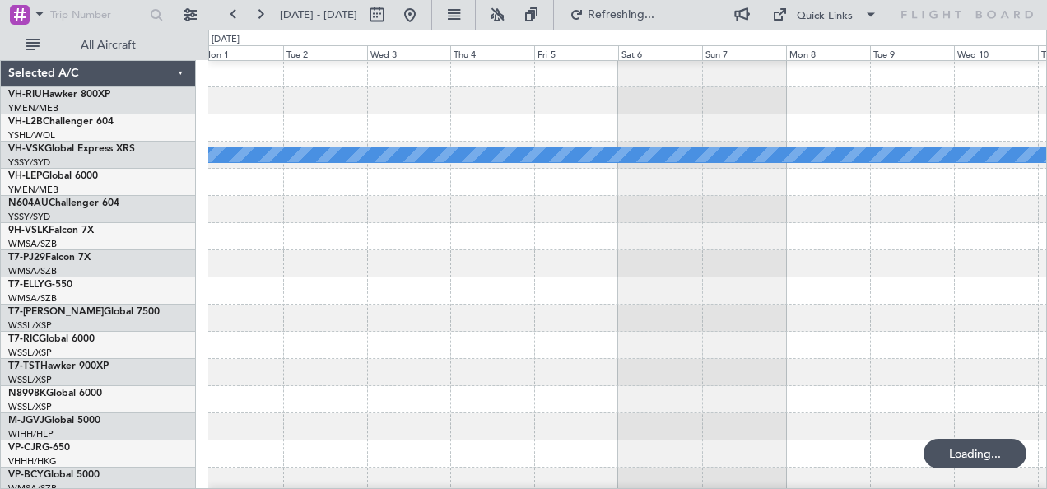
click at [632, 261] on div at bounding box center [627, 263] width 839 height 27
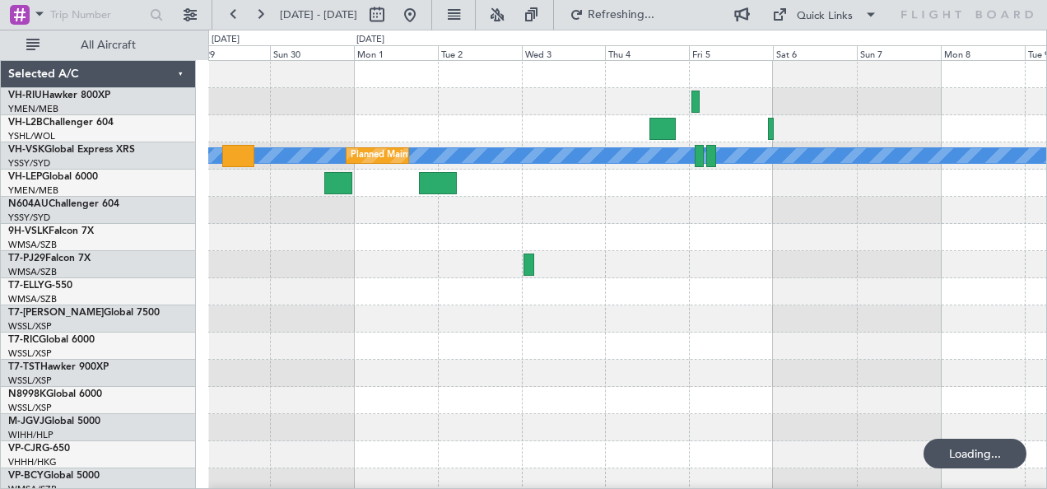
click at [305, 252] on div at bounding box center [627, 264] width 839 height 27
click at [379, 194] on div at bounding box center [627, 183] width 839 height 27
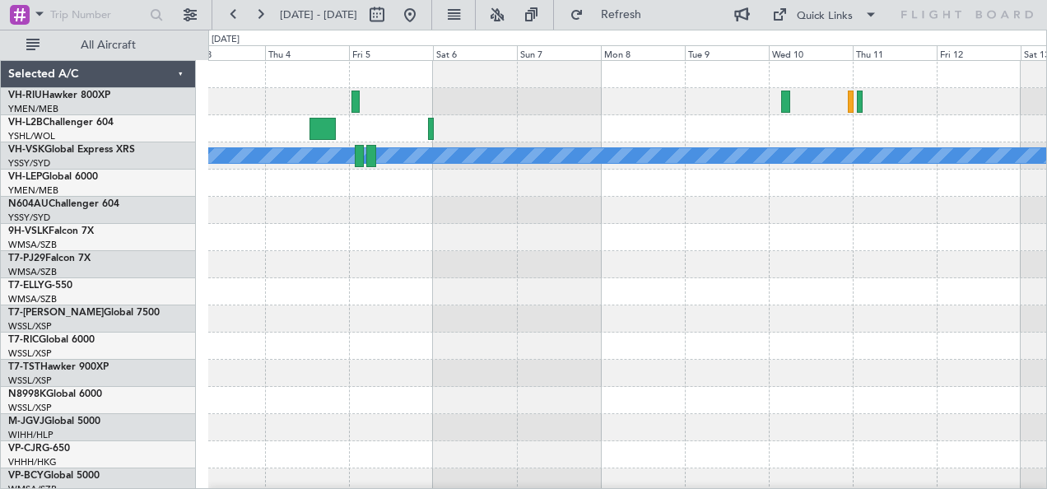
click at [247, 206] on div "[PERSON_NAME] Planned Maint Sydney ([PERSON_NAME] Intl)" at bounding box center [627, 292] width 839 height 462
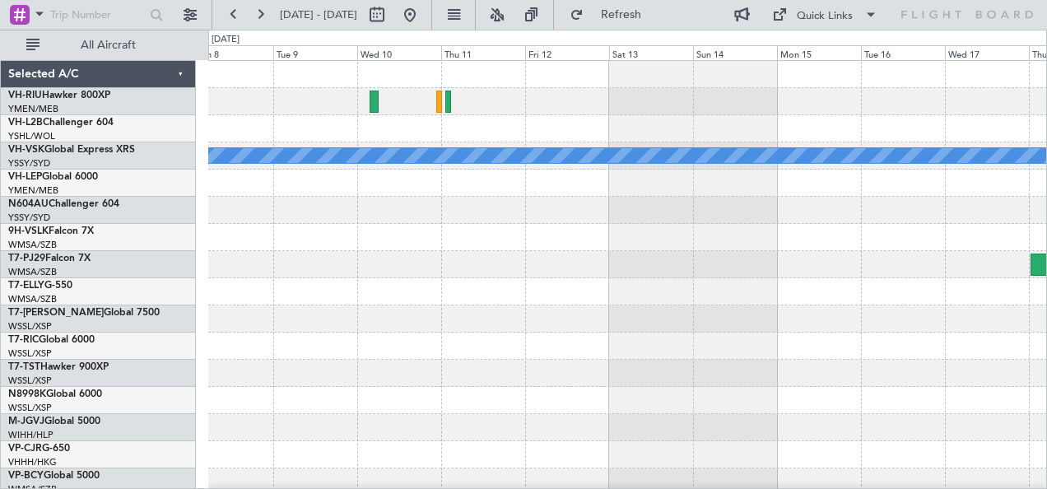
click at [231, 217] on div at bounding box center [627, 210] width 839 height 27
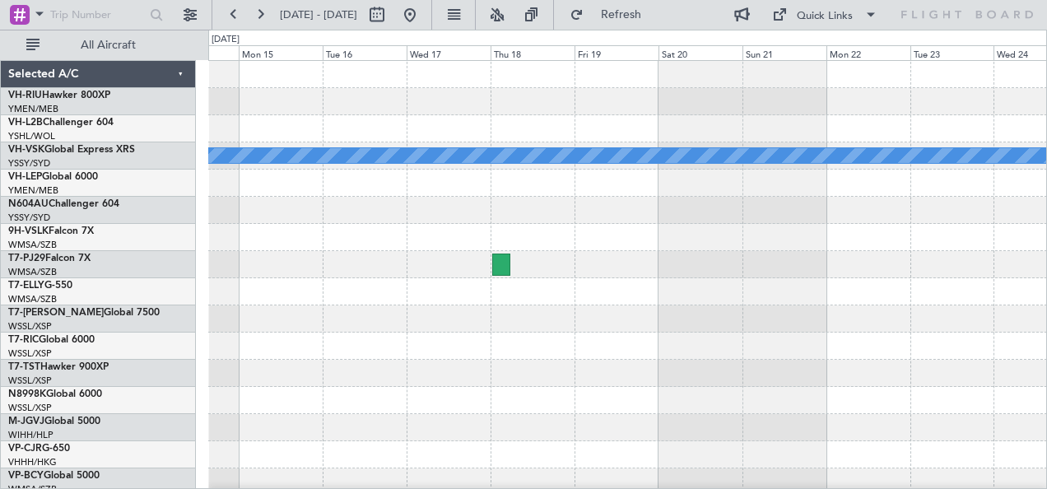
click at [247, 211] on div "MEL" at bounding box center [627, 292] width 839 height 462
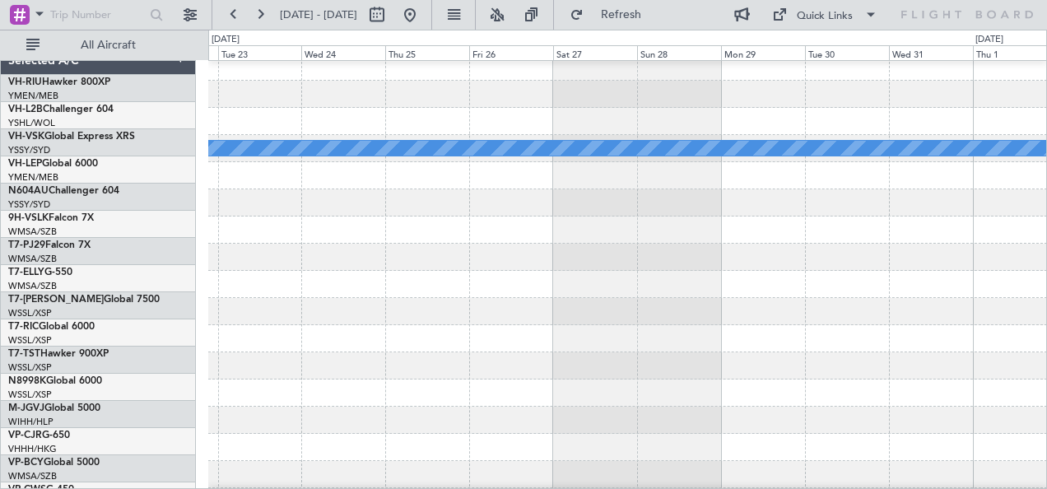
scroll to position [7, 0]
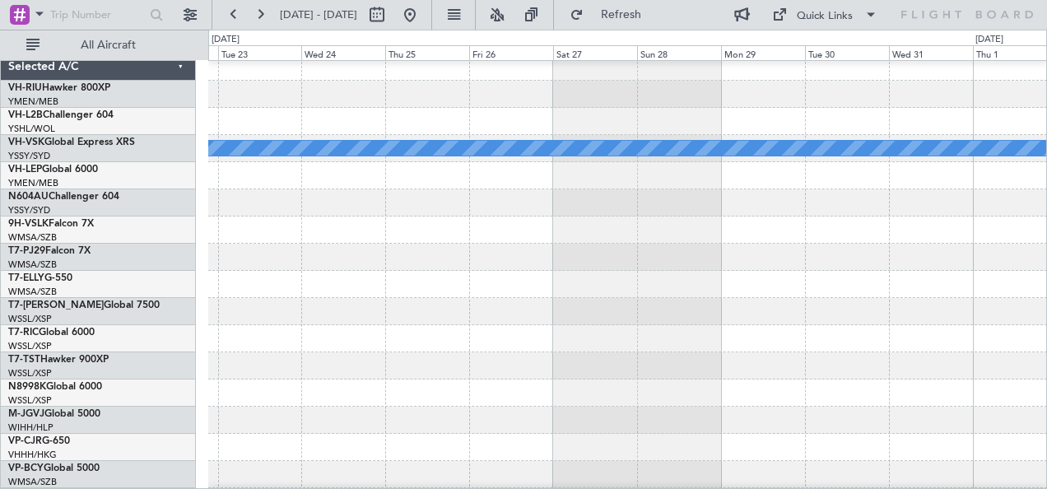
click at [290, 232] on div at bounding box center [627, 230] width 839 height 27
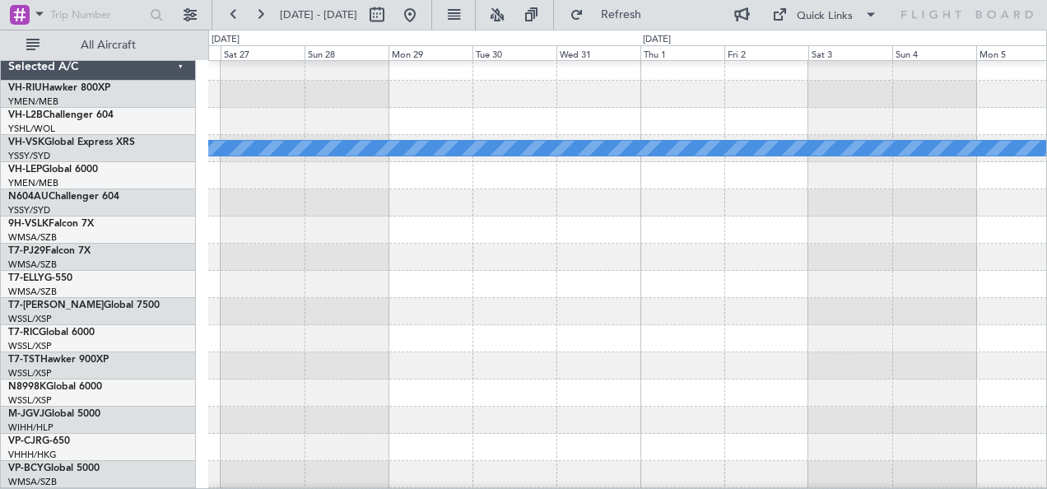
scroll to position [0, 0]
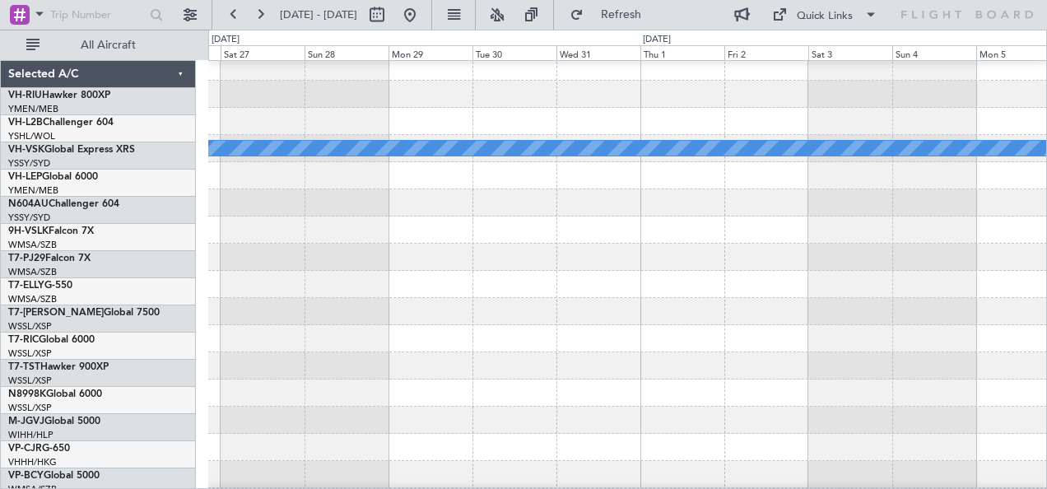
click at [89, 267] on div "[PERSON_NAME] Selected A/C VH-RIU Hawker 800XP YMEN/MEB [GEOGRAPHIC_DATA] ([GEO…" at bounding box center [523, 259] width 1047 height 459
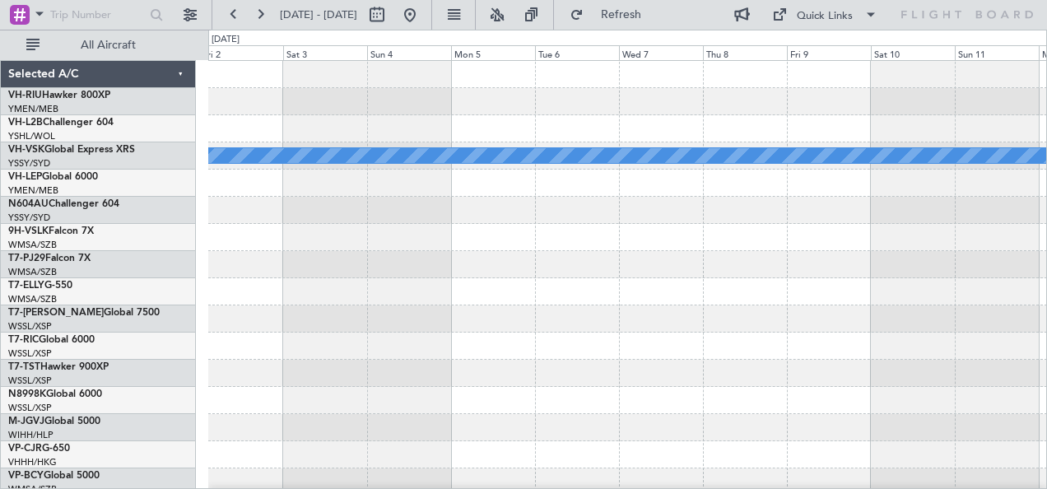
click at [203, 257] on div "[PERSON_NAME] Selected A/C VH-RIU Hawker 800XP YMEN/MEB [GEOGRAPHIC_DATA] ([GEO…" at bounding box center [523, 259] width 1047 height 459
